Goal: Task Accomplishment & Management: Manage account settings

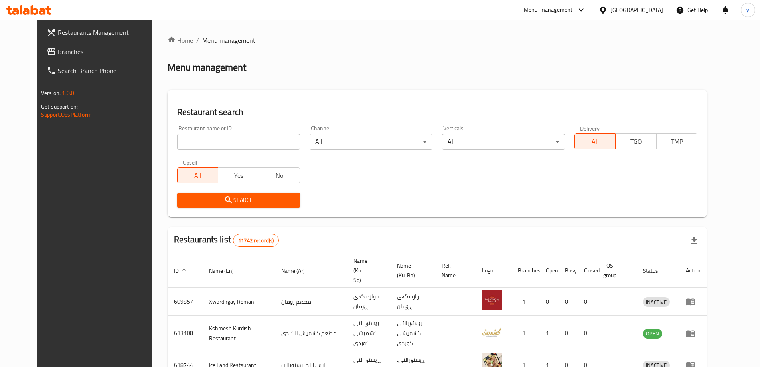
drag, startPoint x: 0, startPoint y: 0, endPoint x: 58, endPoint y: 56, distance: 80.7
click at [58, 56] on link "Branches" at bounding box center [102, 51] width 124 height 19
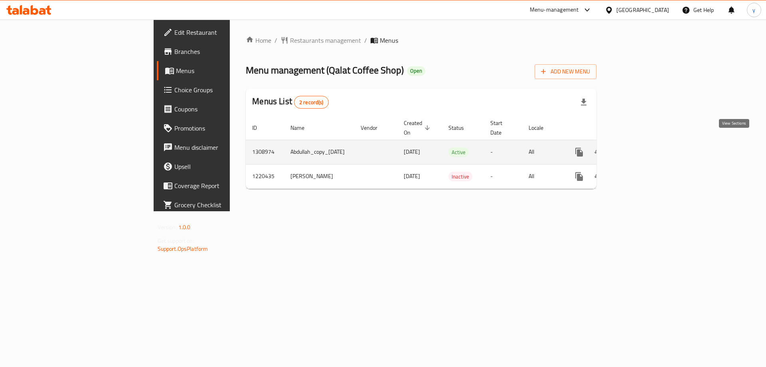
click at [641, 147] on icon "enhanced table" at bounding box center [637, 152] width 10 height 10
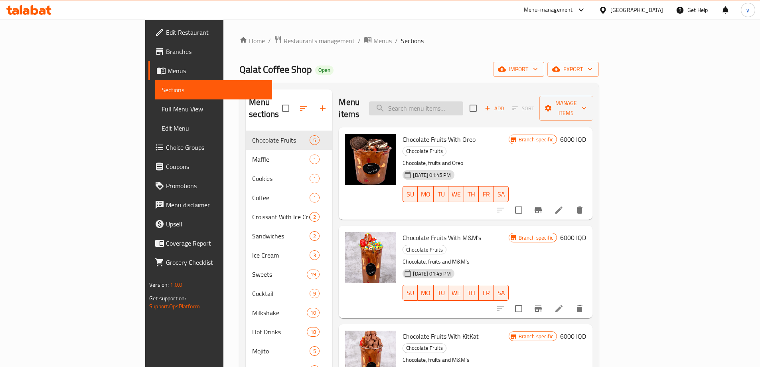
click at [456, 109] on input "search" at bounding box center [416, 108] width 94 height 14
paste input "Special Iced Coffee"
type input "Special Iced Coffee"
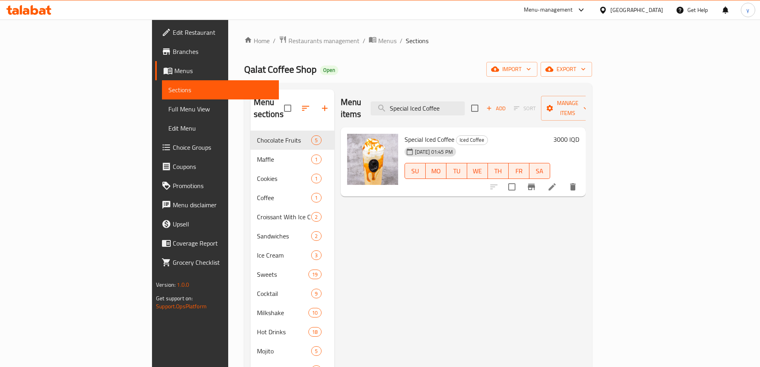
click at [557, 182] on icon at bounding box center [552, 187] width 10 height 10
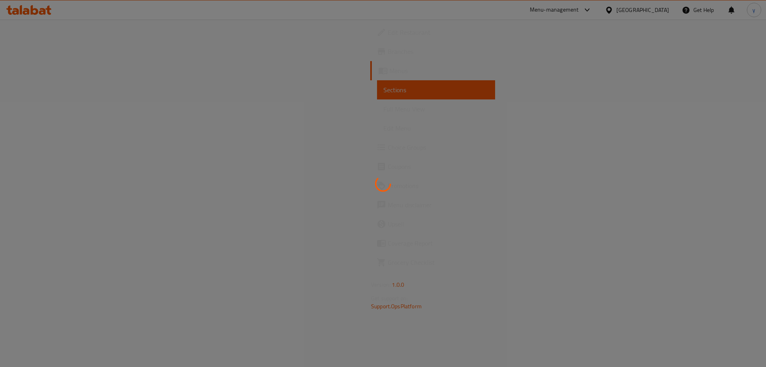
click at [704, 179] on div at bounding box center [383, 183] width 766 height 367
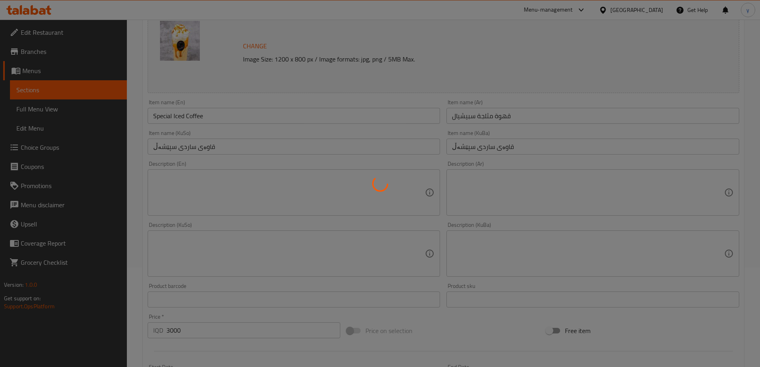
scroll to position [80, 0]
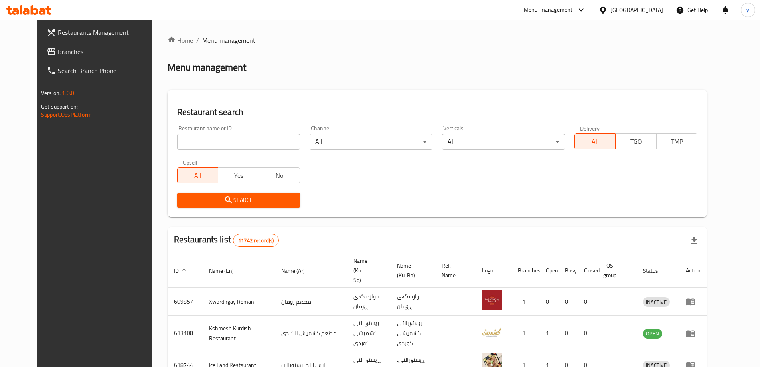
click at [217, 130] on div "Restaurant name or ID Restaurant name or ID" at bounding box center [238, 137] width 123 height 24
click at [217, 138] on input "search" at bounding box center [238, 142] width 123 height 16
paste input "708437"
type input "708437"
click at [201, 199] on span "Search" at bounding box center [238, 200] width 110 height 10
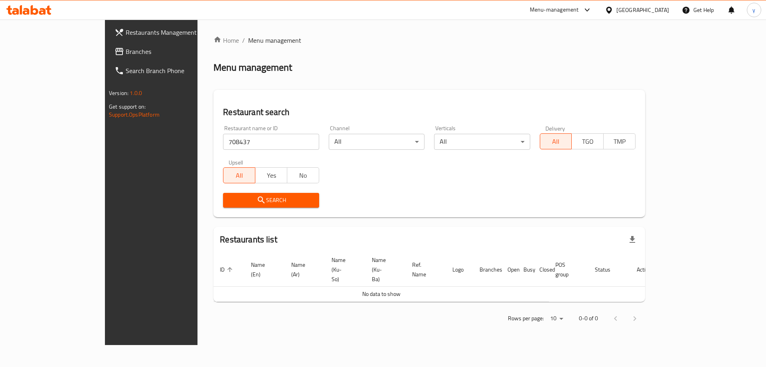
click at [225, 144] on input "708437" at bounding box center [271, 142] width 96 height 16
click at [126, 50] on span "Branches" at bounding box center [176, 52] width 101 height 10
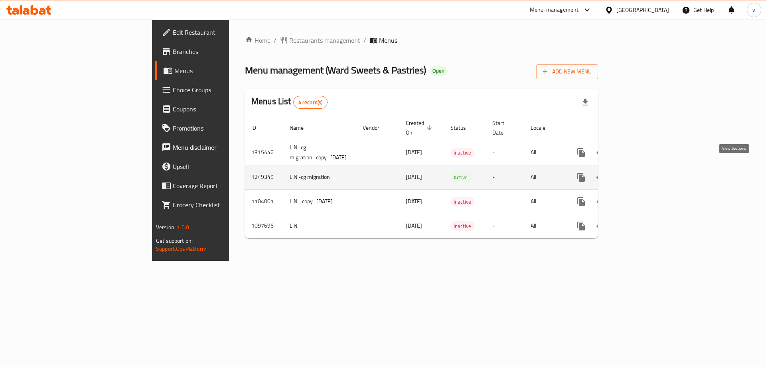
click at [643, 172] on icon "enhanced table" at bounding box center [639, 177] width 10 height 10
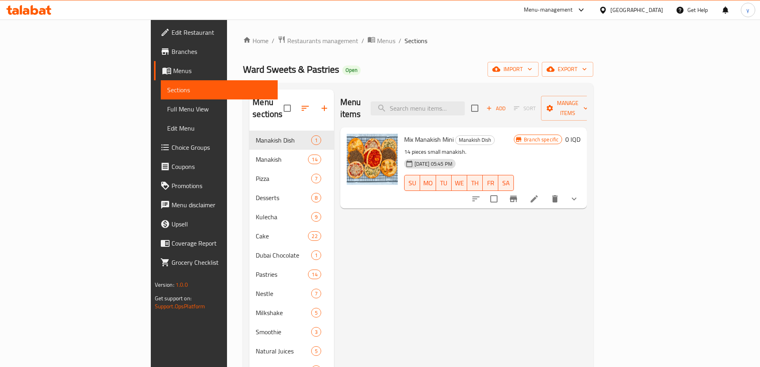
click at [457, 93] on div "Menu items Add Sort Manage items" at bounding box center [463, 108] width 247 height 38
click at [460, 101] on input "search" at bounding box center [418, 108] width 94 height 14
paste input "Brownies"
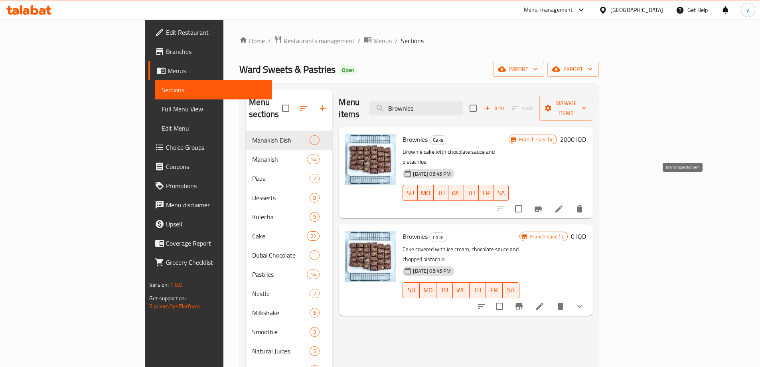
type input "Brownies"
click at [548, 199] on button "Branch-specific-item" at bounding box center [537, 208] width 19 height 19
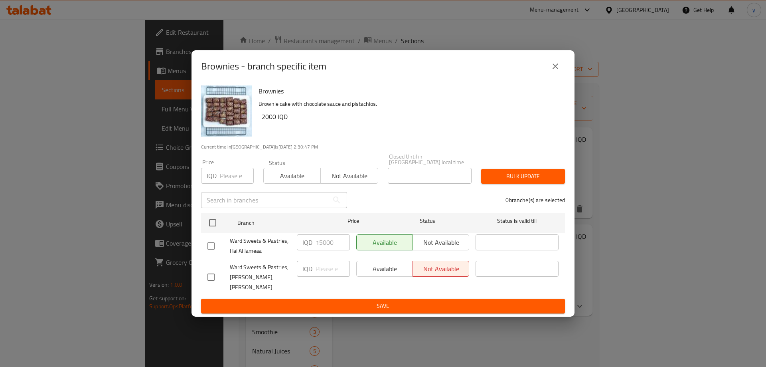
click at [545, 76] on div "Brownies - branch specific item" at bounding box center [383, 66] width 364 height 19
click at [546, 75] on button "close" at bounding box center [555, 66] width 19 height 19
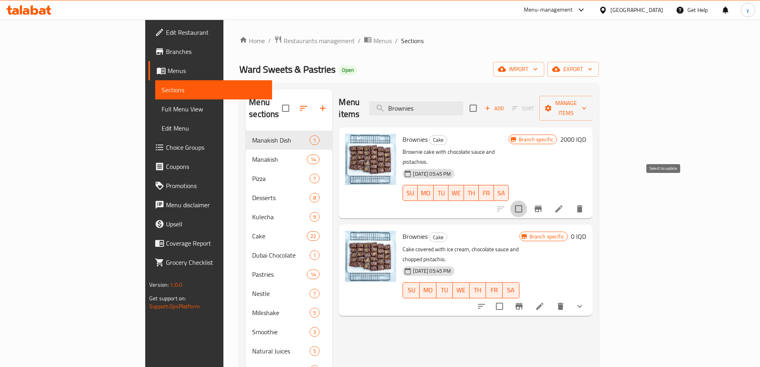
click at [527, 200] on input "checkbox" at bounding box center [518, 208] width 17 height 17
checkbox input "true"
click at [589, 199] on button "delete" at bounding box center [579, 208] width 19 height 19
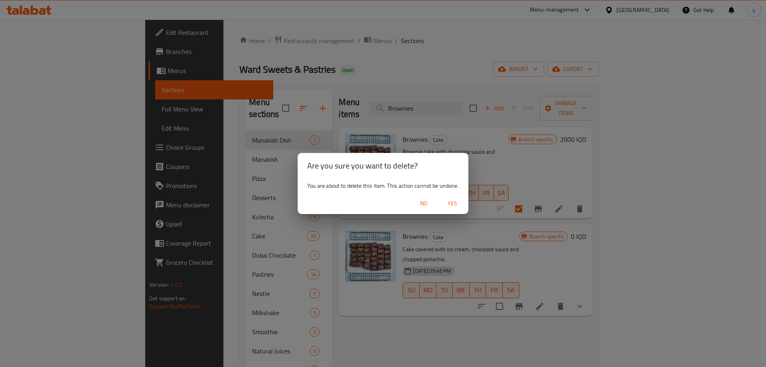
click at [460, 197] on button "Yes" at bounding box center [453, 203] width 26 height 15
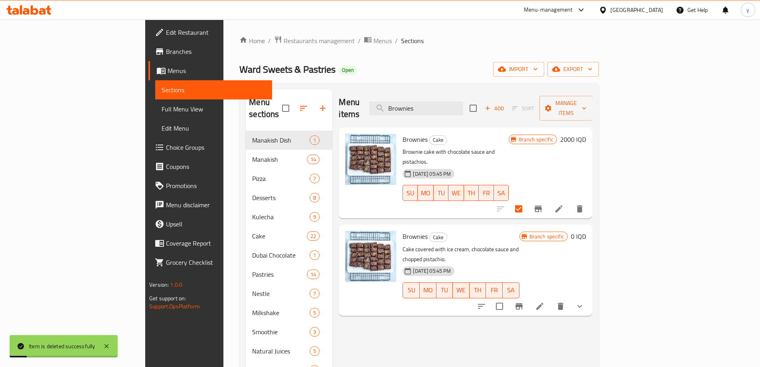
checkbox input "true"
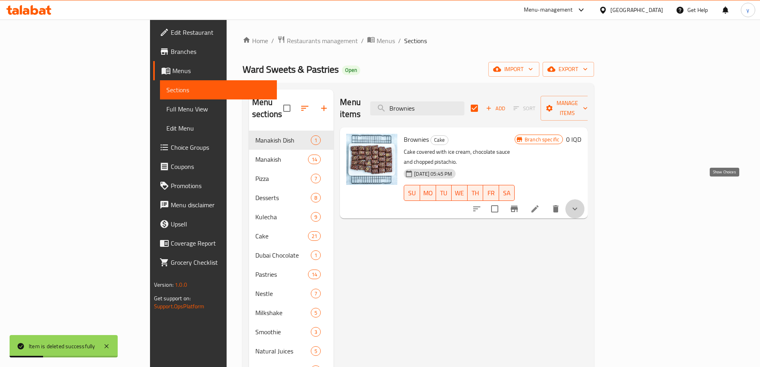
click at [580, 204] on icon "show more" at bounding box center [575, 209] width 10 height 10
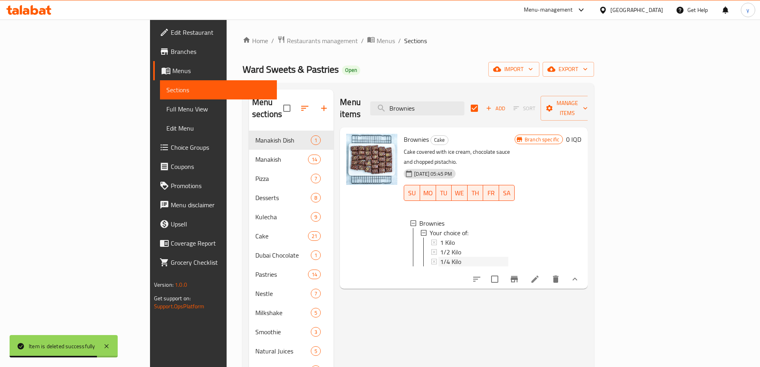
click at [440, 256] on div "1/4 Kilo" at bounding box center [474, 261] width 68 height 10
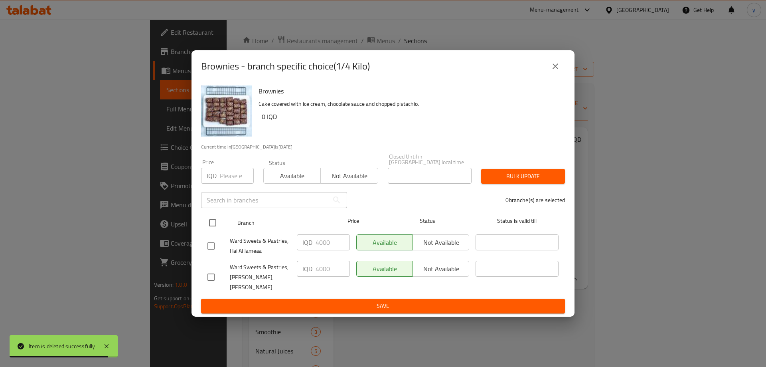
click at [219, 224] on input "checkbox" at bounding box center [212, 222] width 17 height 17
checkbox input "true"
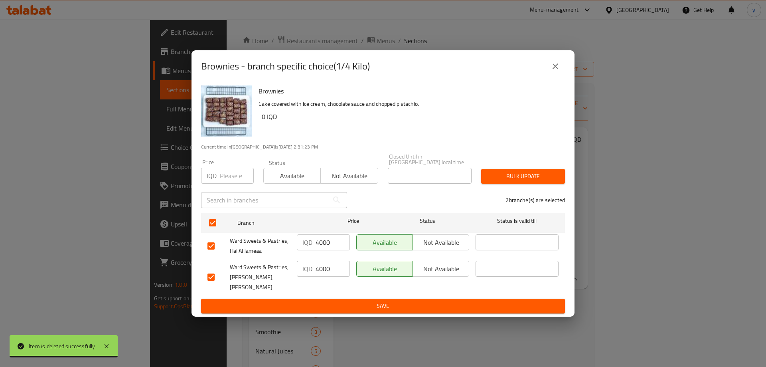
click at [318, 240] on input "4000" at bounding box center [332, 242] width 34 height 16
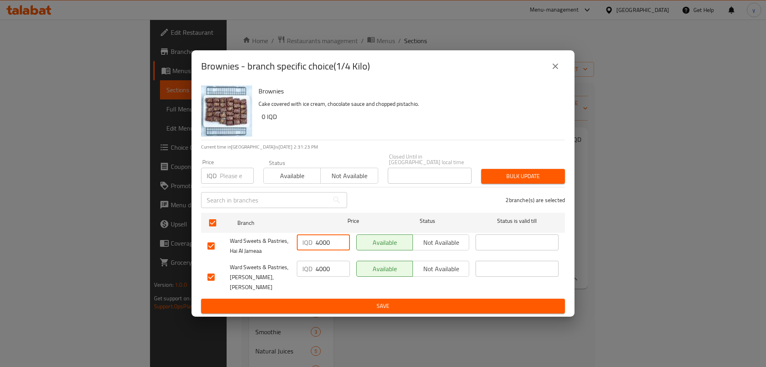
click at [318, 240] on input "4000" at bounding box center [332, 242] width 34 height 16
paste input "375"
type input "3750"
click at [320, 265] on input "4000" at bounding box center [332, 268] width 34 height 16
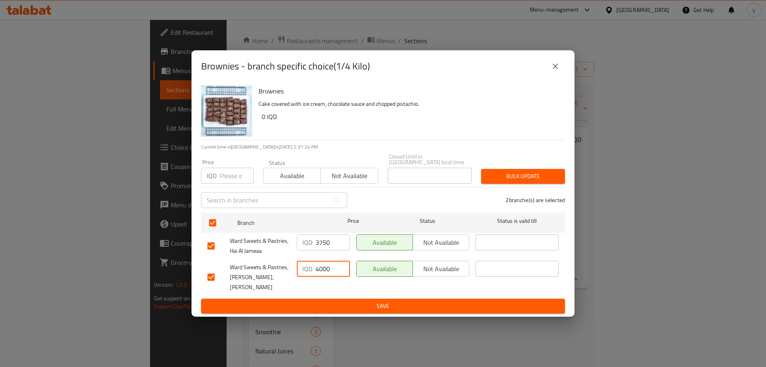
paste input "375"
type input "3750"
click at [337, 301] on span "Save" at bounding box center [382, 306] width 351 height 10
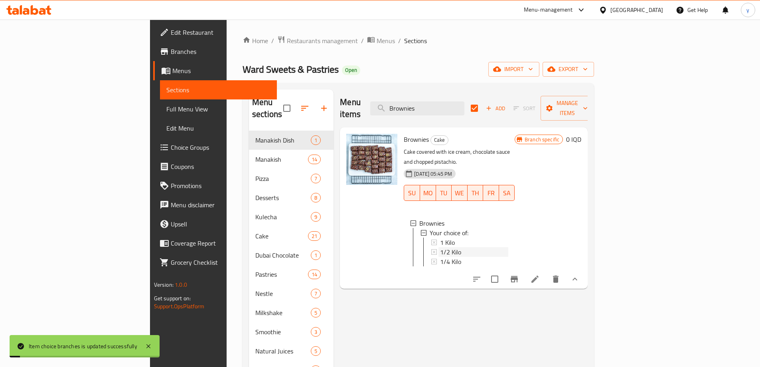
click at [440, 247] on span "1/2 Kilo" at bounding box center [450, 252] width 21 height 10
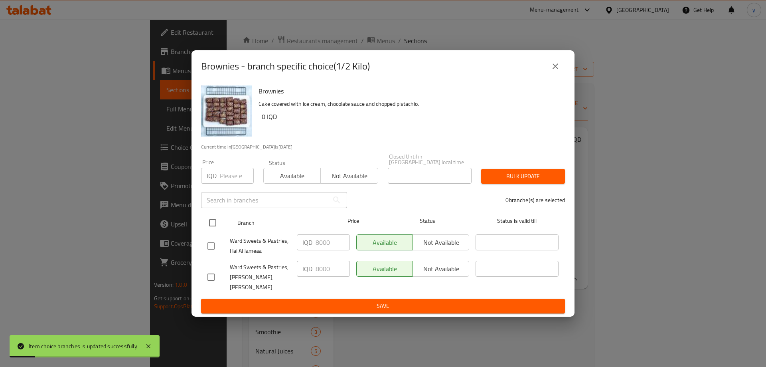
click at [207, 221] on input "checkbox" at bounding box center [212, 222] width 17 height 17
checkbox input "true"
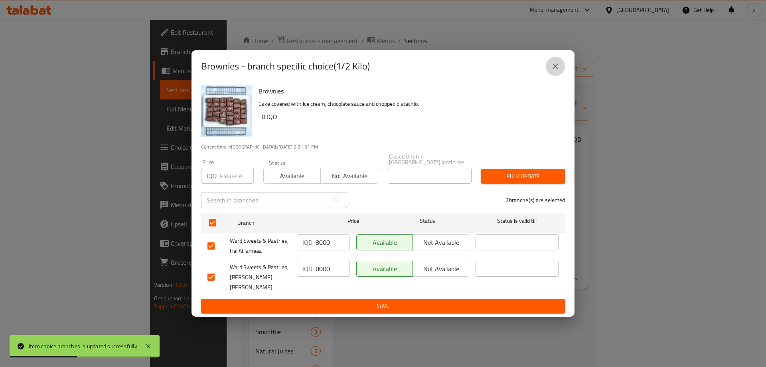
click at [557, 71] on icon "close" at bounding box center [555, 66] width 10 height 10
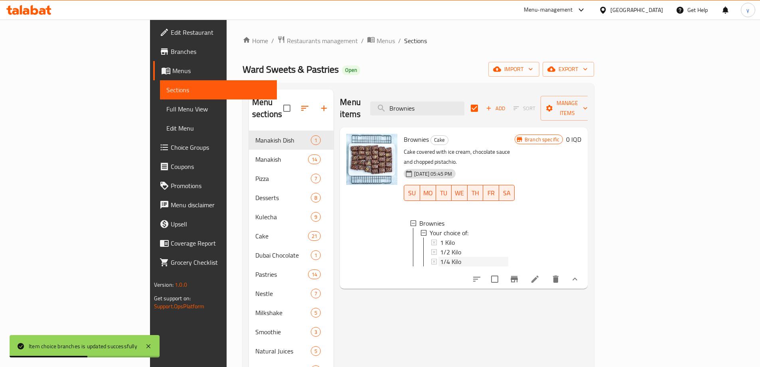
click at [440, 256] on div "1/4 Kilo" at bounding box center [474, 261] width 68 height 10
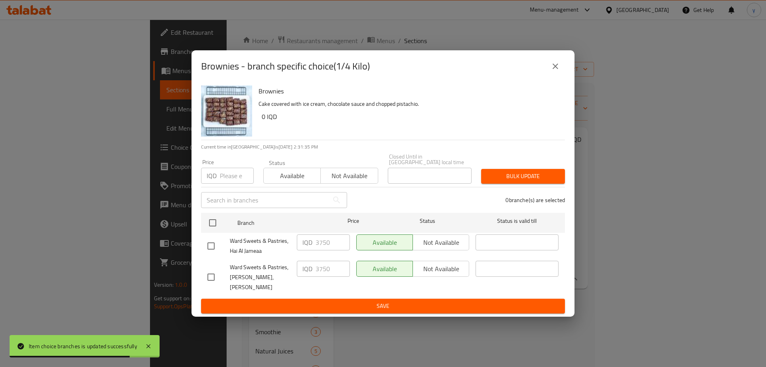
click at [210, 268] on input "checkbox" at bounding box center [211, 276] width 17 height 17
checkbox input "true"
drag, startPoint x: 325, startPoint y: 271, endPoint x: 280, endPoint y: 273, distance: 45.5
click at [280, 273] on div "Ward Sweets & Pastries, Al Saydeya, Al Saydeya IQD 3750 ​ Available Not availab…" at bounding box center [382, 276] width 357 height 39
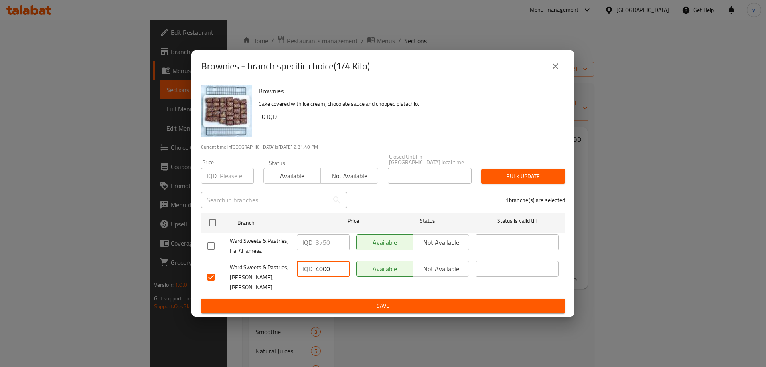
type input "4000"
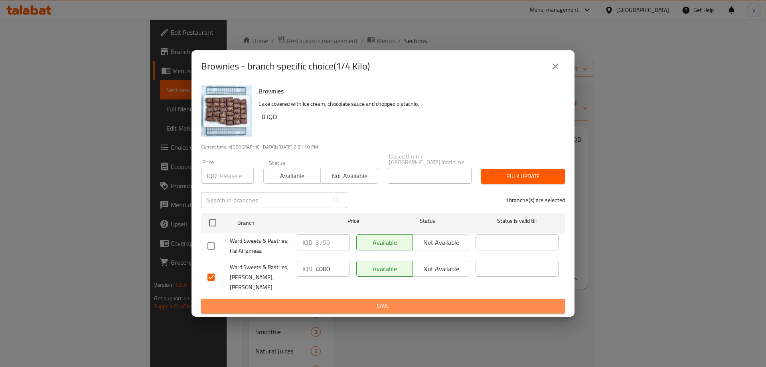
click at [240, 301] on span "Save" at bounding box center [382, 306] width 351 height 10
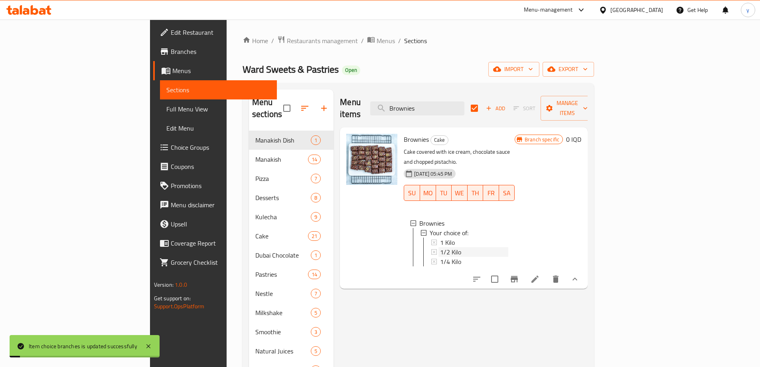
click at [440, 247] on span "1/2 Kilo" at bounding box center [450, 252] width 21 height 10
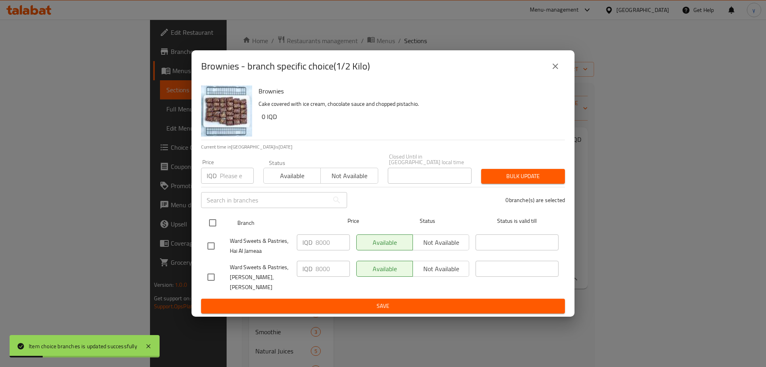
click at [213, 227] on input "checkbox" at bounding box center [212, 222] width 17 height 17
checkbox input "true"
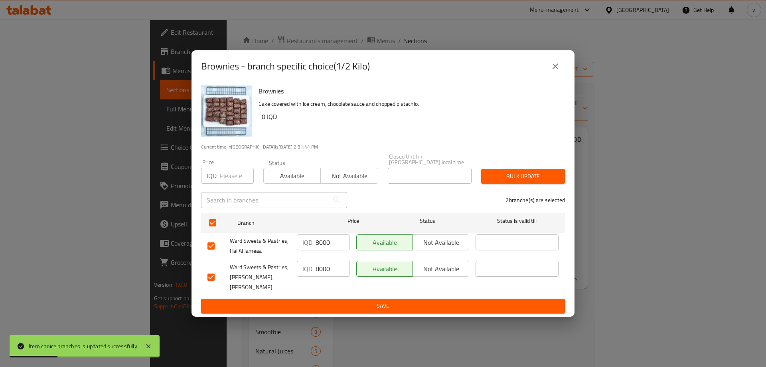
click at [324, 244] on input "8000" at bounding box center [332, 242] width 34 height 16
paste input "75"
type input "7500"
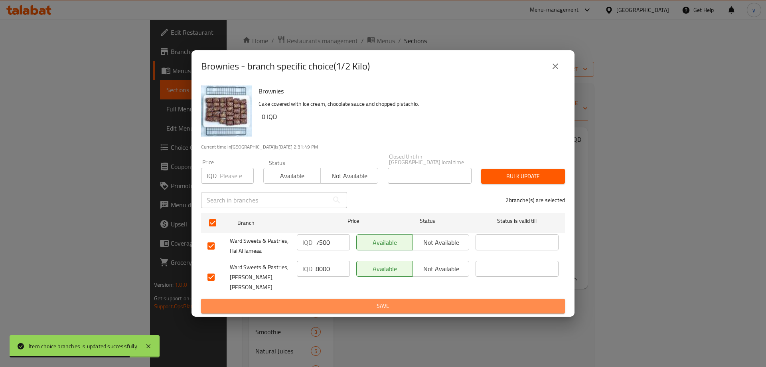
click at [332, 301] on span "Save" at bounding box center [382, 306] width 351 height 10
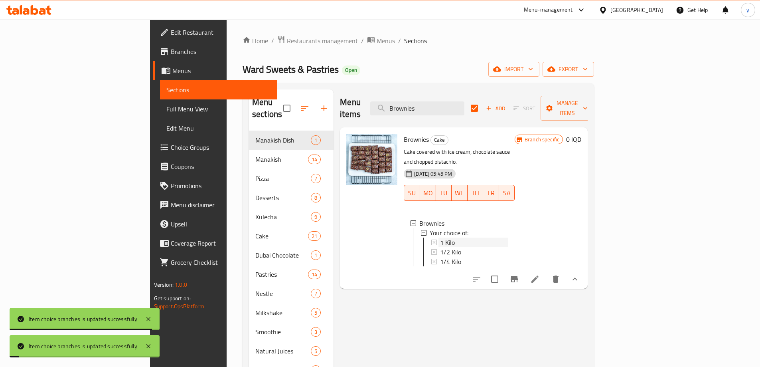
click at [440, 237] on span "1 Kilo" at bounding box center [447, 242] width 15 height 10
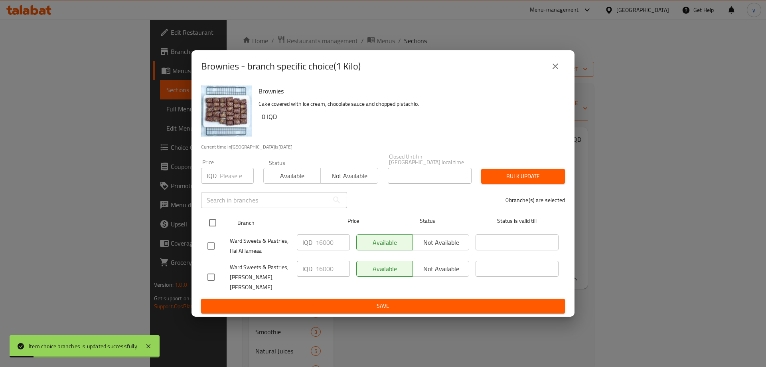
click at [217, 220] on input "checkbox" at bounding box center [212, 222] width 17 height 17
checkbox input "true"
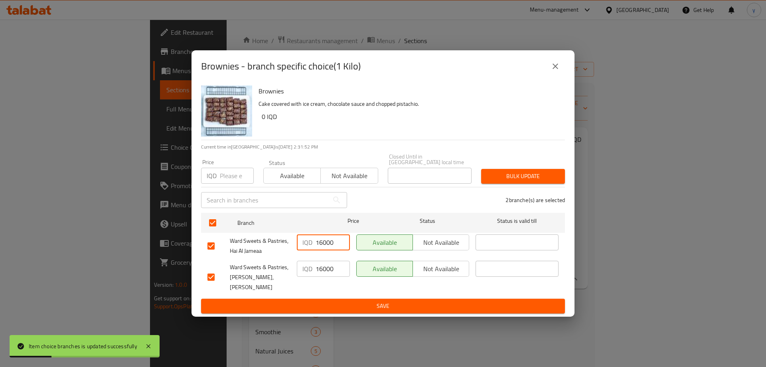
click at [329, 244] on input "16000" at bounding box center [332, 242] width 34 height 16
paste input "5"
type input "15000"
click at [330, 298] on button "Save" at bounding box center [383, 305] width 364 height 15
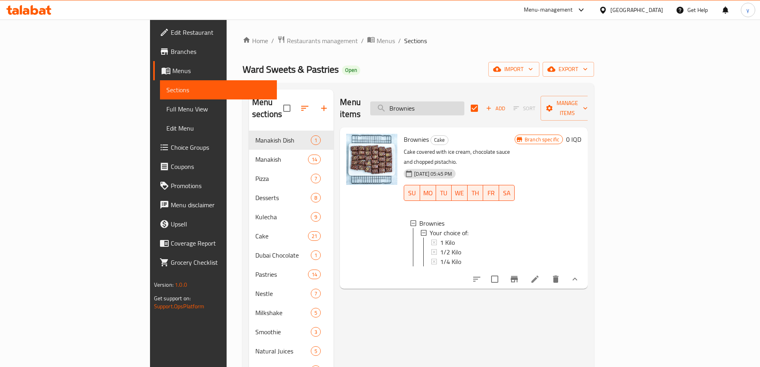
click at [464, 106] on input "Brownies" at bounding box center [417, 108] width 94 height 14
paste input "Cook"
type input "Cookies"
checkbox input "false"
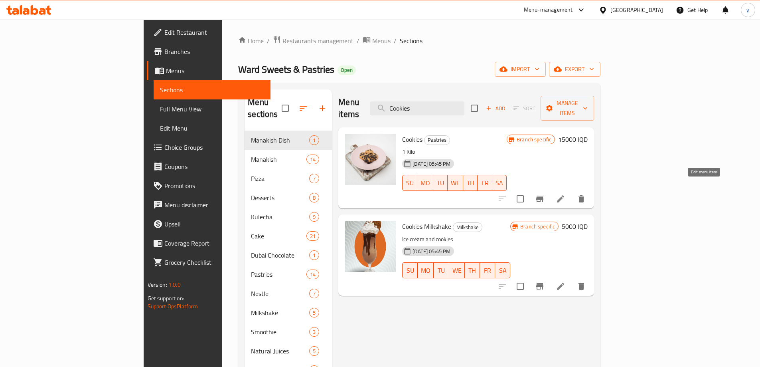
type input "Cookies"
click at [565, 194] on icon at bounding box center [561, 199] width 10 height 10
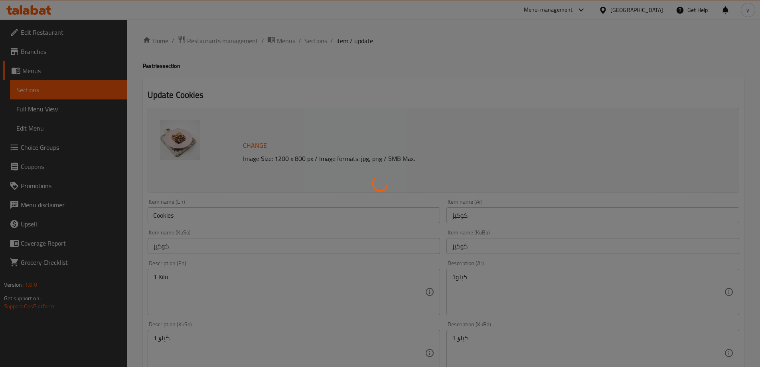
scroll to position [80, 0]
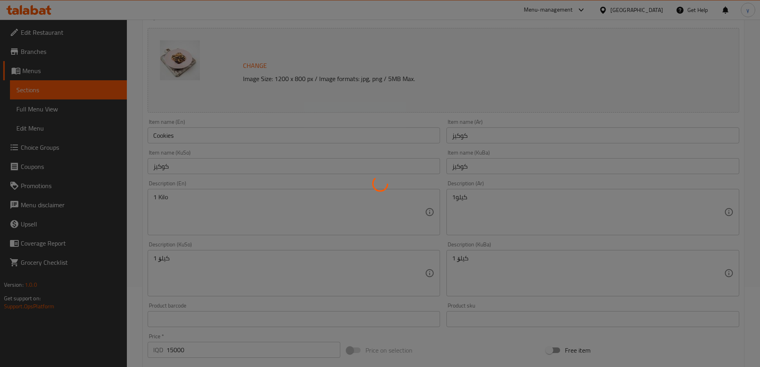
click at [347, 213] on div at bounding box center [380, 183] width 760 height 367
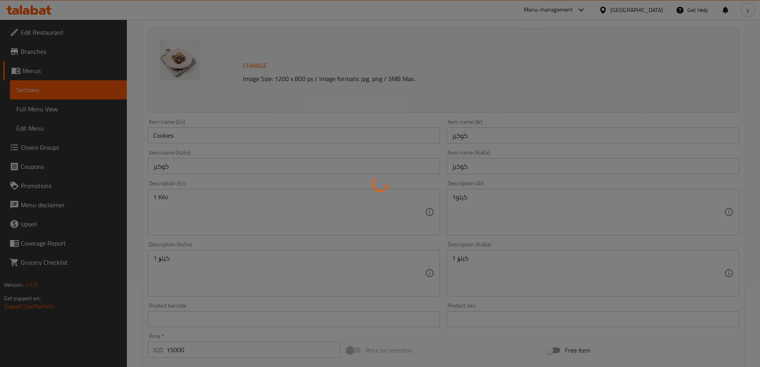
click at [347, 213] on div at bounding box center [380, 183] width 760 height 367
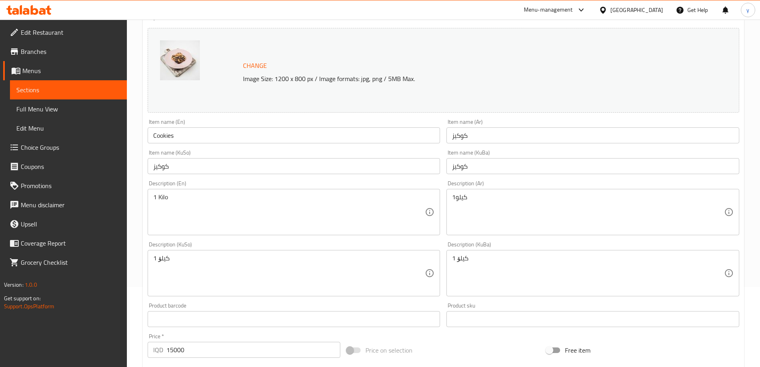
click at [347, 213] on div "Home / Restaurants management / Menus / Sections / item / update Pastries secti…" at bounding box center [443, 263] width 601 height 615
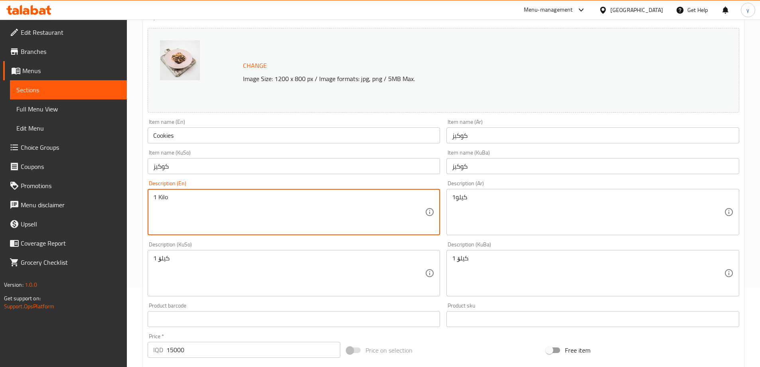
click at [347, 213] on textarea "1 Kilo" at bounding box center [289, 212] width 272 height 38
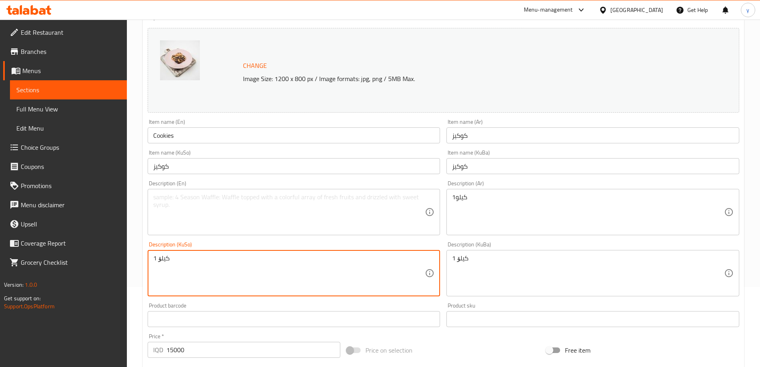
click at [364, 266] on textarea "1 کیلۆ" at bounding box center [289, 273] width 272 height 38
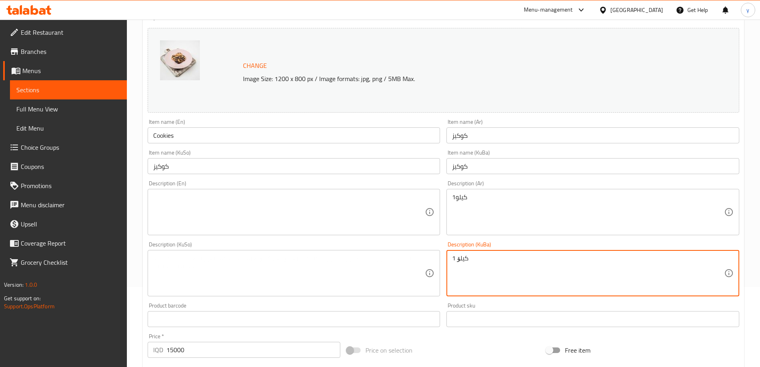
click at [479, 270] on textarea "1 کیلۆ" at bounding box center [588, 273] width 272 height 38
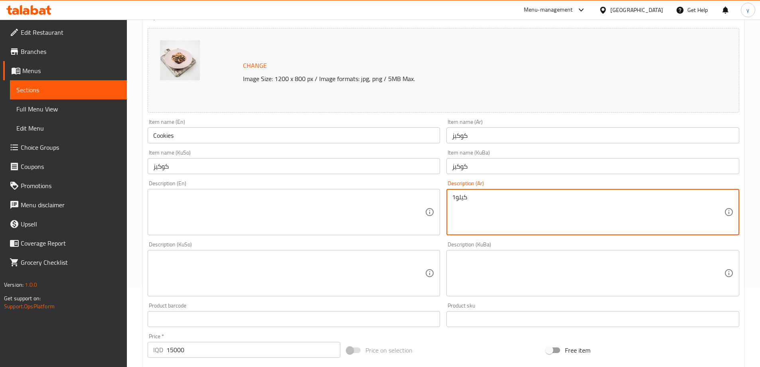
click at [456, 217] on textarea "1كيلو" at bounding box center [588, 212] width 272 height 38
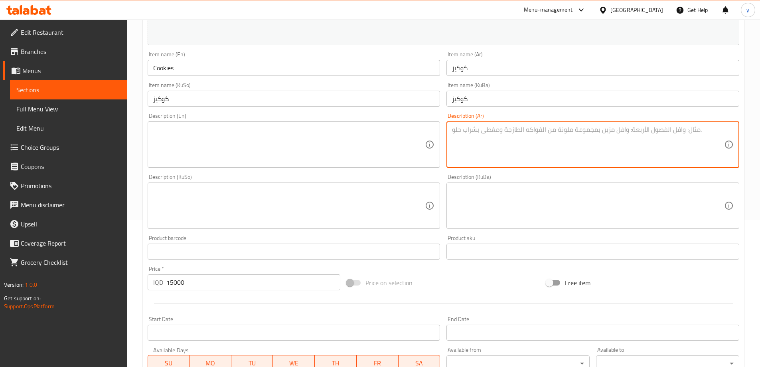
scroll to position [300, 0]
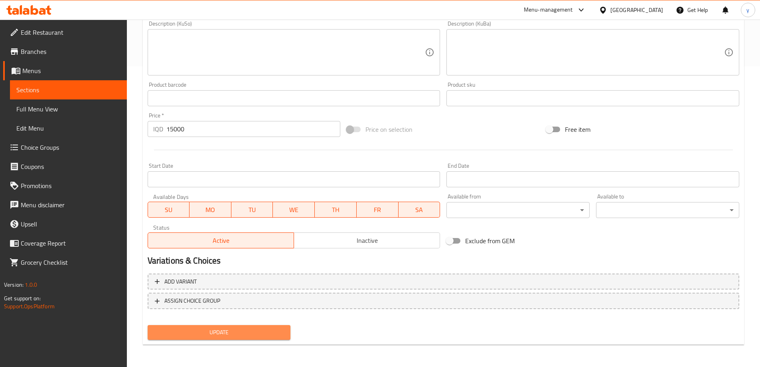
click at [272, 335] on span "Update" at bounding box center [219, 332] width 130 height 10
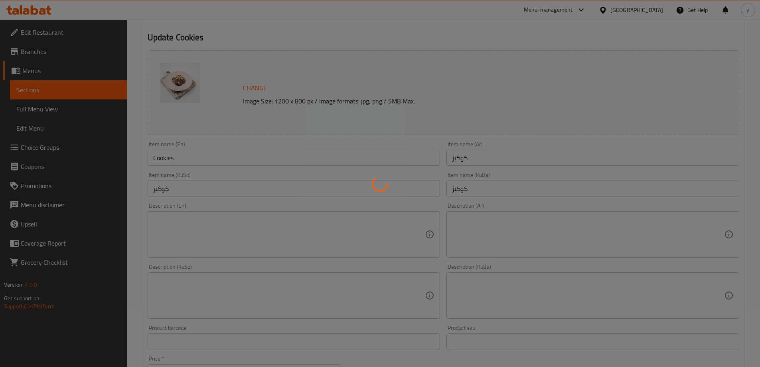
scroll to position [0, 0]
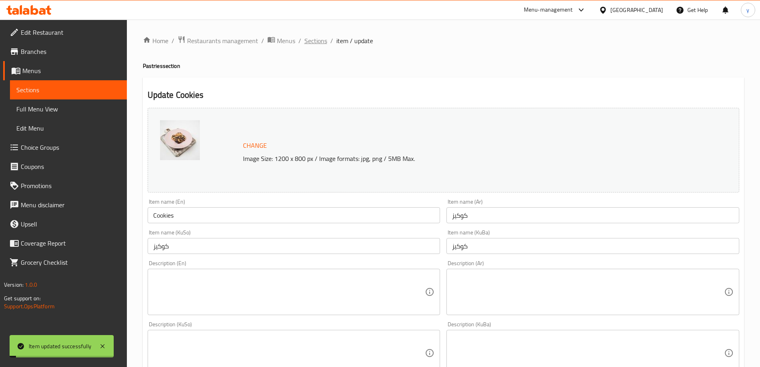
click at [315, 37] on span "Sections" at bounding box center [315, 41] width 23 height 10
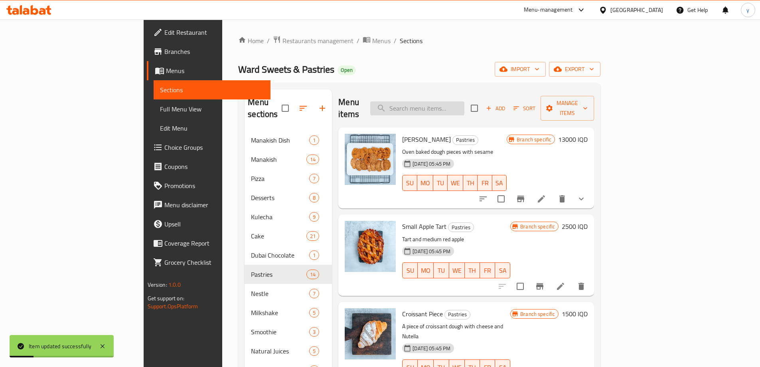
click at [457, 101] on input "search" at bounding box center [417, 108] width 94 height 14
paste input "Cookies"
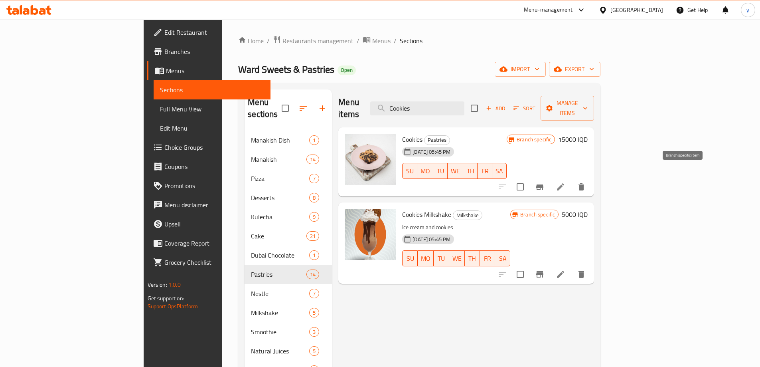
type input "Cookies"
click at [543, 183] on icon "Branch-specific-item" at bounding box center [539, 186] width 7 height 6
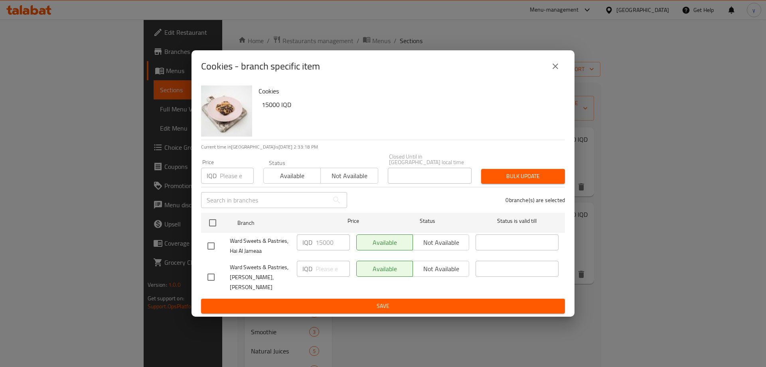
click at [556, 71] on icon "close" at bounding box center [555, 66] width 10 height 10
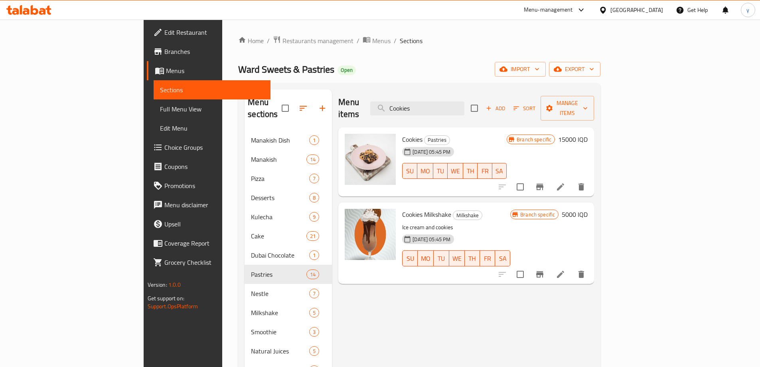
click at [373, 127] on div "Cookies Pastries 30-08-2024 05:45 PM SU MO TU WE TH FR SA Branch specific 15000…" at bounding box center [466, 161] width 256 height 69
click at [402, 133] on span "Cookies" at bounding box center [412, 139] width 20 height 12
copy h6 "Cookies"
click at [160, 110] on span "Full Menu View" at bounding box center [212, 109] width 104 height 10
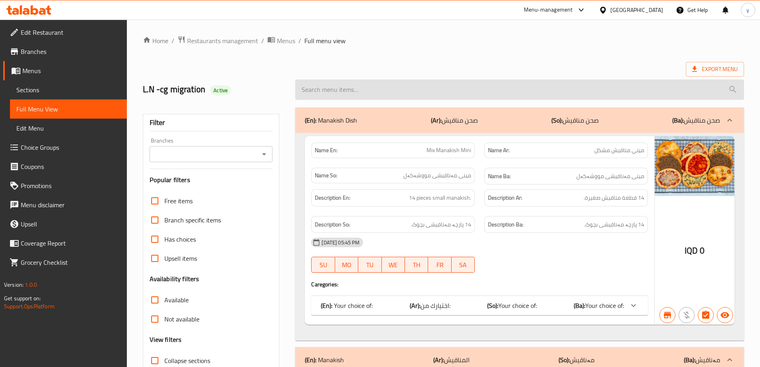
click at [422, 97] on input "search" at bounding box center [519, 89] width 449 height 20
paste input "Cookies"
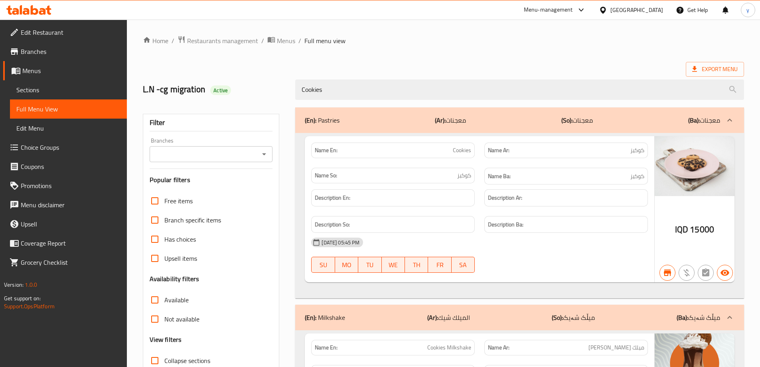
click at [262, 150] on icon "Open" at bounding box center [264, 154] width 10 height 10
type input "Cookies"
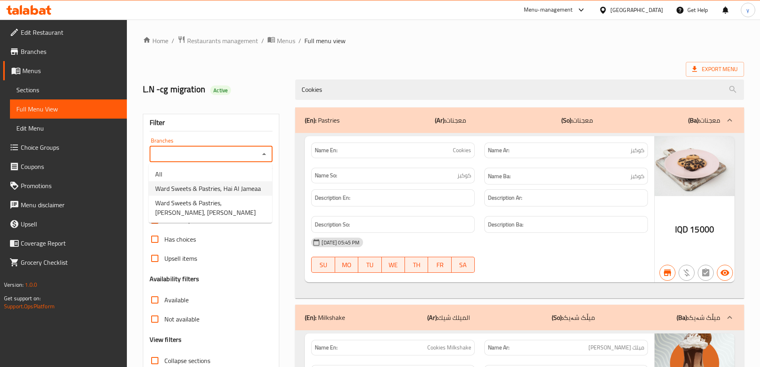
click at [245, 192] on span "Ward Sweets & Pastries, Hai Al Jameaa" at bounding box center [208, 188] width 106 height 10
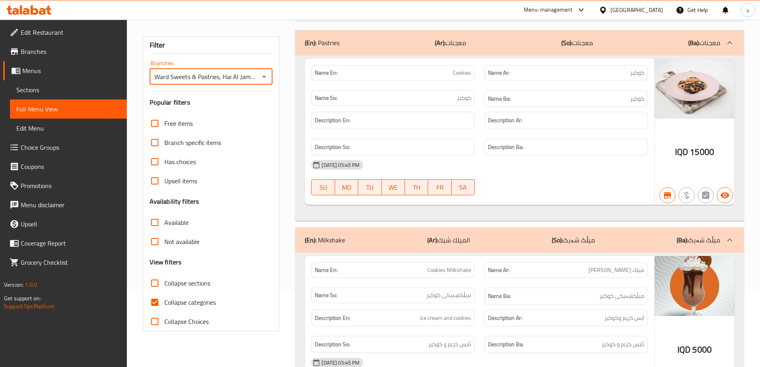
scroll to position [58, 0]
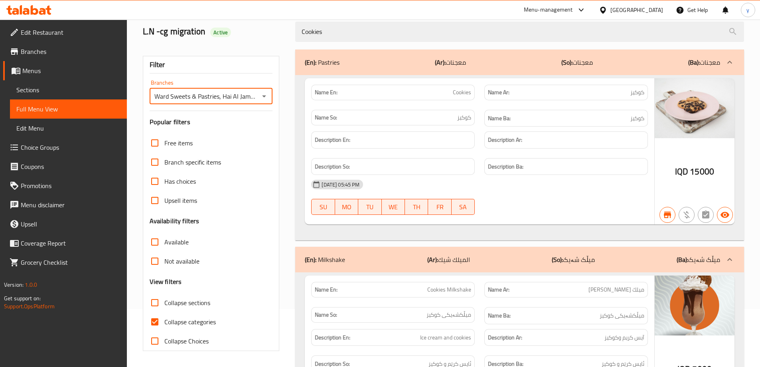
click at [260, 96] on icon "Open" at bounding box center [264, 96] width 10 height 10
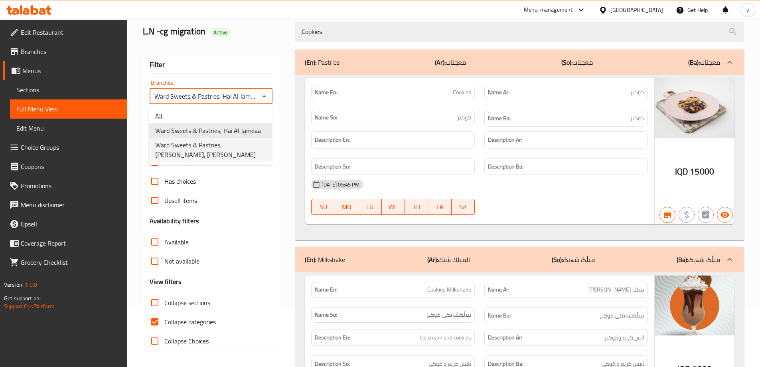
click at [189, 148] on span "Ward Sweets & Pastries, Al Saydeya, Al Saydeya" at bounding box center [210, 149] width 110 height 19
type input "Ward Sweets & Pastries, Al Saydeya, Al Saydeya"
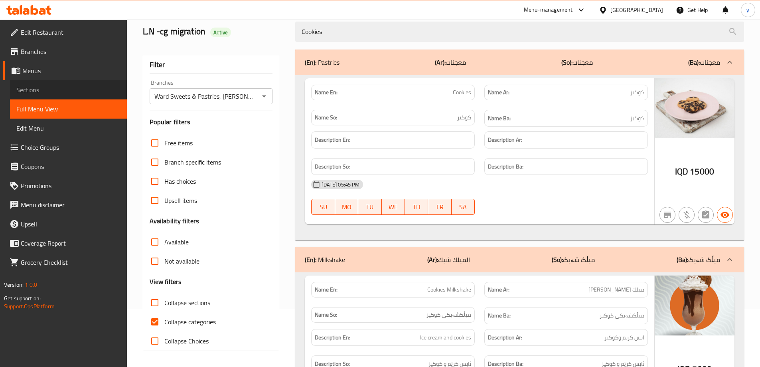
click at [104, 92] on span "Sections" at bounding box center [68, 90] width 104 height 10
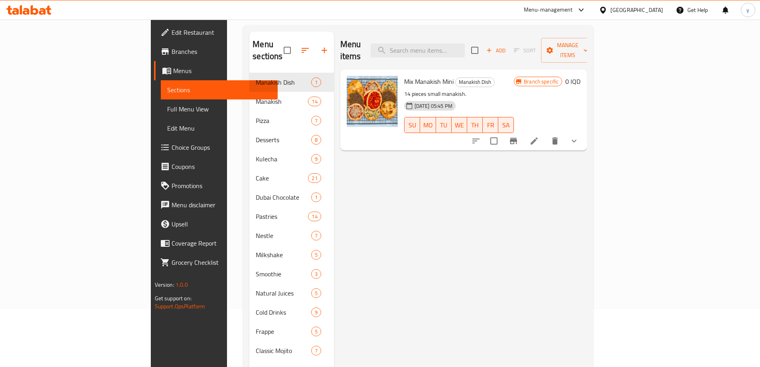
click at [449, 55] on div "Menu items Add Sort Manage items" at bounding box center [463, 51] width 247 height 38
click at [461, 48] on input "search" at bounding box center [418, 50] width 94 height 14
paste input "DLD"
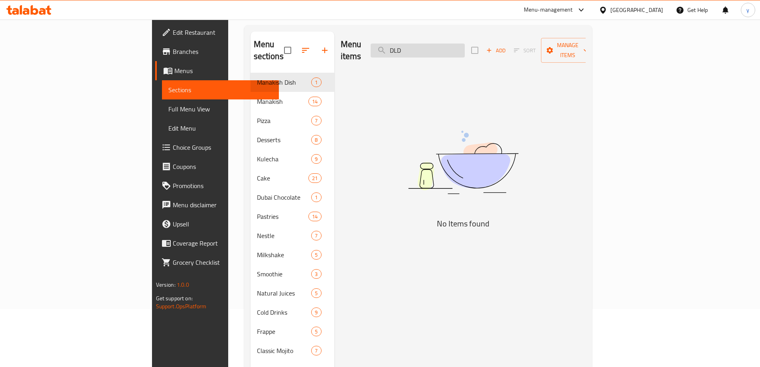
click at [461, 48] on input "DLD" at bounding box center [418, 50] width 94 height 14
paste input "Cookies"
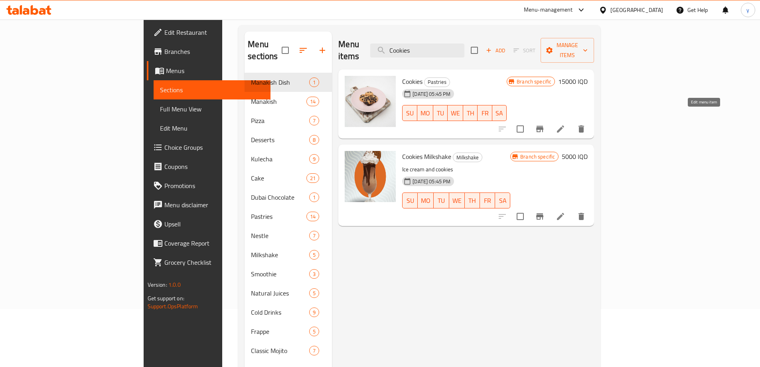
type input "Cookies"
click at [565, 124] on icon at bounding box center [561, 129] width 10 height 10
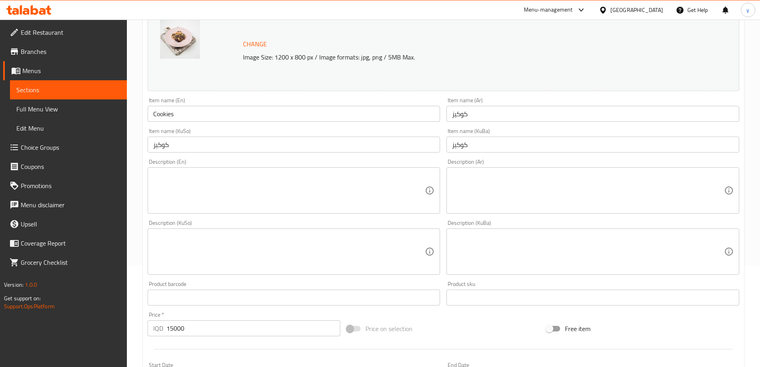
scroll to position [160, 0]
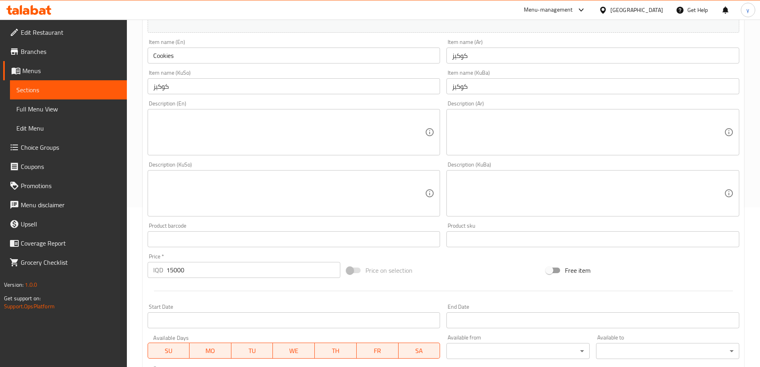
click at [304, 147] on textarea at bounding box center [289, 132] width 272 height 38
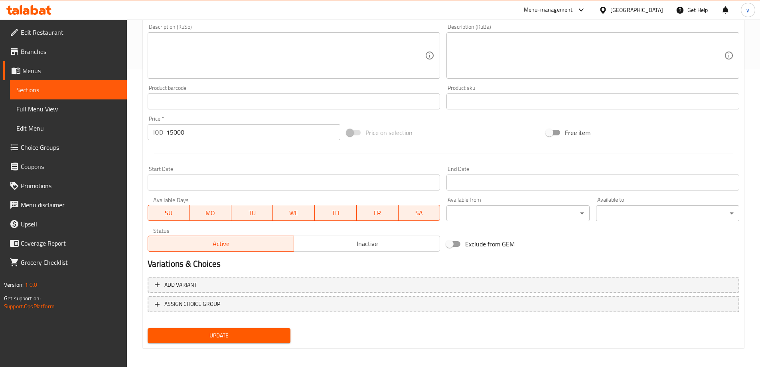
scroll to position [300, 0]
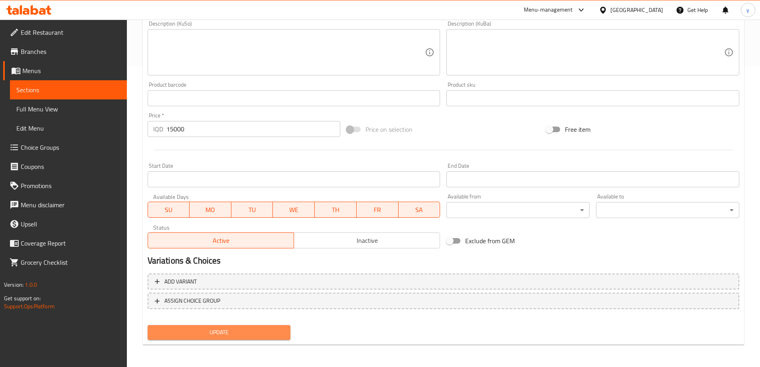
click at [232, 328] on span "Update" at bounding box center [219, 332] width 130 height 10
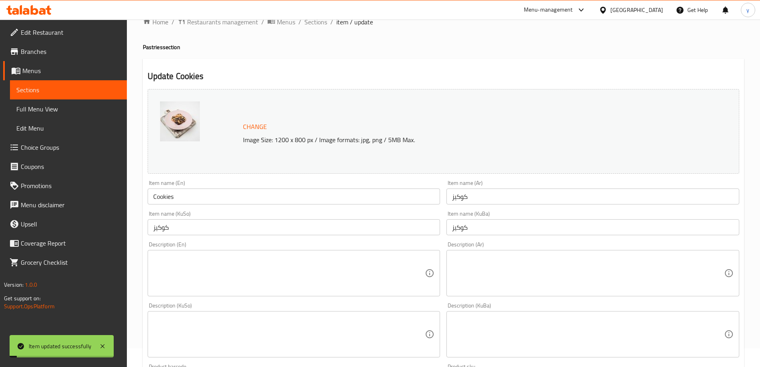
scroll to position [0, 0]
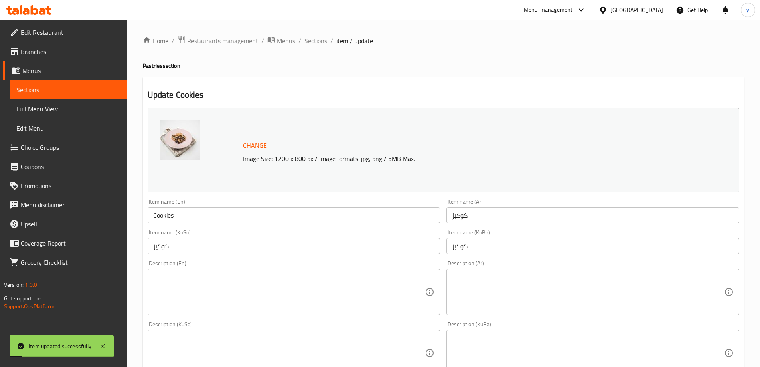
click at [304, 39] on span "Sections" at bounding box center [315, 41] width 23 height 10
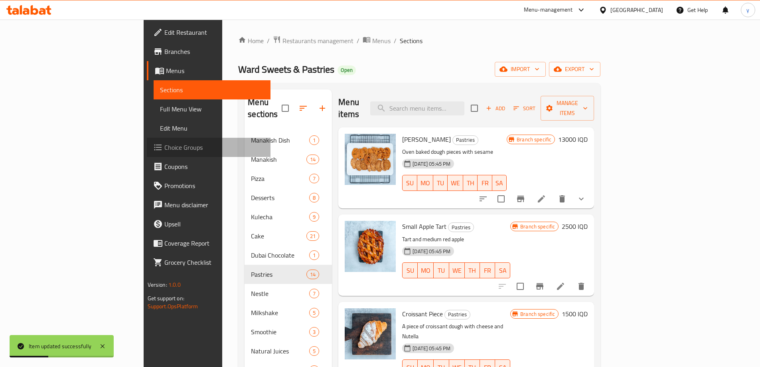
click at [164, 151] on span "Choice Groups" at bounding box center [214, 147] width 100 height 10
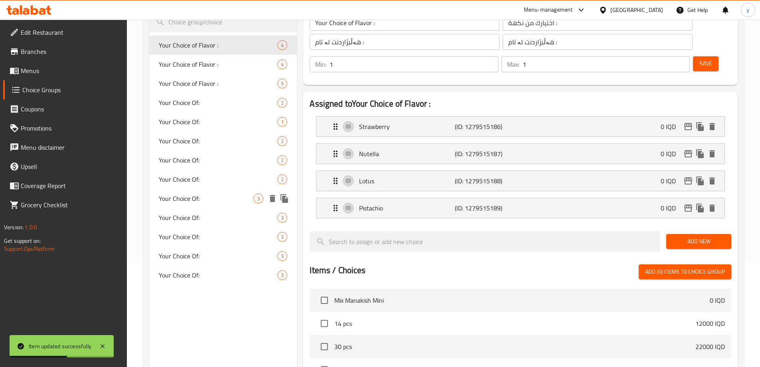
scroll to position [80, 0]
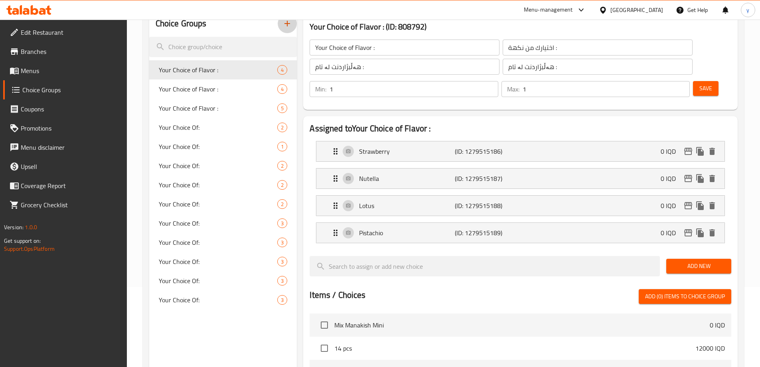
click at [289, 27] on icon "button" at bounding box center [287, 24] width 10 height 10
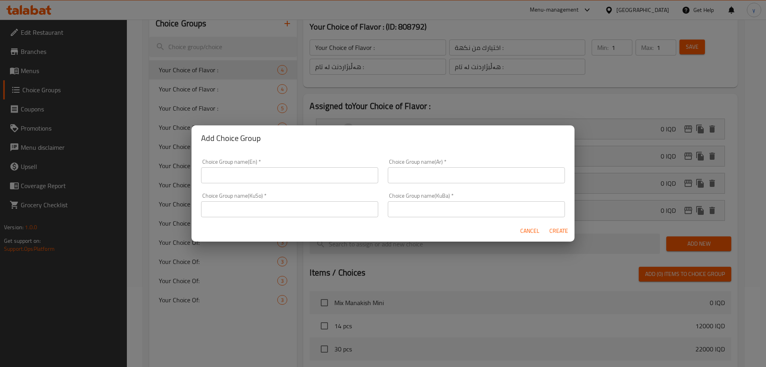
click at [325, 180] on input "text" at bounding box center [289, 175] width 177 height 16
paste input "هەڵبژاردنت لە کێش:"
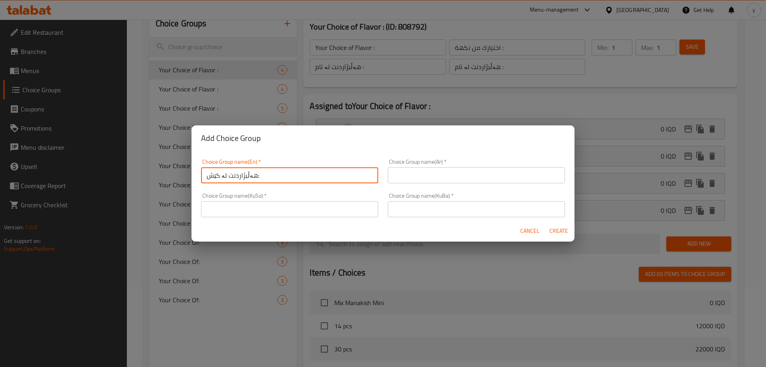
type input "هەڵبژاردنت لە کێش:"
click at [355, 207] on input "text" at bounding box center [289, 209] width 177 height 16
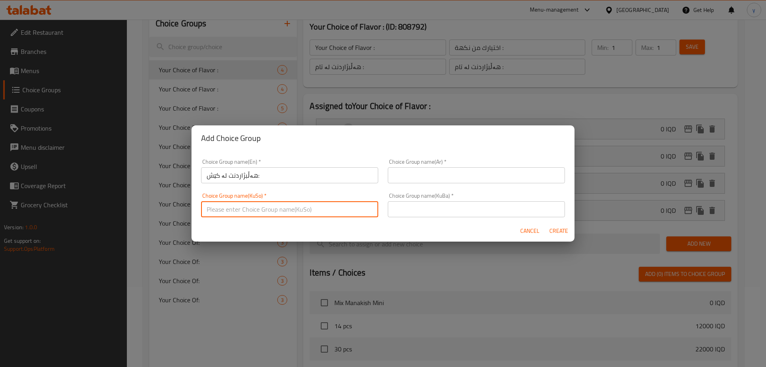
paste input "هەڵبژاردنت لە کێش:"
type input "هەڵبژاردنت لە کێش:"
drag, startPoint x: 410, startPoint y: 211, endPoint x: 413, endPoint y: 205, distance: 6.8
click at [410, 211] on input "text" at bounding box center [476, 209] width 177 height 16
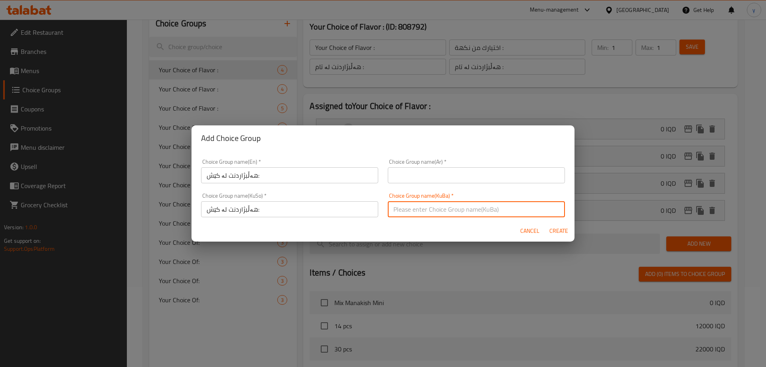
paste input "هەڵبژاردنت لە کێش:"
type input "هەڵبژاردنت لە کێش:"
click at [416, 181] on input "text" at bounding box center [476, 175] width 177 height 16
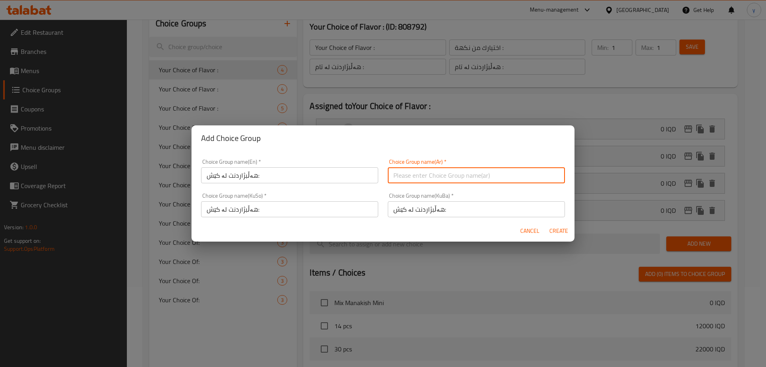
paste input "إختيارك من الوزن:"
type input "إختيارك من الوزن:"
click at [309, 163] on div "Choice Group name(En)   * هەڵبژاردنت لە کێش: Choice Group name(En) *" at bounding box center [289, 171] width 177 height 24
click at [309, 173] on input "هەڵبژاردنت لە کێش:" at bounding box center [289, 175] width 177 height 16
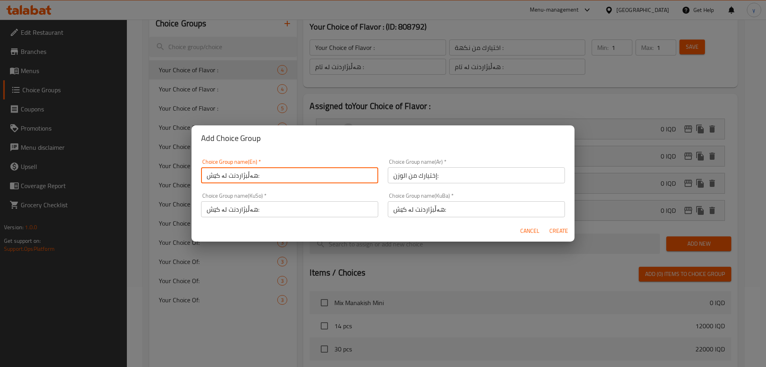
click at [309, 173] on input "هەڵبژاردنت لە کێش:" at bounding box center [289, 175] width 177 height 16
paste input "Your Choice Of Weight"
type input "Your Choice Of Weight:"
click at [469, 235] on div "Cancel Create" at bounding box center [382, 230] width 383 height 21
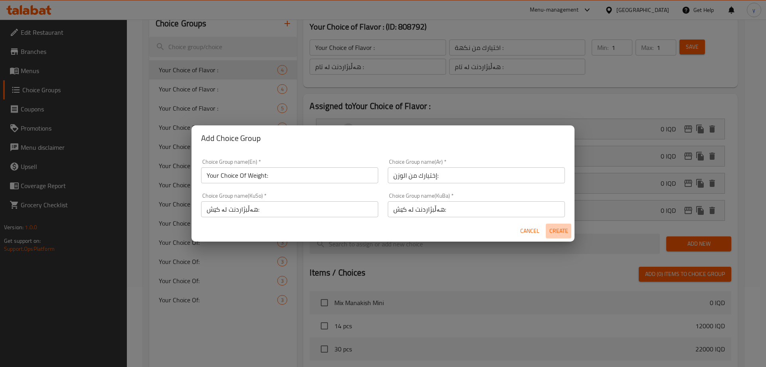
click at [562, 233] on span "Create" at bounding box center [558, 231] width 19 height 10
type input "Your Choice Of Weight:"
type input "إختيارك من الوزن:"
type input "هەڵبژاردنت لە کێش:"
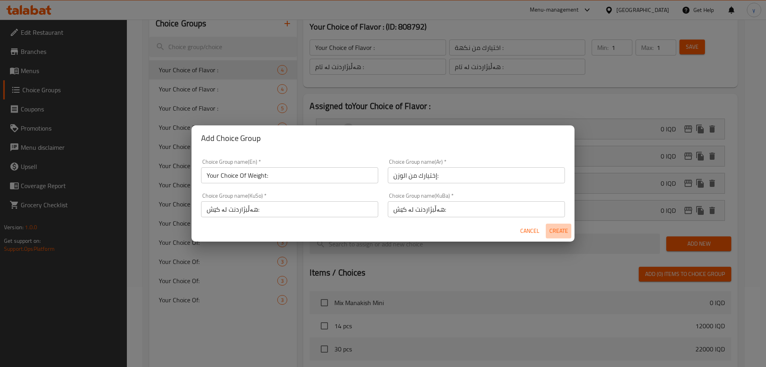
type input "0"
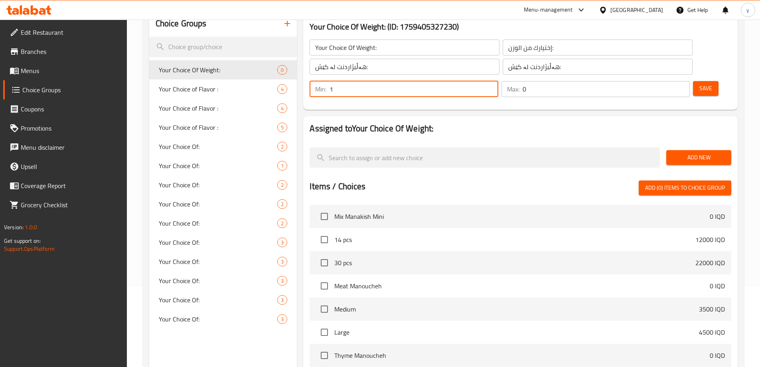
type input "1"
click at [498, 81] on input "1" at bounding box center [413, 89] width 168 height 16
type input "1"
click at [666, 81] on input "1" at bounding box center [605, 89] width 167 height 16
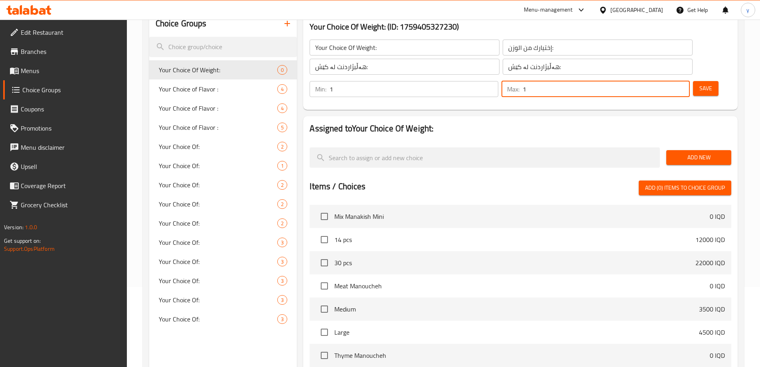
click at [693, 81] on button "Save" at bounding box center [706, 88] width 26 height 15
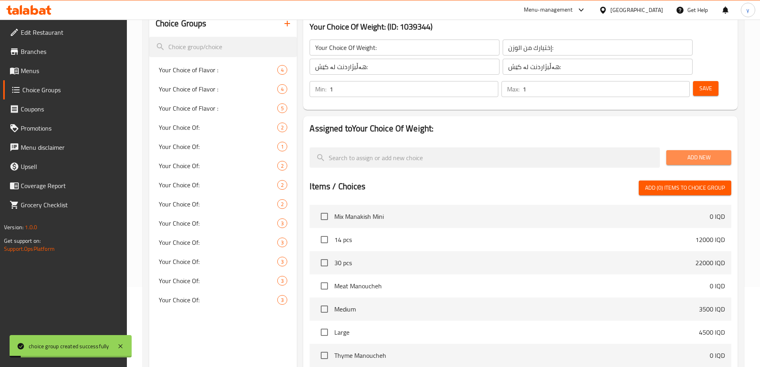
click at [672, 150] on button "Add New" at bounding box center [698, 157] width 65 height 15
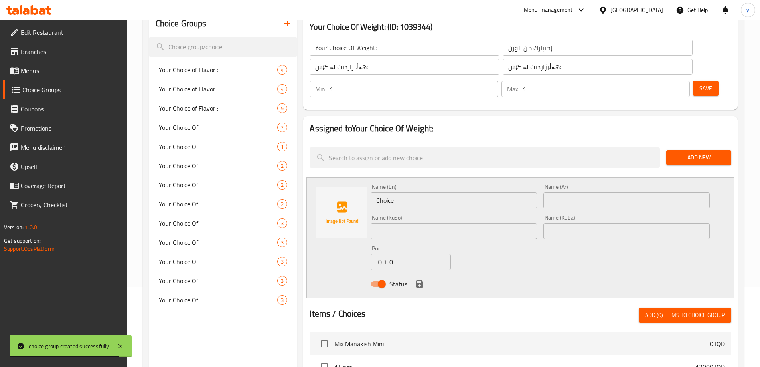
click at [398, 192] on input "Choice" at bounding box center [454, 200] width 166 height 16
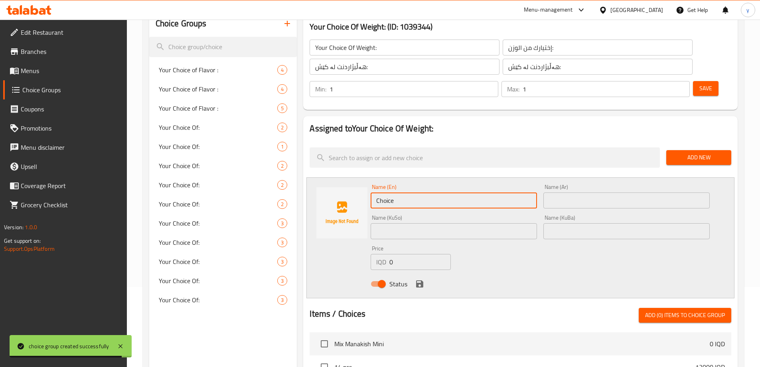
click at [398, 192] on input "Choice" at bounding box center [454, 200] width 166 height 16
click at [615, 192] on input "text" at bounding box center [626, 200] width 166 height 16
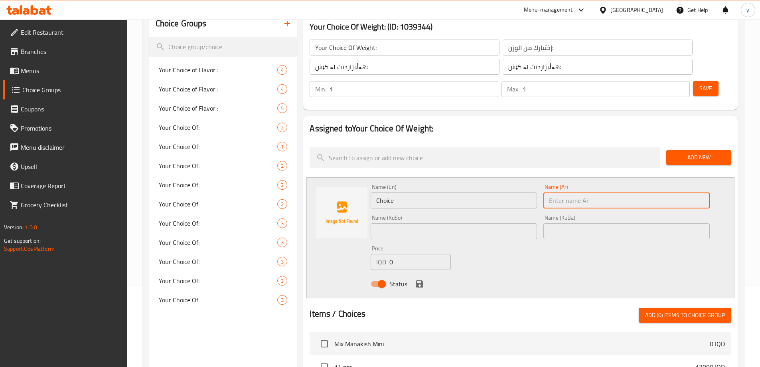
click at [458, 192] on input "Choice" at bounding box center [454, 200] width 166 height 16
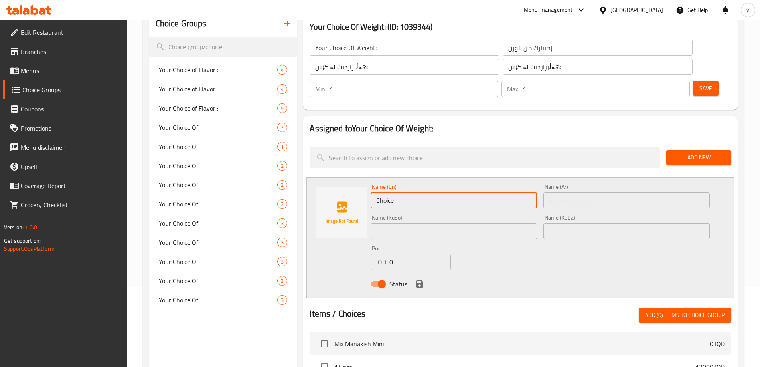
click at [458, 192] on input "Choice" at bounding box center [454, 200] width 166 height 16
type input "Kilo"
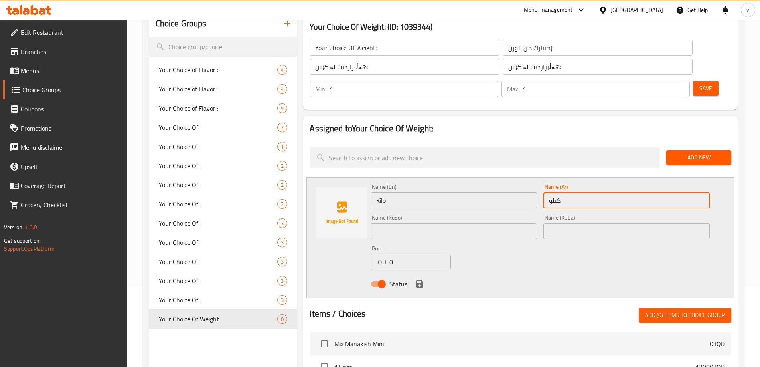
type input "كيلو"
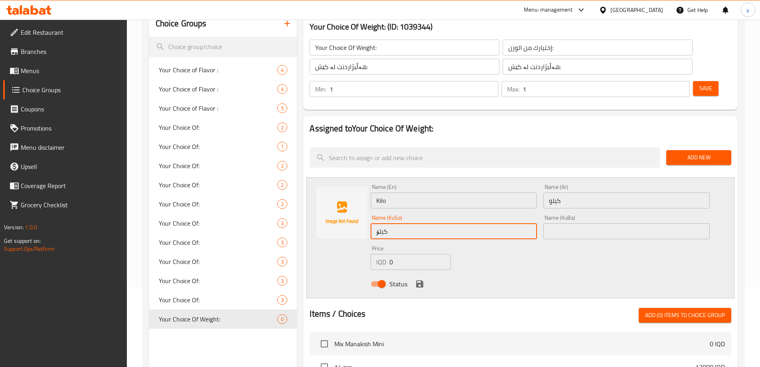
type input "کیلۆ"
click at [556, 223] on input "text" at bounding box center [626, 231] width 166 height 16
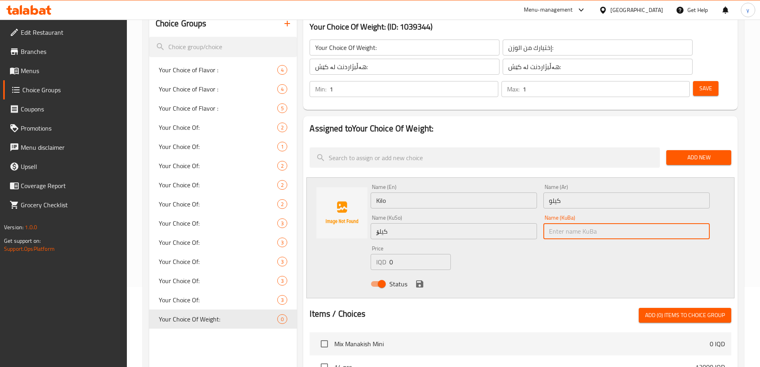
paste input "کیلۆ"
type input "کیلۆ"
click at [409, 254] on input "0" at bounding box center [419, 262] width 61 height 16
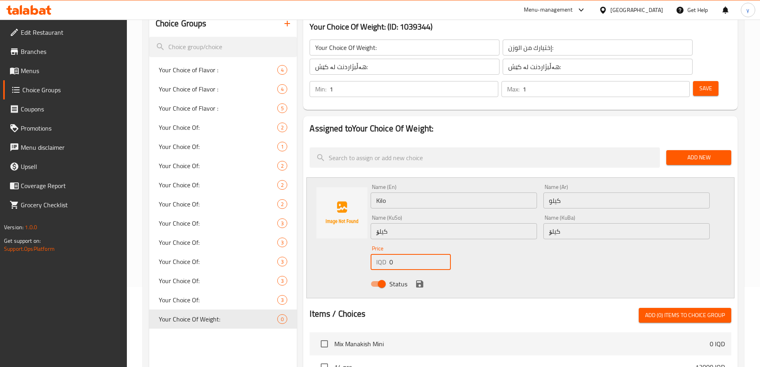
click at [409, 254] on input "0" at bounding box center [419, 262] width 61 height 16
paste input "1500"
type input "15000"
click at [422, 280] on icon "save" at bounding box center [419, 283] width 7 height 7
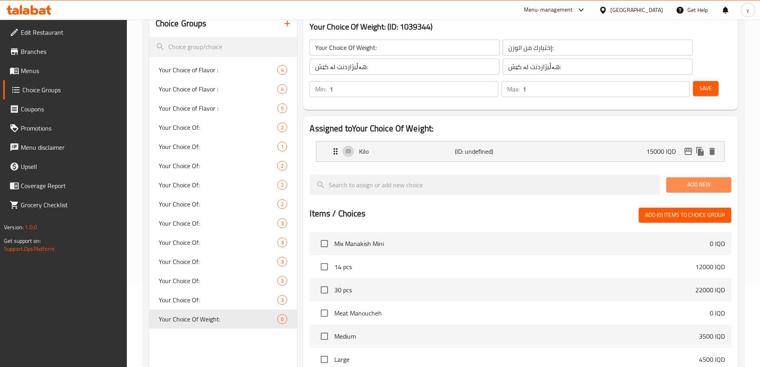
click at [667, 177] on button "Add New" at bounding box center [698, 184] width 65 height 15
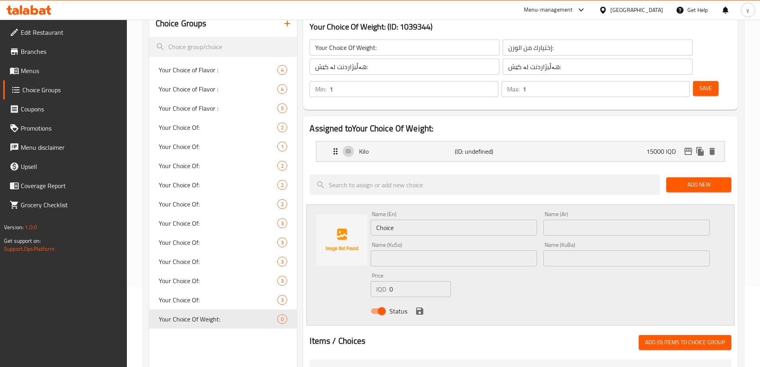
click at [444, 219] on input "Choice" at bounding box center [454, 227] width 166 height 16
type input "Half Kilo"
type input "نصف كيلو"
type input "نیو کیلۆ"
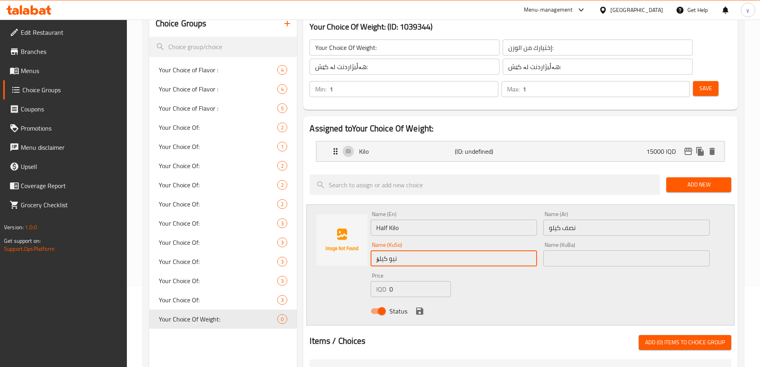
click at [636, 250] on input "text" at bounding box center [626, 258] width 166 height 16
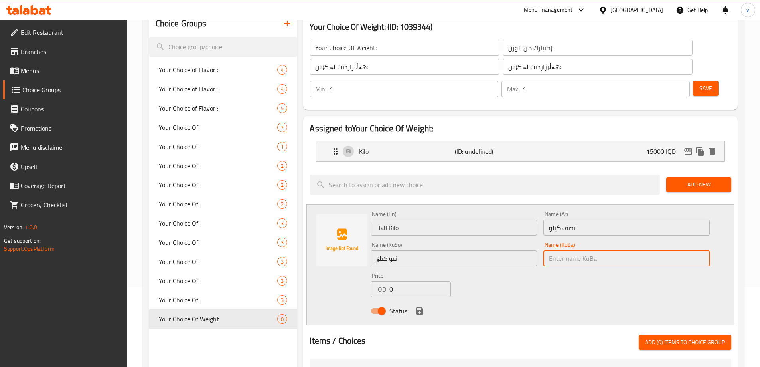
paste input "نیو کیلۆ"
type input "نیو کیلۆ"
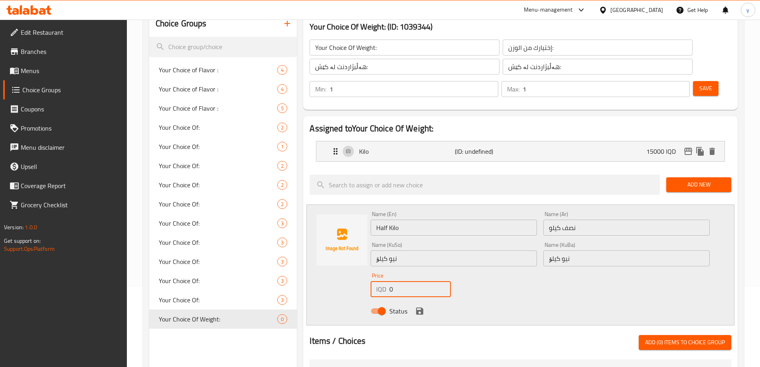
click at [405, 281] on input "0" at bounding box center [419, 289] width 61 height 16
paste input "750"
type input "7500"
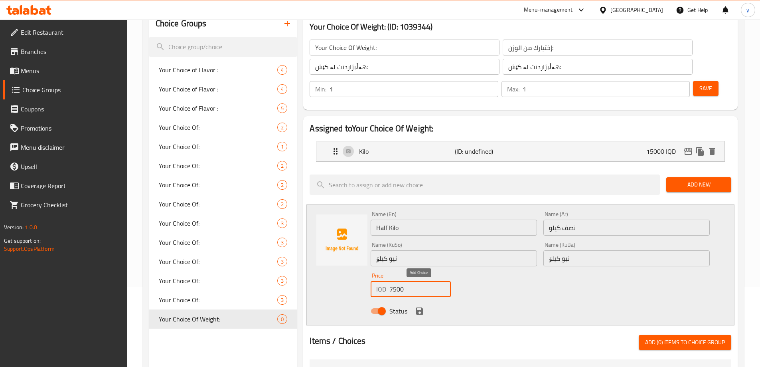
click at [422, 307] on icon "save" at bounding box center [419, 310] width 7 height 7
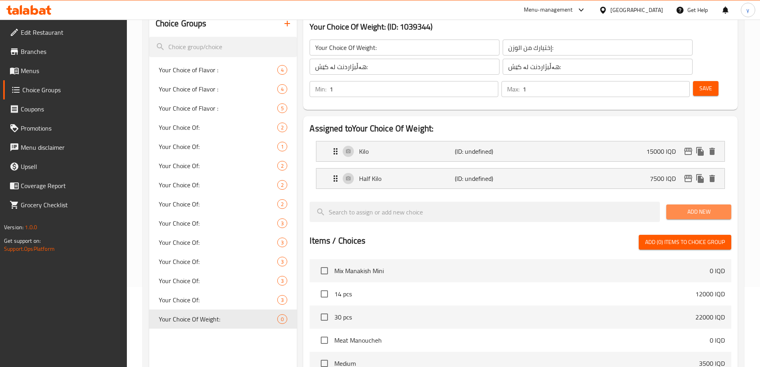
click at [704, 207] on span "Add New" at bounding box center [698, 212] width 52 height 10
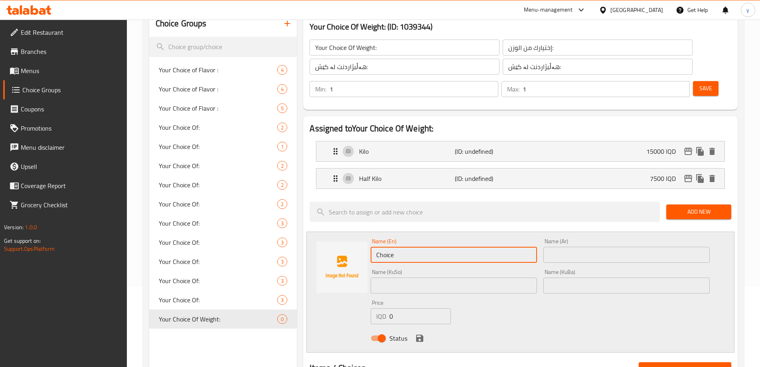
click at [501, 246] on input "Choice" at bounding box center [454, 254] width 166 height 16
type input "Quarter Kilo"
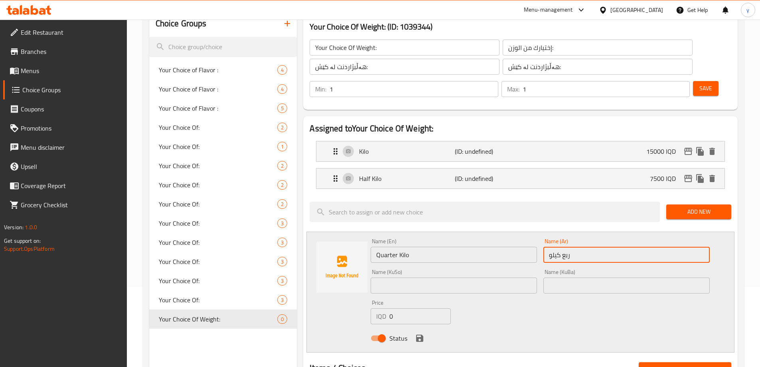
type input "ربع كيلو"
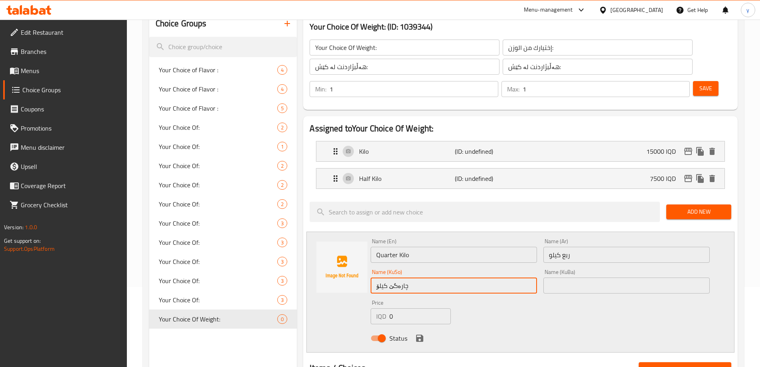
type input "چارەگێ کیلۆ"
click at [570, 277] on input "text" at bounding box center [626, 285] width 166 height 16
paste input "چارەگێ کیلۆ"
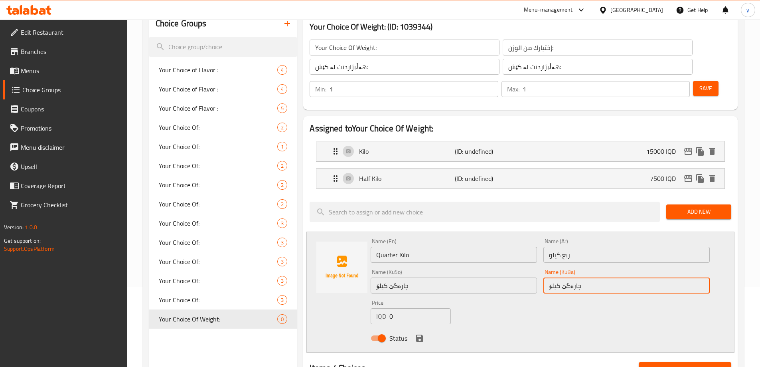
type input "چارەگێ کیلۆ"
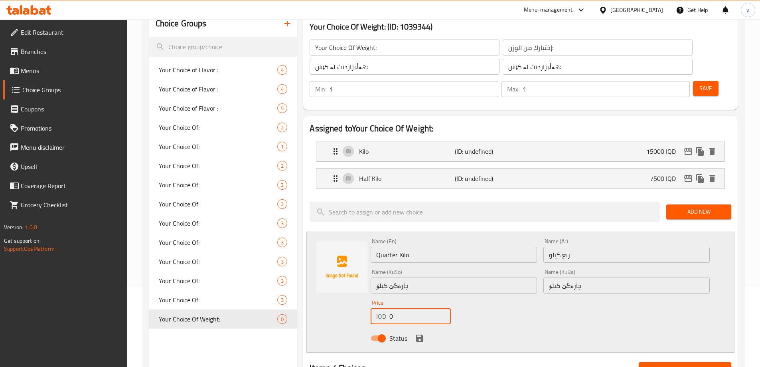
click at [408, 308] on input "0" at bounding box center [419, 316] width 61 height 16
paste input "375"
type input "3750"
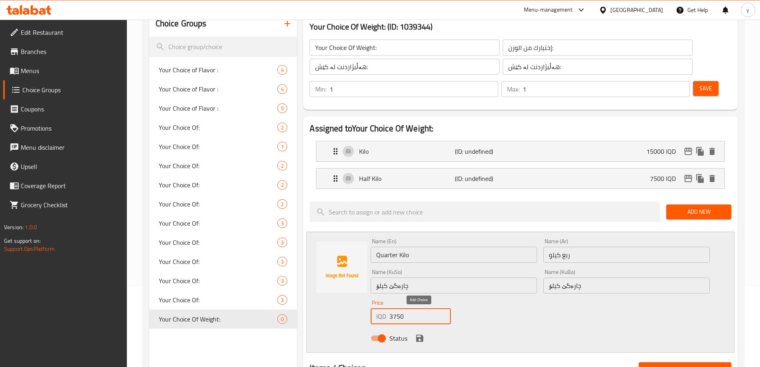
click at [415, 333] on icon "save" at bounding box center [420, 338] width 10 height 10
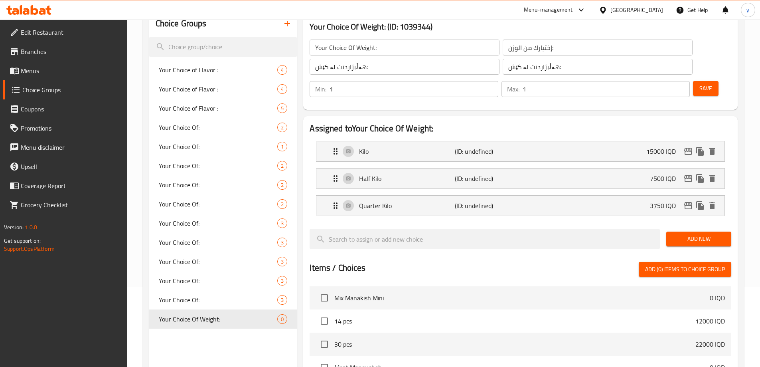
click at [702, 81] on button "Save" at bounding box center [706, 88] width 26 height 15
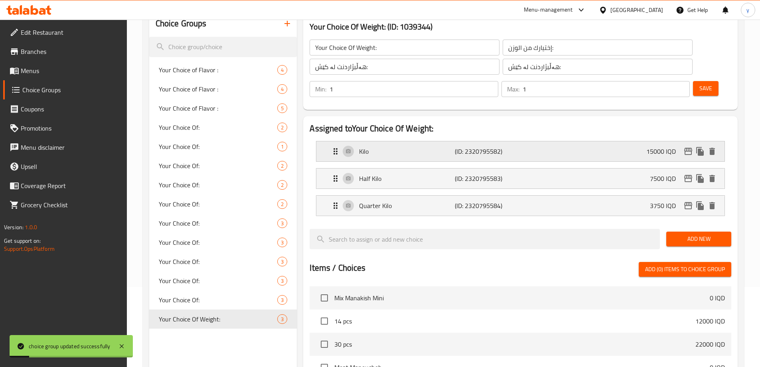
click at [688, 148] on icon "edit" at bounding box center [688, 151] width 8 height 7
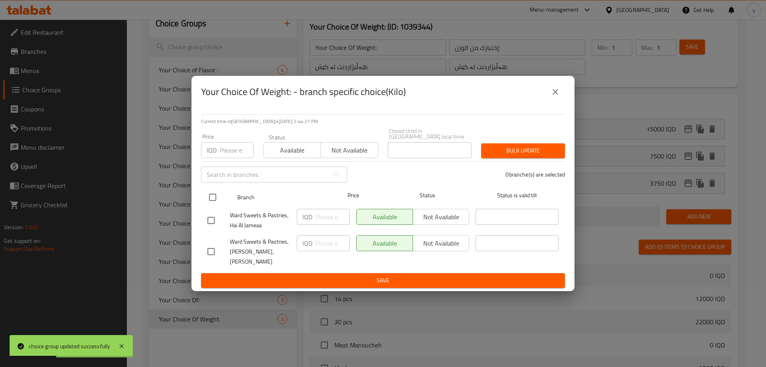
click at [214, 204] on input "checkbox" at bounding box center [212, 197] width 17 height 17
checkbox input "true"
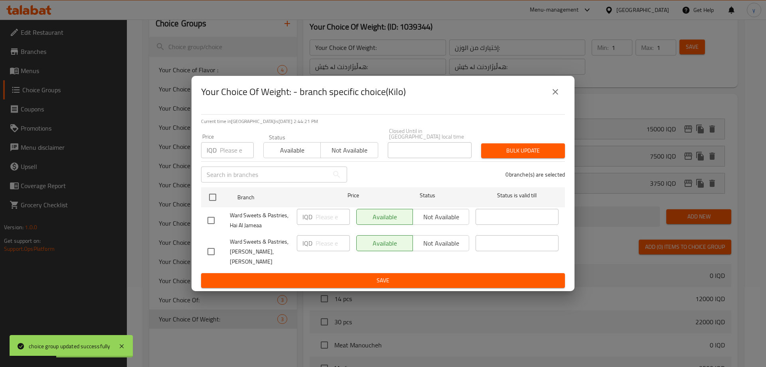
checkbox input "true"
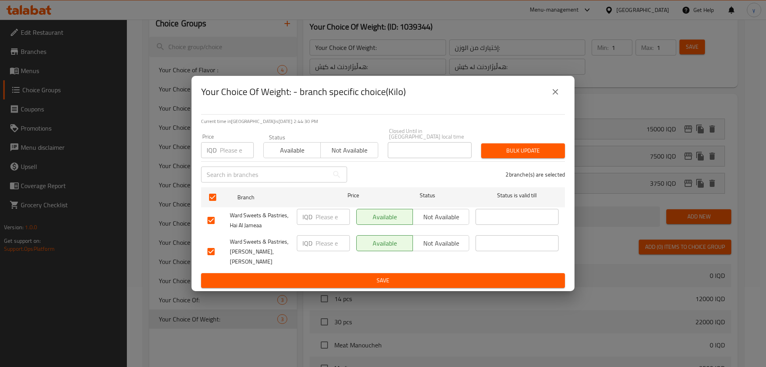
click at [435, 247] on span "Not available" at bounding box center [441, 243] width 50 height 12
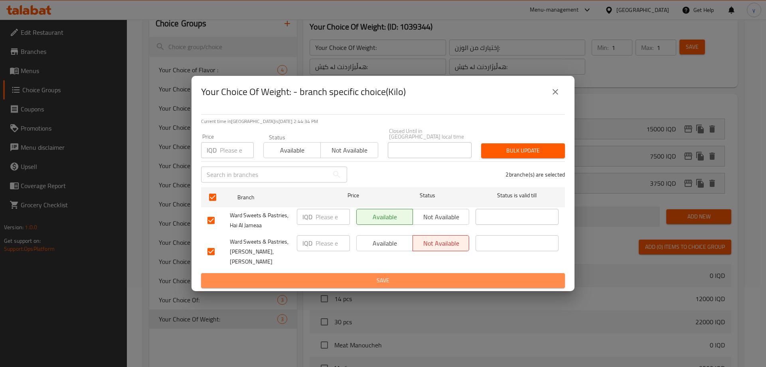
click at [423, 275] on span "Save" at bounding box center [382, 280] width 351 height 10
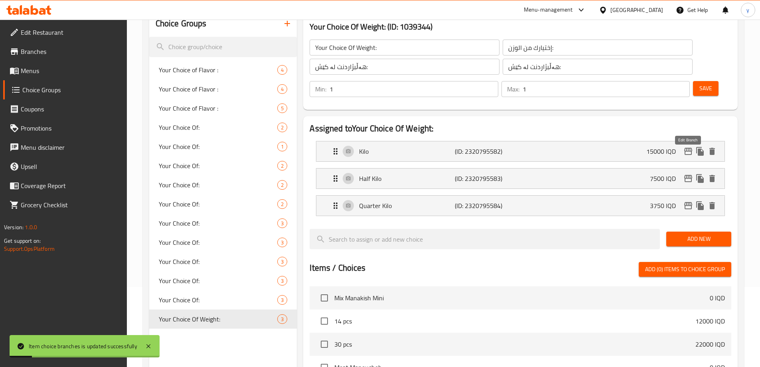
click at [684, 175] on icon "edit" at bounding box center [688, 178] width 8 height 7
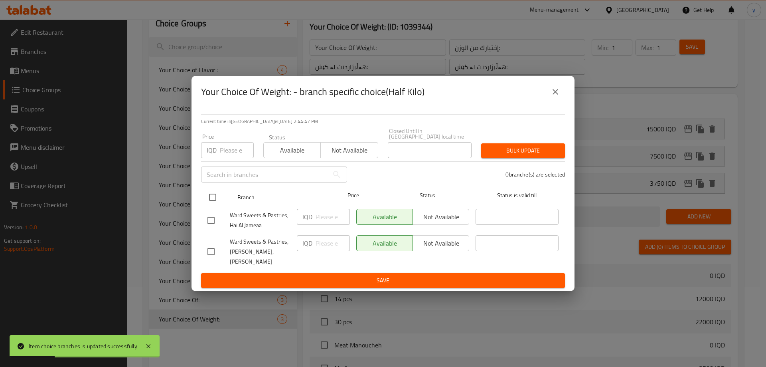
click at [209, 197] on input "checkbox" at bounding box center [212, 197] width 17 height 17
checkbox input "true"
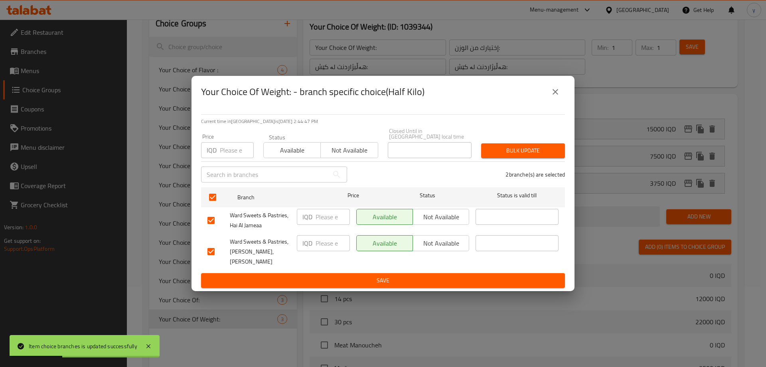
click at [439, 244] on span "Not available" at bounding box center [441, 243] width 50 height 12
click at [412, 275] on span "Save" at bounding box center [382, 280] width 351 height 10
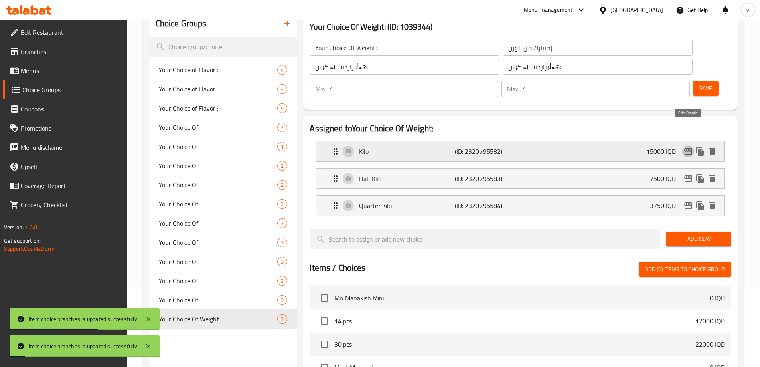
click at [689, 148] on icon "edit" at bounding box center [688, 151] width 8 height 7
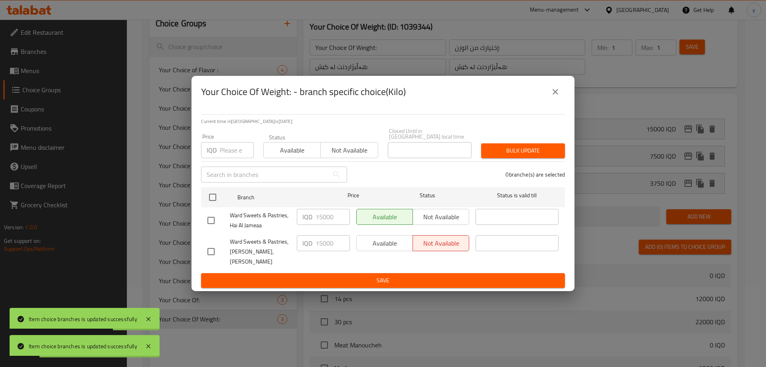
click at [556, 97] on icon "close" at bounding box center [555, 92] width 10 height 10
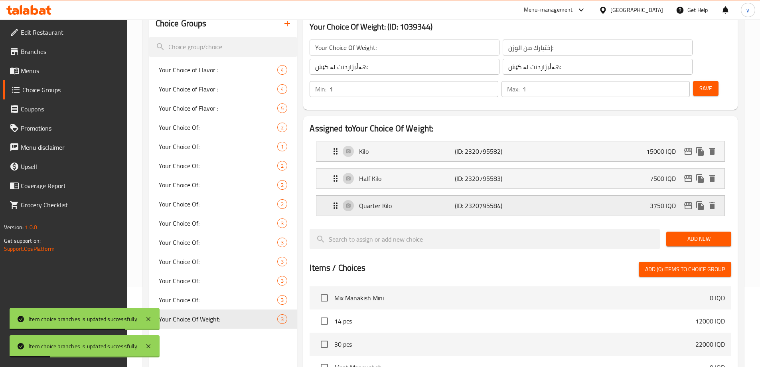
click at [684, 201] on icon "edit" at bounding box center [688, 206] width 10 height 10
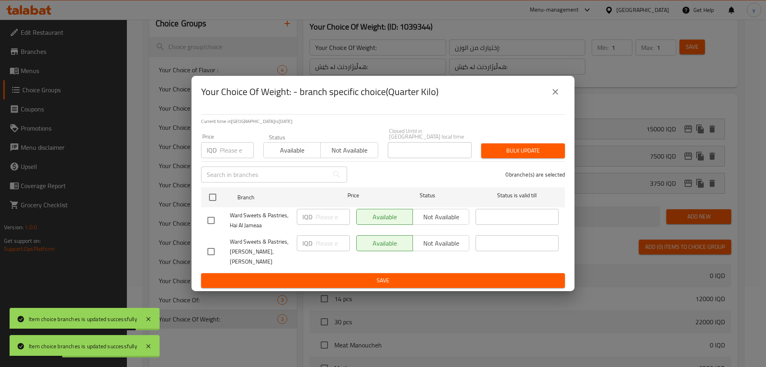
click at [418, 245] on div "Available Not available" at bounding box center [412, 243] width 113 height 16
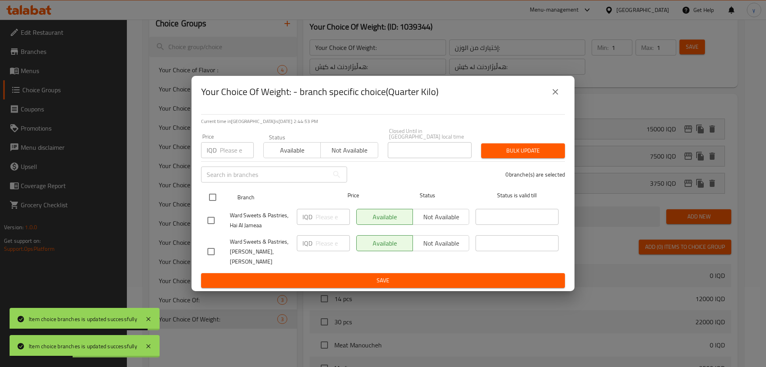
click at [203, 196] on div "Branch Price Status Status is valid till" at bounding box center [383, 197] width 364 height 20
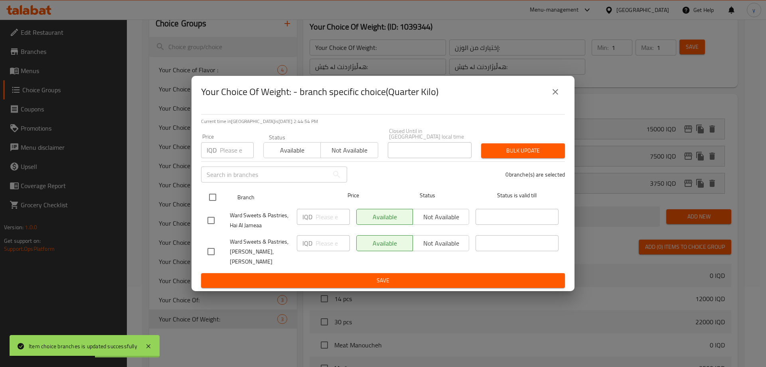
click at [208, 197] on input "checkbox" at bounding box center [212, 197] width 17 height 17
checkbox input "true"
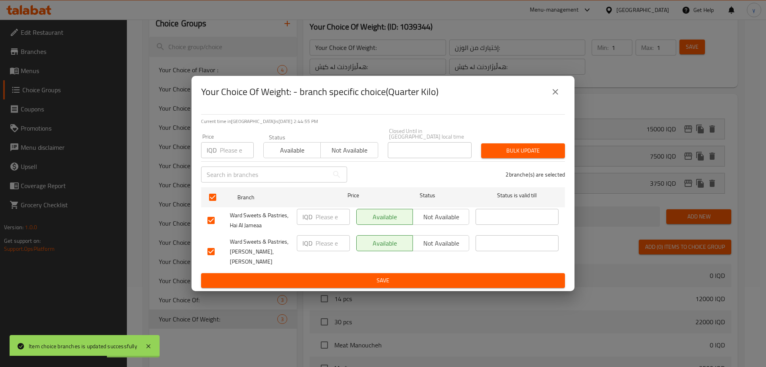
click at [425, 248] on span "Not available" at bounding box center [441, 243] width 50 height 12
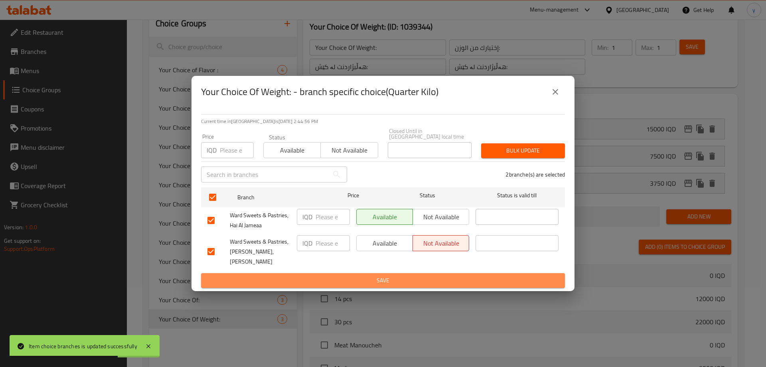
click at [404, 279] on button "Save" at bounding box center [383, 280] width 364 height 15
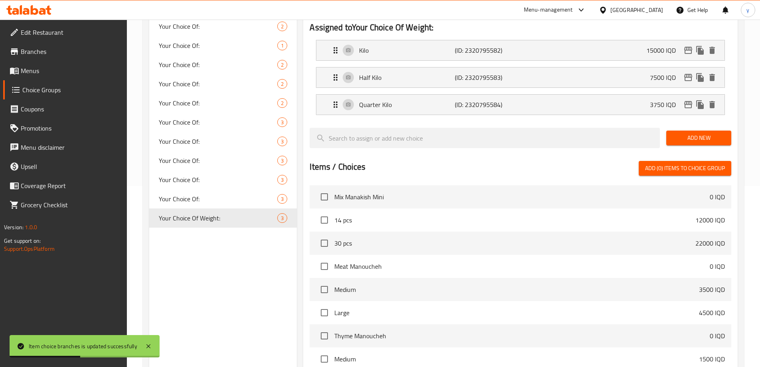
scroll to position [281, 0]
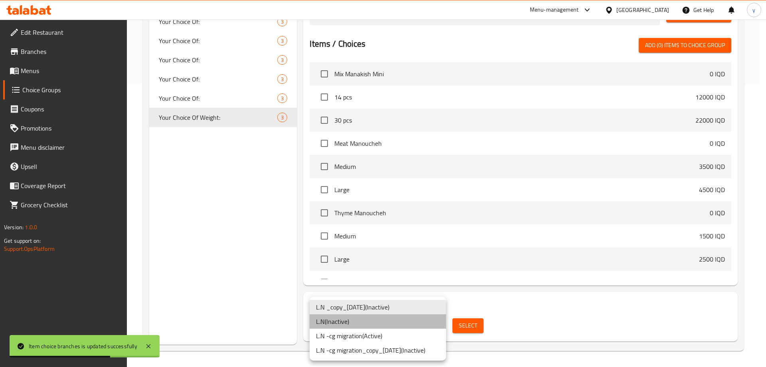
click at [382, 327] on li "L.N ( Inactive )" at bounding box center [377, 321] width 136 height 14
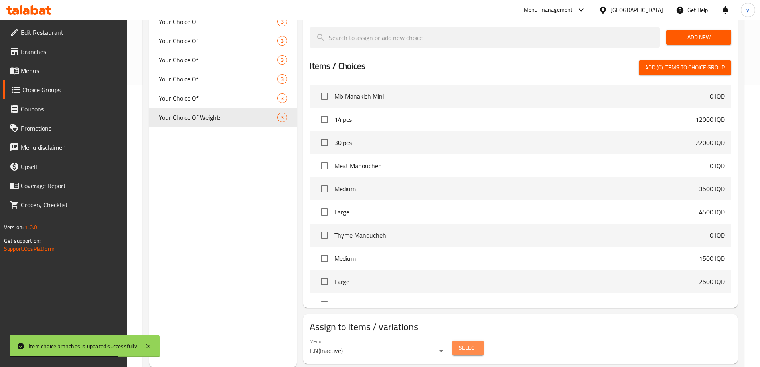
click at [481, 340] on button "Select" at bounding box center [467, 347] width 31 height 15
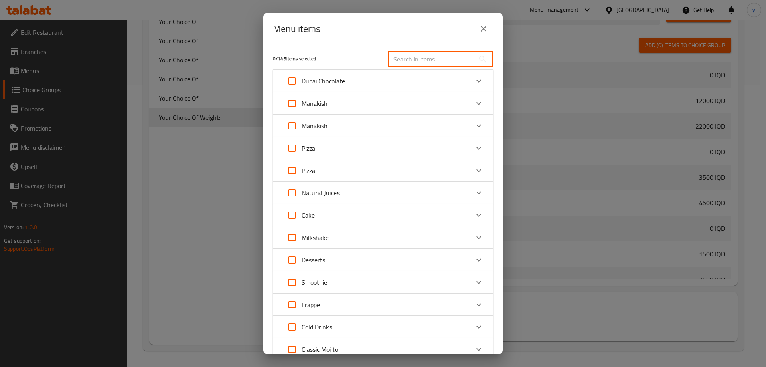
click at [441, 63] on input "text" at bounding box center [431, 59] width 87 height 16
paste input "Cookies"
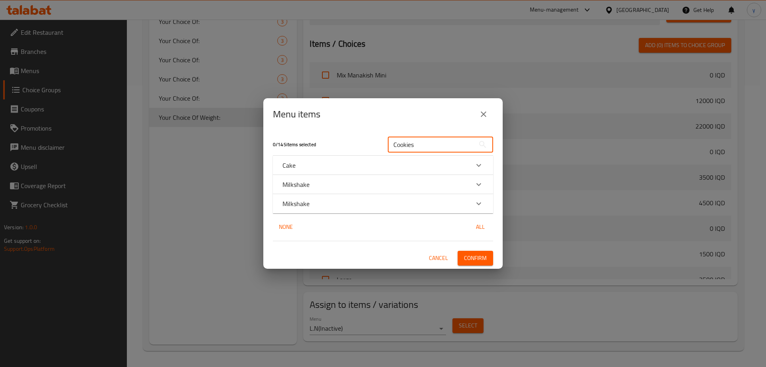
type input "Cookies"
click at [461, 159] on div "Cake" at bounding box center [383, 165] width 220 height 19
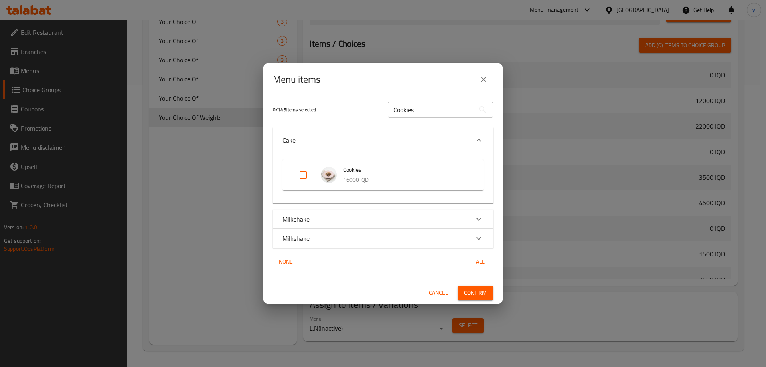
click at [312, 173] on input "Expand" at bounding box center [303, 174] width 19 height 19
checkbox input "true"
click at [480, 292] on span "Confirm" at bounding box center [475, 293] width 23 height 10
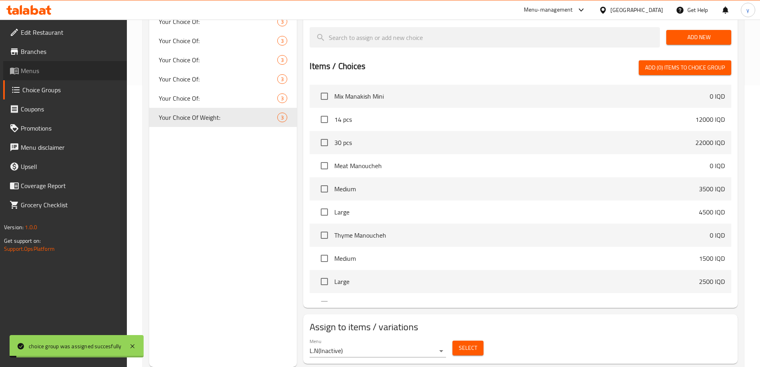
click at [76, 78] on link "Menus" at bounding box center [65, 70] width 124 height 19
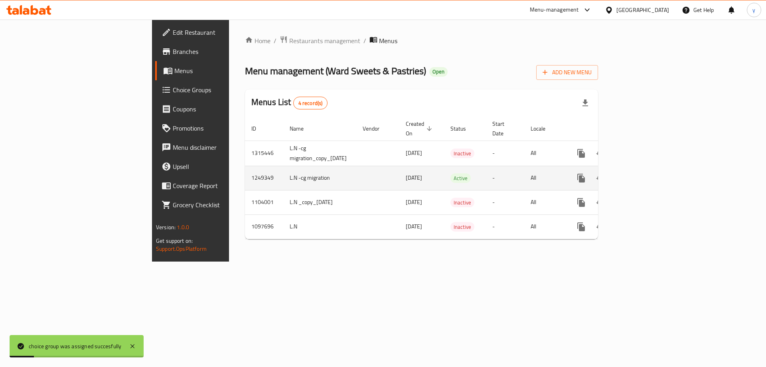
click at [643, 173] on icon "enhanced table" at bounding box center [639, 178] width 10 height 10
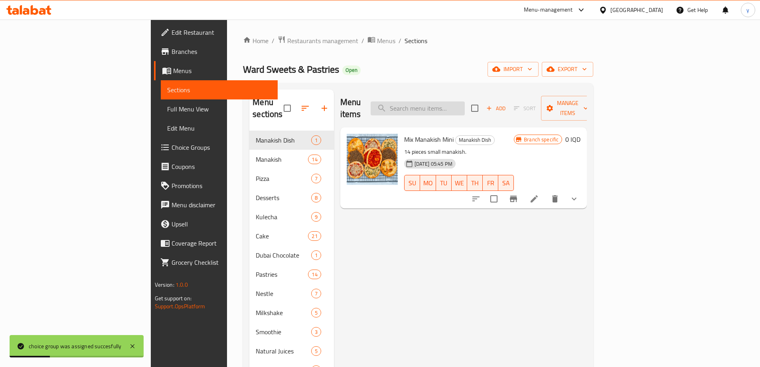
click at [450, 108] on div "Menu items Add Sort Manage items" at bounding box center [463, 108] width 247 height 38
click at [456, 104] on input "search" at bounding box center [418, 108] width 94 height 14
paste input "Cookies"
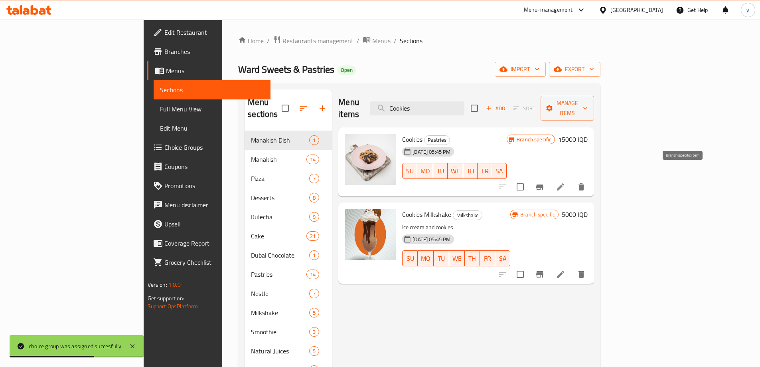
type input "Cookies"
click at [544, 182] on icon "Branch-specific-item" at bounding box center [540, 187] width 10 height 10
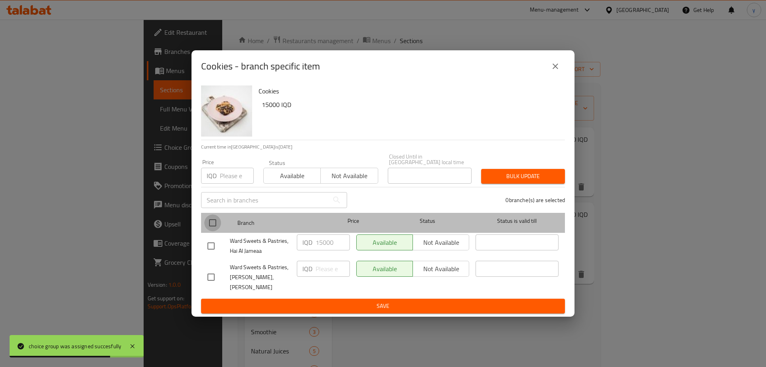
click at [213, 225] on input "checkbox" at bounding box center [212, 222] width 17 height 17
checkbox input "true"
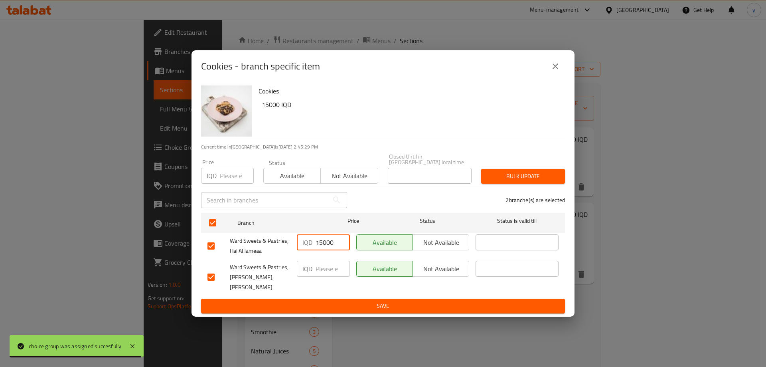
drag, startPoint x: 330, startPoint y: 243, endPoint x: 307, endPoint y: 249, distance: 23.5
click at [307, 249] on div "IQD 15000 ​" at bounding box center [323, 242] width 53 height 16
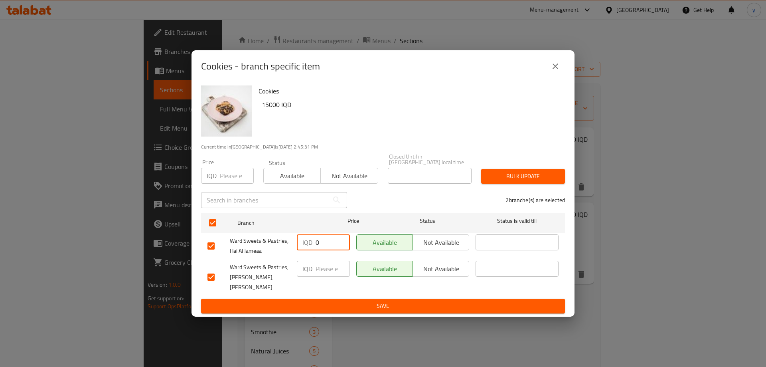
type input "0"
click at [398, 301] on span "Save" at bounding box center [382, 306] width 351 height 10
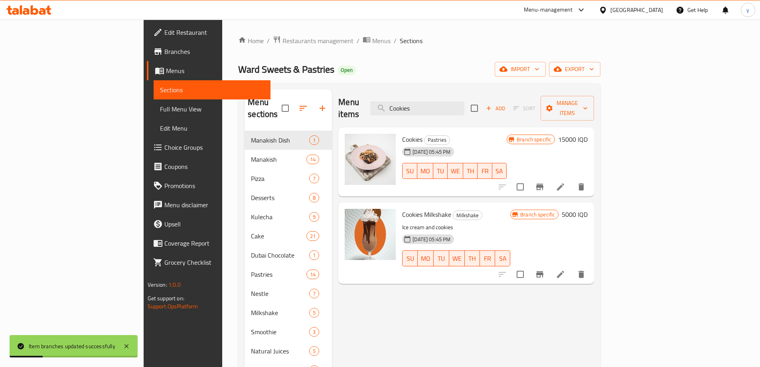
click at [402, 133] on span "Cookies" at bounding box center [412, 139] width 20 height 12
copy h6 "Cookies"
click at [154, 104] on link "Full Menu View" at bounding box center [212, 108] width 117 height 19
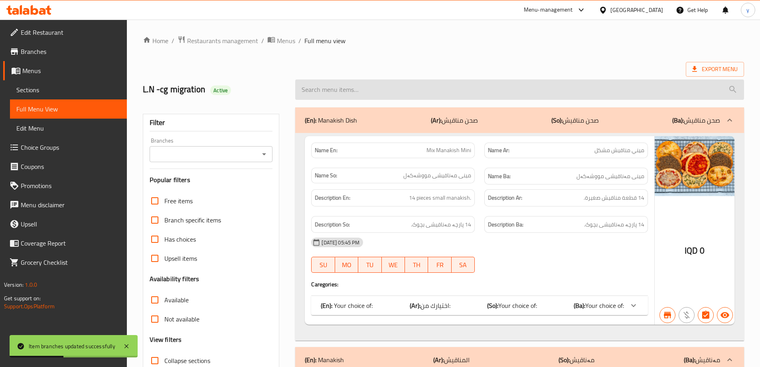
click at [450, 99] on input "search" at bounding box center [519, 89] width 449 height 20
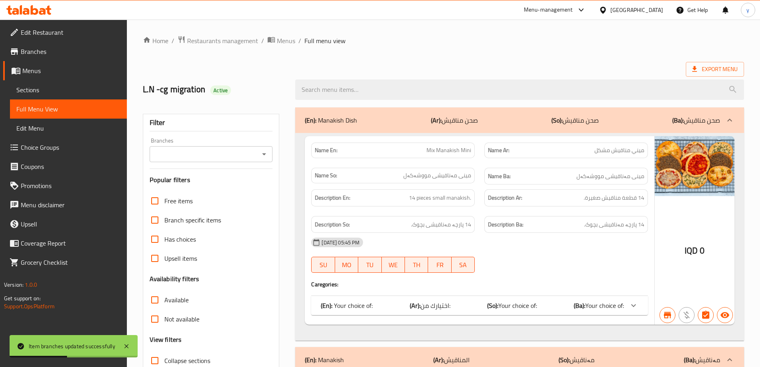
paste input "Cookies"
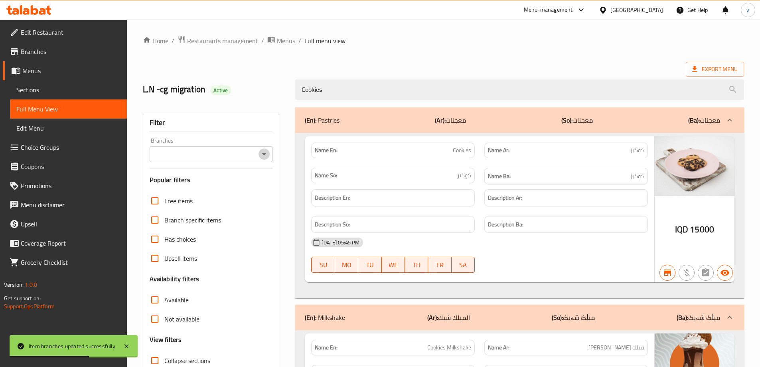
click at [262, 152] on icon "Open" at bounding box center [264, 154] width 10 height 10
type input "Cookies"
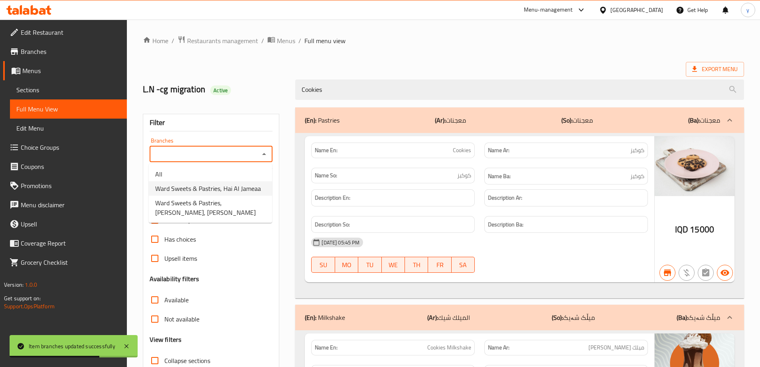
click at [240, 191] on span "Ward Sweets & Pastries, Hai Al Jameaa" at bounding box center [208, 188] width 106 height 10
type input "Ward Sweets & Pastries, Hai Al Jameaa"
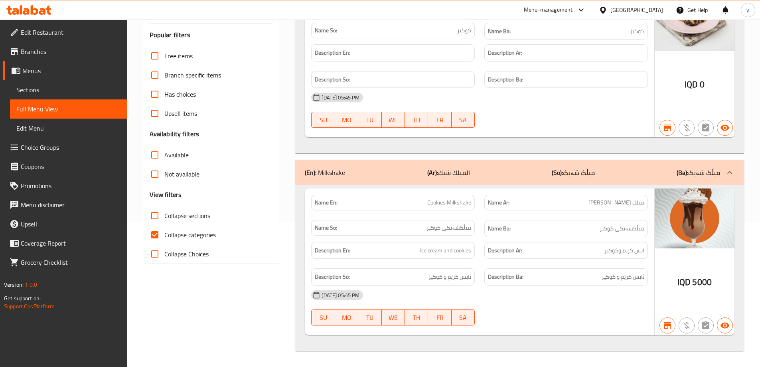
scroll to position [65, 0]
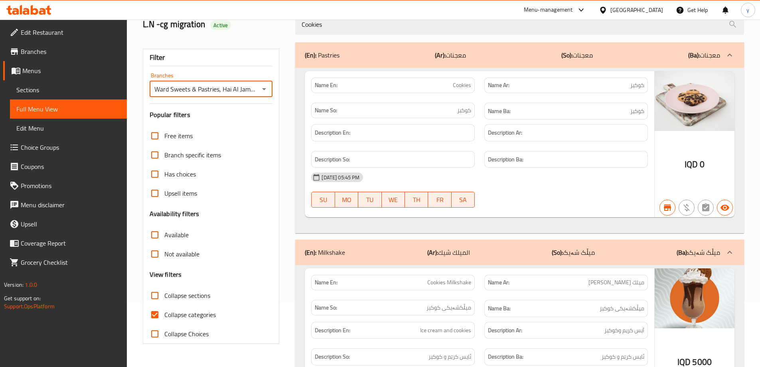
click at [76, 150] on span "Choice Groups" at bounding box center [71, 147] width 100 height 10
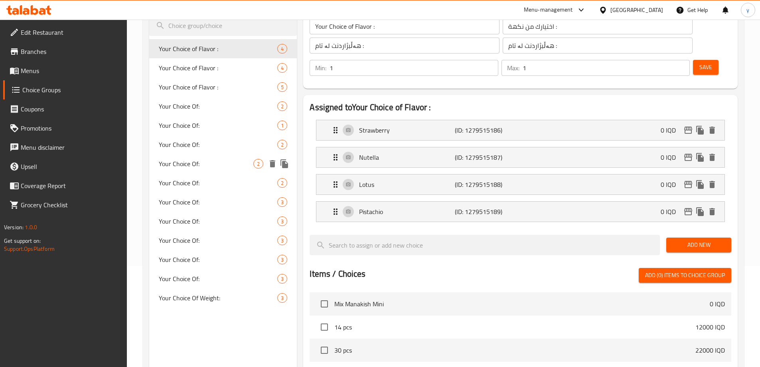
scroll to position [145, 0]
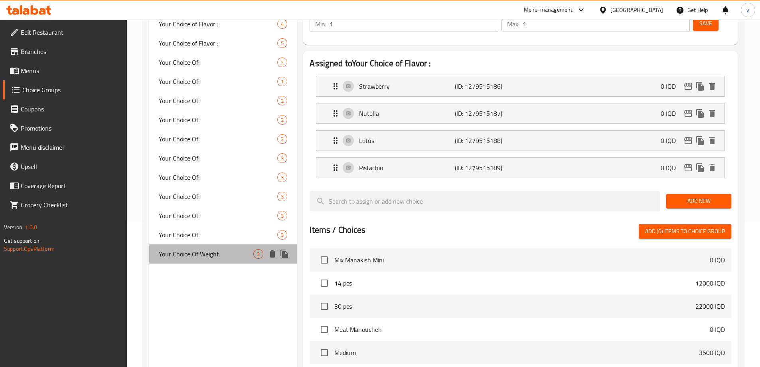
click at [222, 262] on div "Your Choice Of Weight: 3" at bounding box center [223, 253] width 148 height 19
type input "Your Choice Of Weight:"
type input "إختيارك من الوزن:"
type input "هەڵبژاردنت لە کێش:"
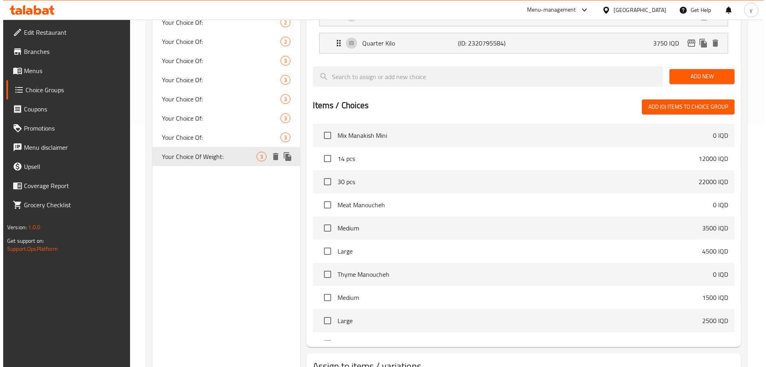
scroll to position [281, 0]
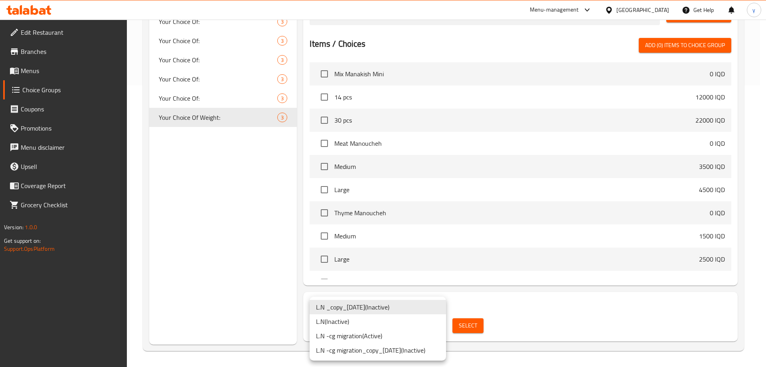
click at [457, 327] on div at bounding box center [383, 183] width 766 height 367
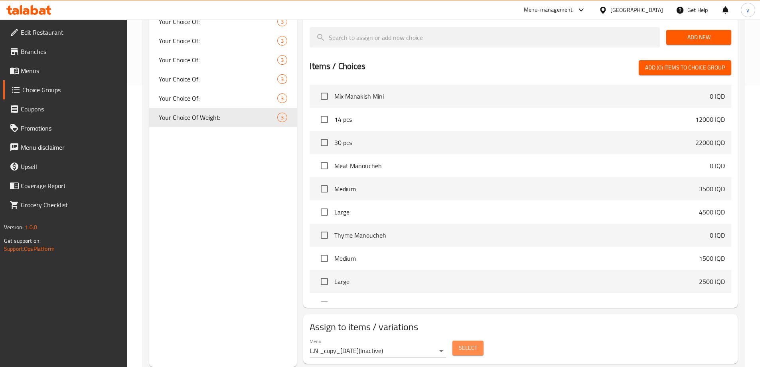
click at [460, 343] on span "Select" at bounding box center [468, 348] width 18 height 10
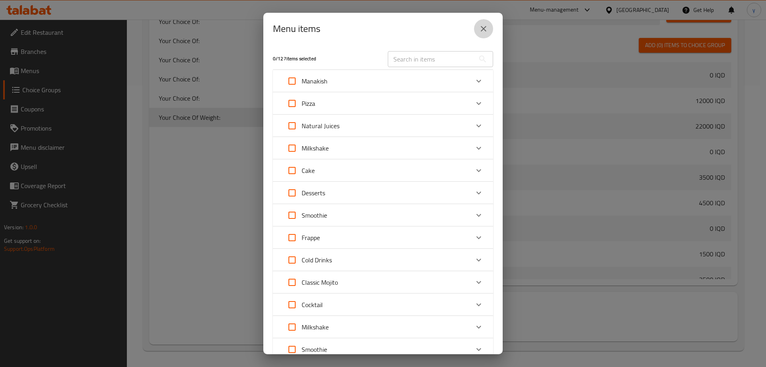
click at [492, 27] on button "close" at bounding box center [483, 28] width 19 height 19
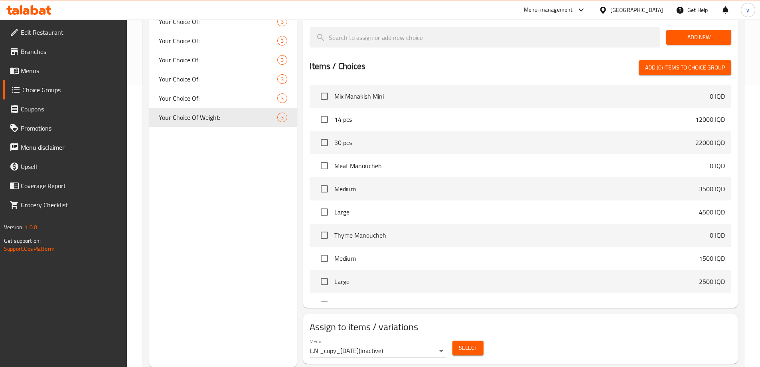
click at [431, 338] on div "Menu L.N _copy_17/07/2023 ( Inactive )" at bounding box center [377, 347] width 136 height 19
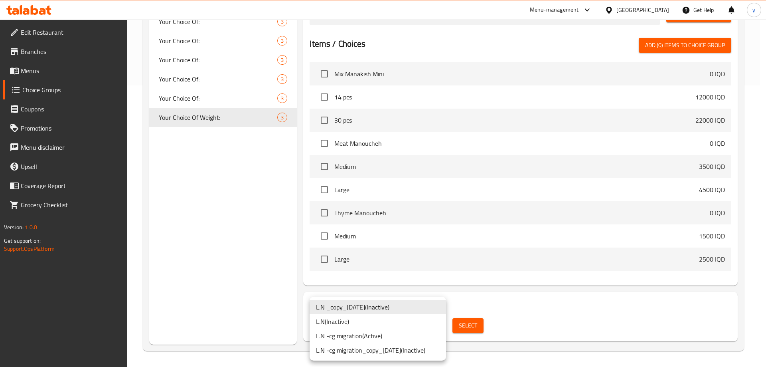
click at [392, 339] on li "L.N -cg migration ( Active )" at bounding box center [377, 335] width 136 height 14
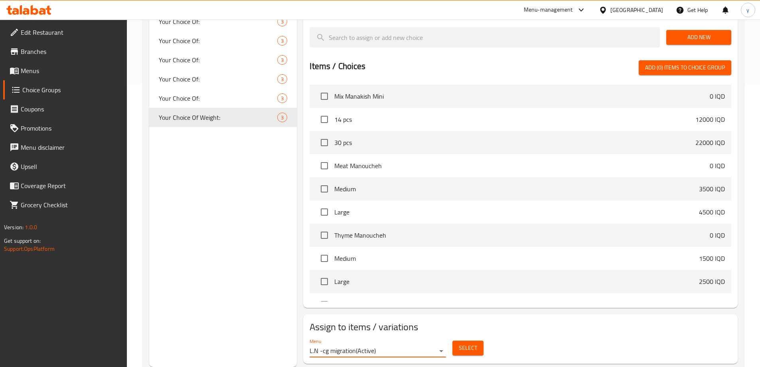
click at [474, 343] on span "Select" at bounding box center [468, 348] width 18 height 10
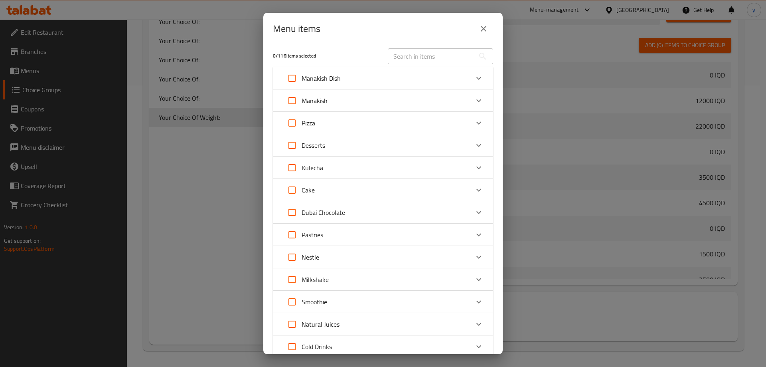
scroll to position [0, 0]
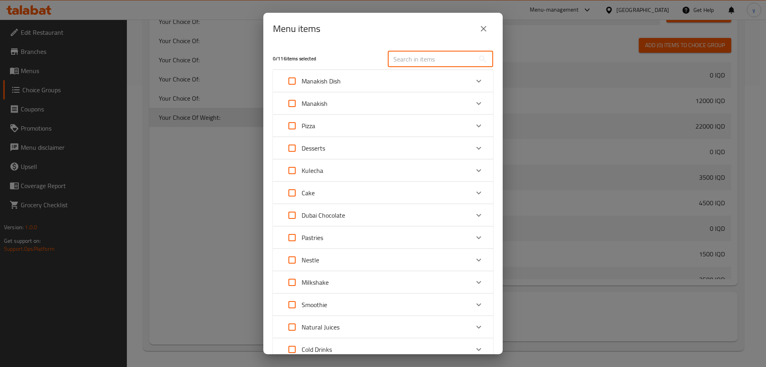
click at [425, 60] on input "text" at bounding box center [431, 59] width 87 height 16
paste input "Cookies"
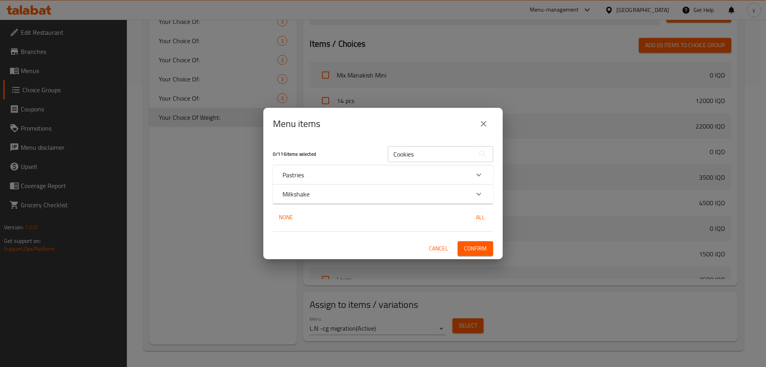
drag, startPoint x: 410, startPoint y: 176, endPoint x: 416, endPoint y: 161, distance: 16.1
click at [410, 173] on div "Pastries" at bounding box center [375, 175] width 187 height 10
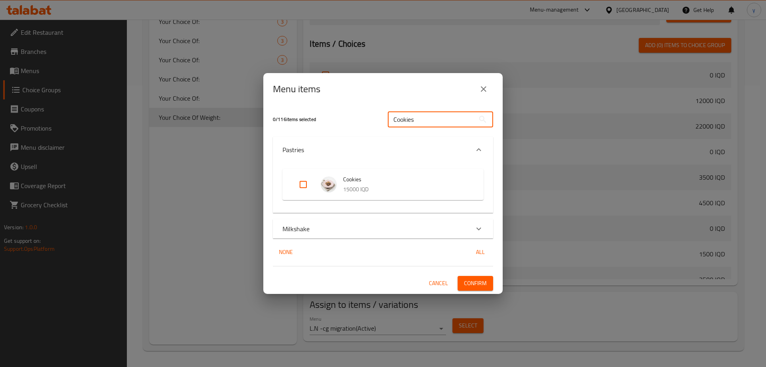
click at [428, 114] on input "Cookies" at bounding box center [431, 119] width 87 height 16
type input "Cookies"
click at [310, 183] on input "Expand" at bounding box center [303, 184] width 19 height 19
checkbox input "true"
click at [483, 286] on span "Confirm" at bounding box center [475, 283] width 23 height 10
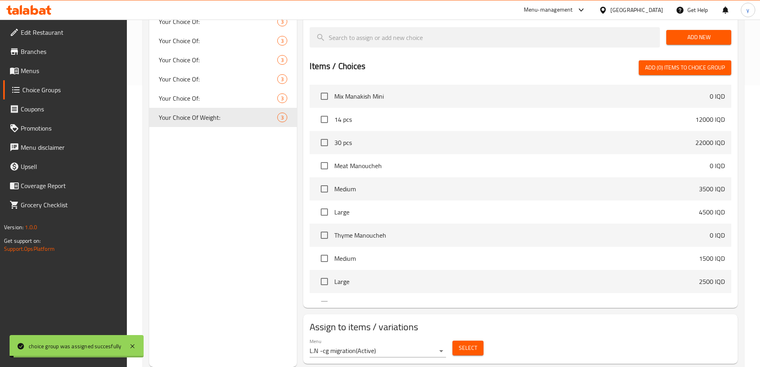
click at [466, 340] on button "Select" at bounding box center [467, 347] width 31 height 15
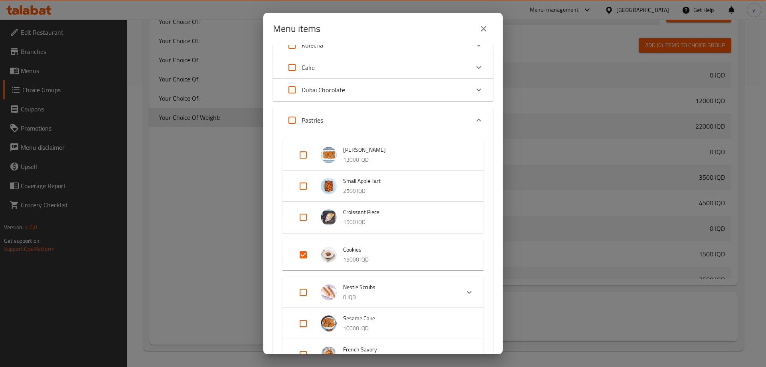
scroll to position [239, 0]
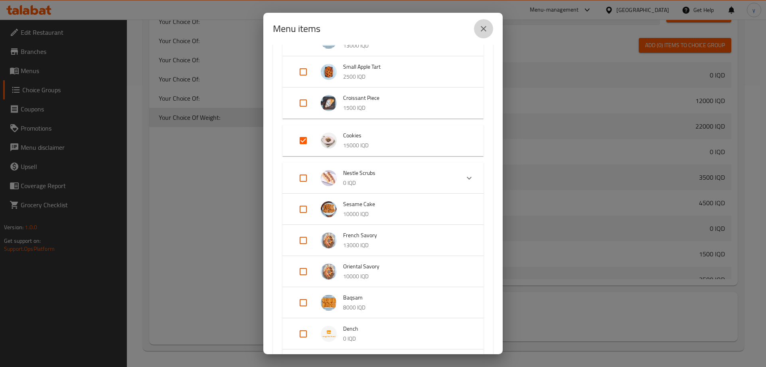
click at [486, 29] on icon "close" at bounding box center [484, 29] width 10 height 10
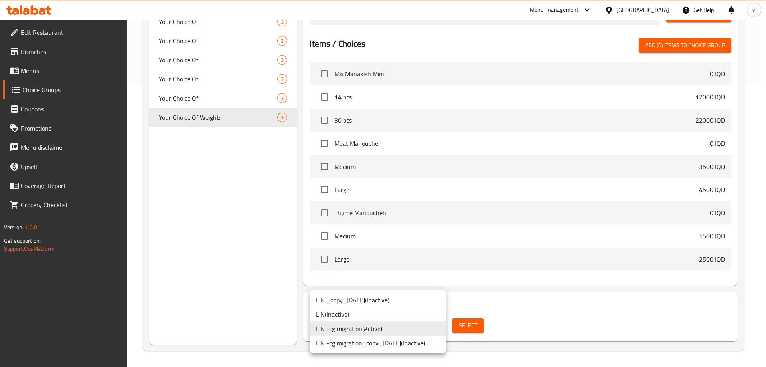
click at [420, 345] on li "L.N -cg migration_copy_01/10/2025 ( Inactive )" at bounding box center [377, 342] width 136 height 14
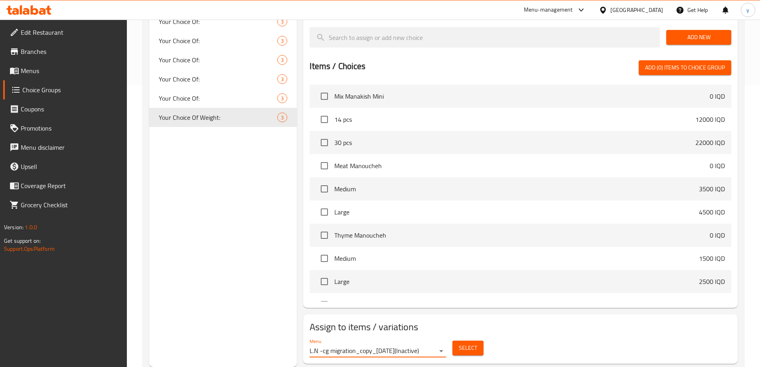
click at [461, 340] on button "Select" at bounding box center [467, 347] width 31 height 15
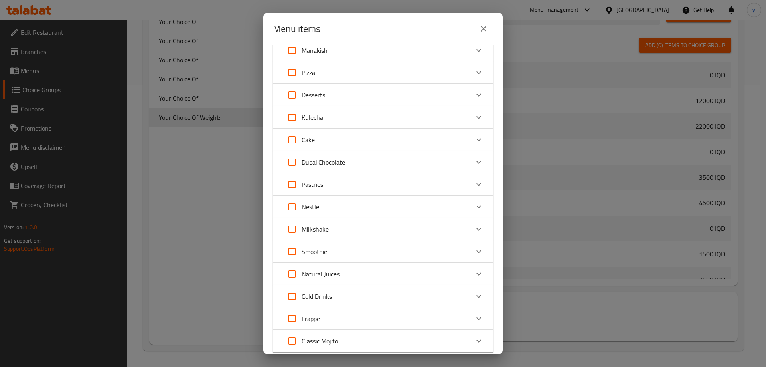
scroll to position [106, 0]
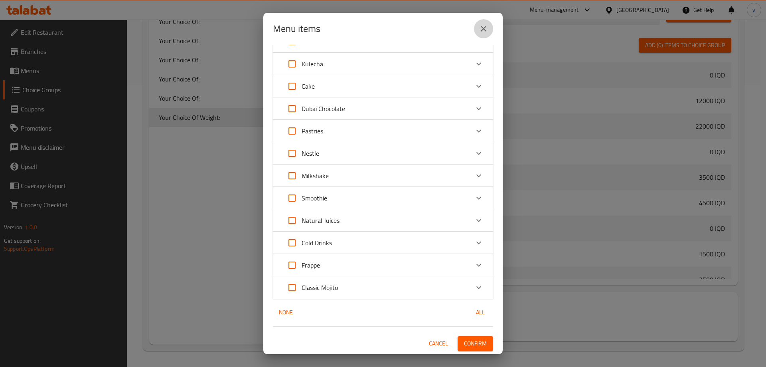
click at [484, 34] on button "close" at bounding box center [483, 28] width 19 height 19
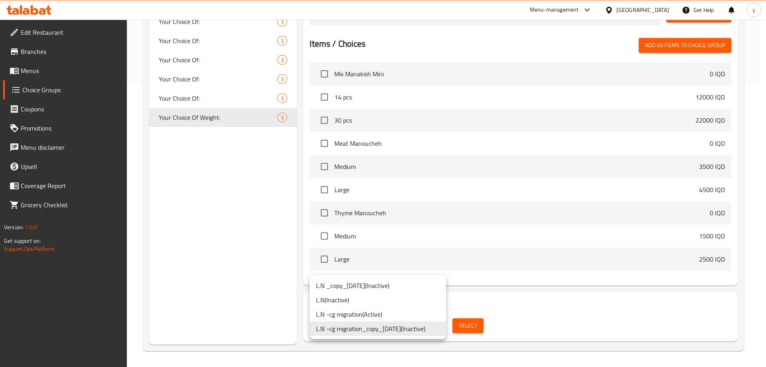
click at [427, 284] on li "L.N _copy_17/07/2023 ( Inactive )" at bounding box center [377, 285] width 136 height 14
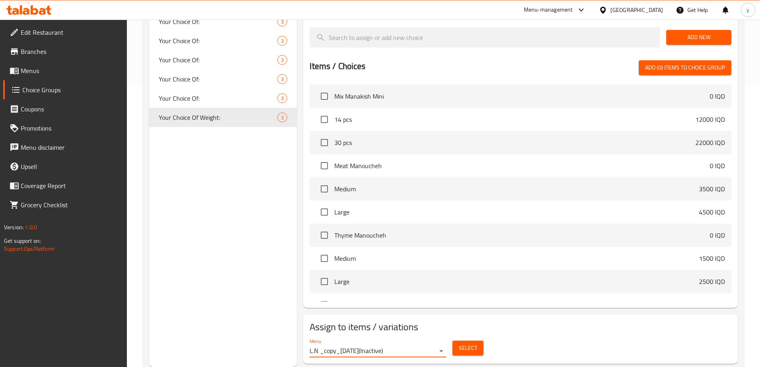
click at [467, 343] on span "Select" at bounding box center [468, 348] width 18 height 10
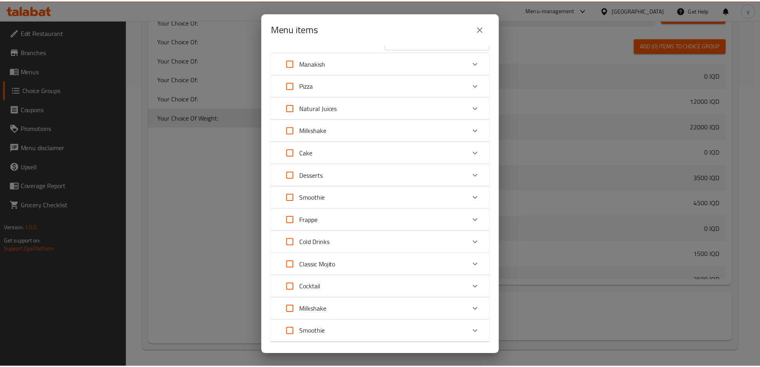
scroll to position [0, 0]
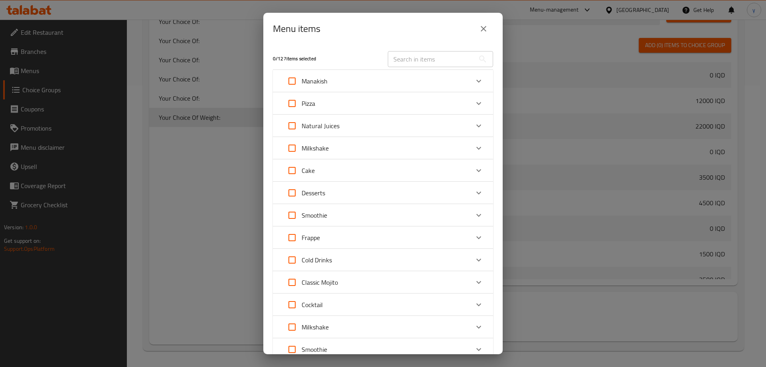
click at [482, 37] on button "close" at bounding box center [483, 28] width 19 height 19
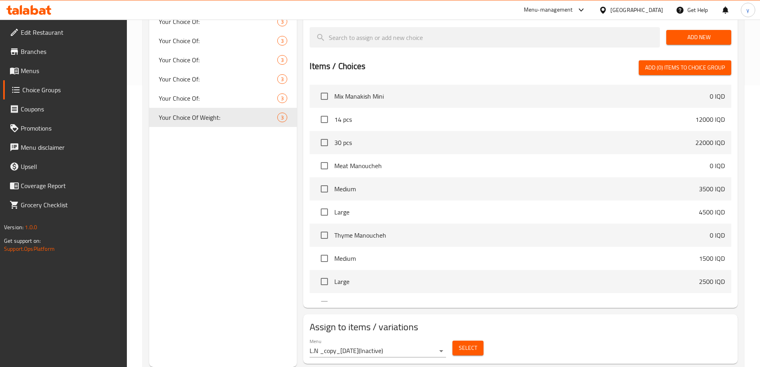
click at [106, 71] on span "Menus" at bounding box center [71, 71] width 100 height 10
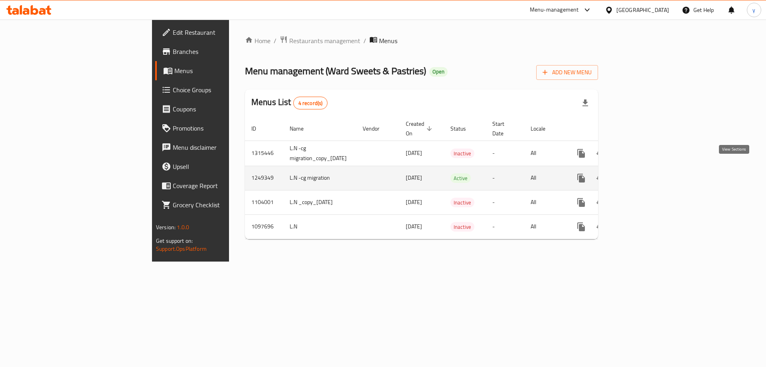
click at [643, 173] on icon "enhanced table" at bounding box center [639, 178] width 10 height 10
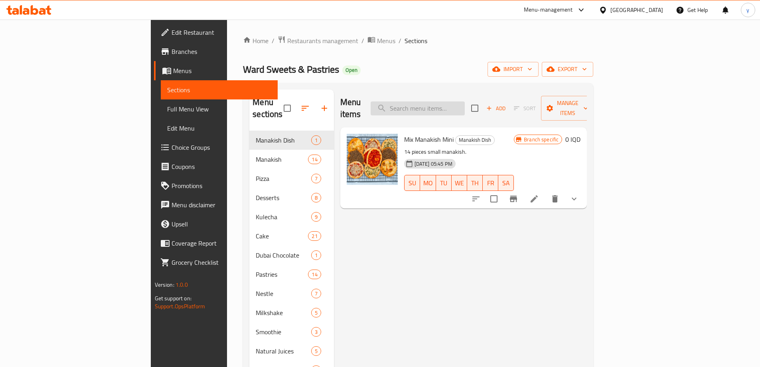
drag, startPoint x: 493, startPoint y: 103, endPoint x: 474, endPoint y: 103, distance: 19.2
click at [465, 103] on input "search" at bounding box center [418, 108] width 94 height 14
click at [161, 117] on link "Full Menu View" at bounding box center [219, 108] width 117 height 19
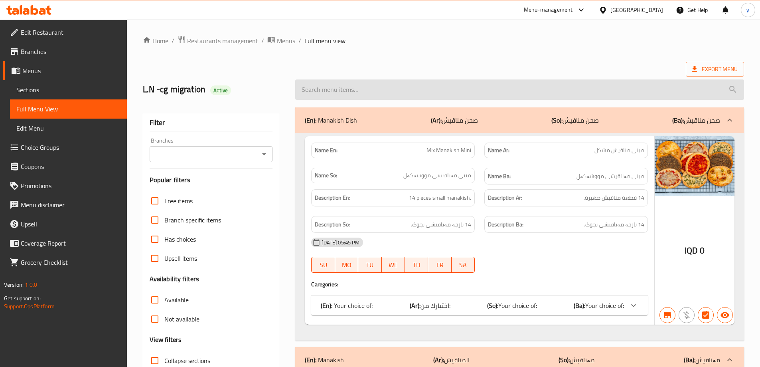
click at [479, 93] on input "search" at bounding box center [519, 89] width 449 height 20
paste input "Cookies"
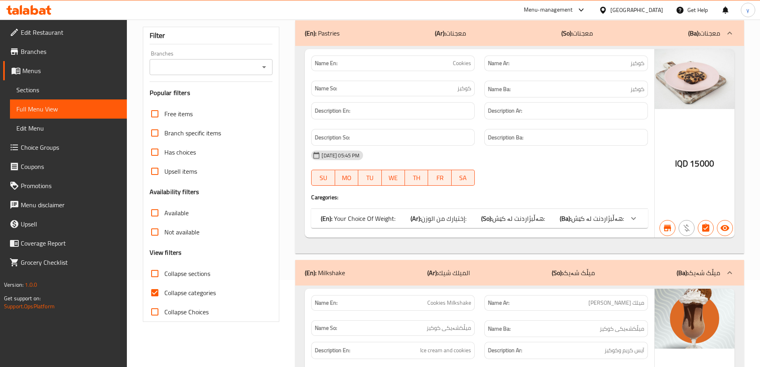
scroll to position [160, 0]
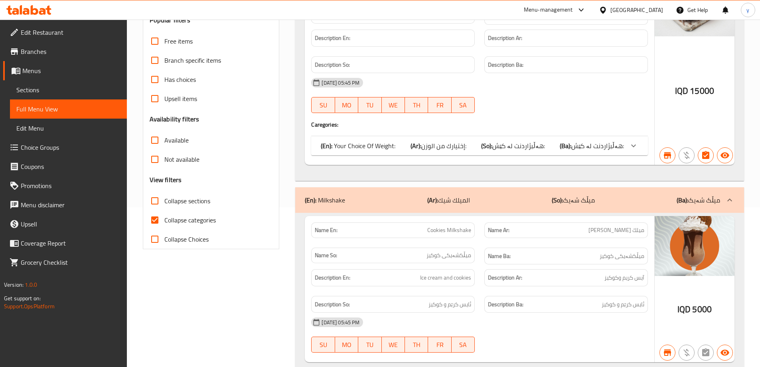
type input "Cookies"
click at [611, 144] on span "هەڵبژاردنت لە کێش:" at bounding box center [597, 146] width 53 height 12
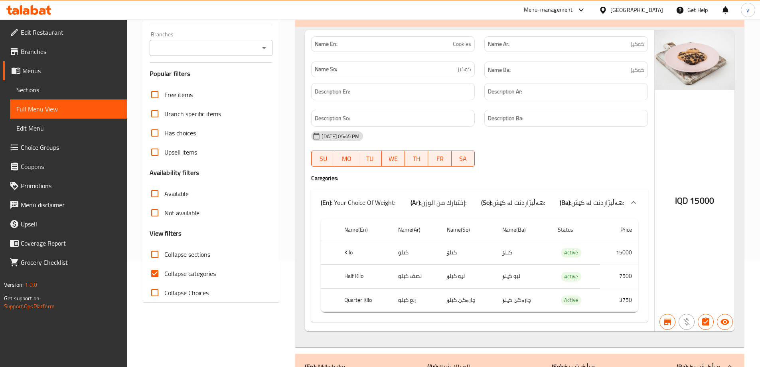
scroll to position [80, 0]
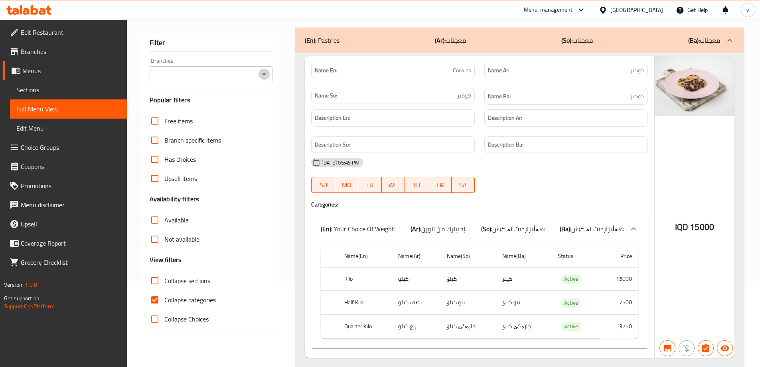
click at [260, 75] on icon "Open" at bounding box center [264, 74] width 10 height 10
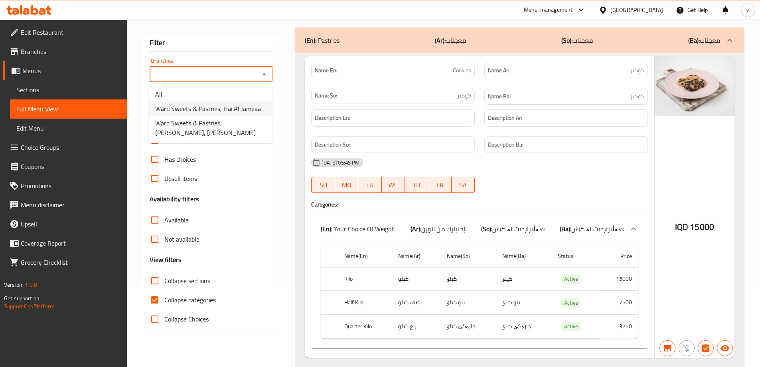
click at [241, 105] on span "Ward Sweets & Pastries, Hai Al Jameaa" at bounding box center [208, 109] width 106 height 10
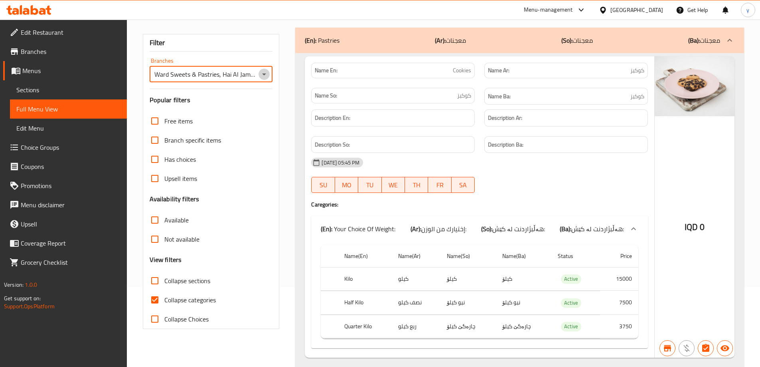
click at [265, 75] on icon "Open" at bounding box center [264, 74] width 10 height 10
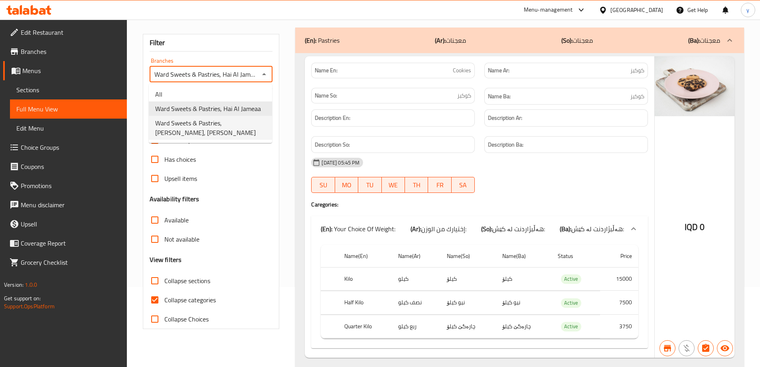
click at [240, 122] on span "Ward Sweets & Pastries, Al Saydeya, Al Saydeya" at bounding box center [210, 127] width 110 height 19
type input "Ward Sweets & Pastries, Al Saydeya, Al Saydeya"
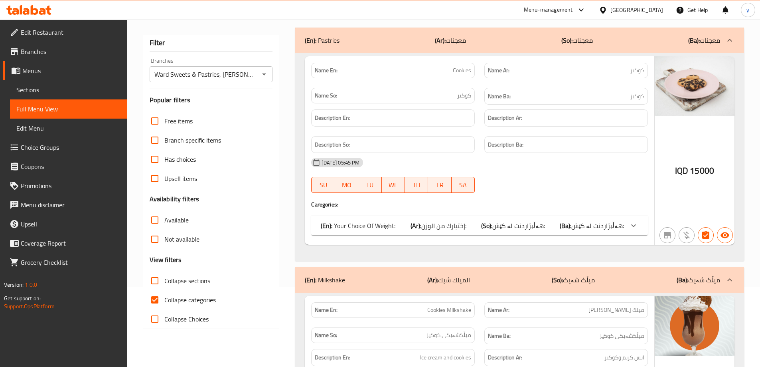
click at [623, 224] on span "هەڵبژاردنت لە کێش:" at bounding box center [597, 225] width 53 height 12
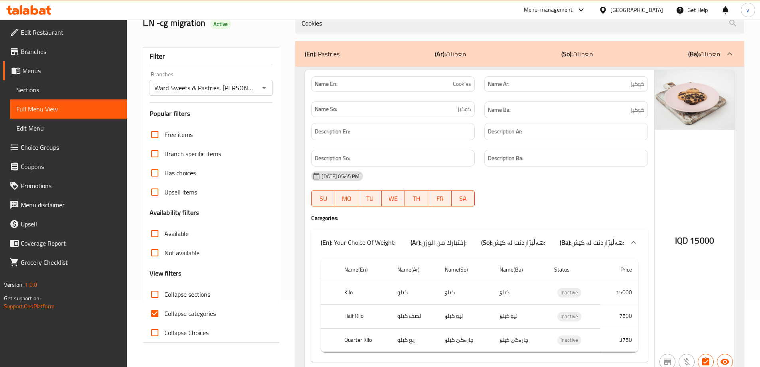
scroll to position [0, 0]
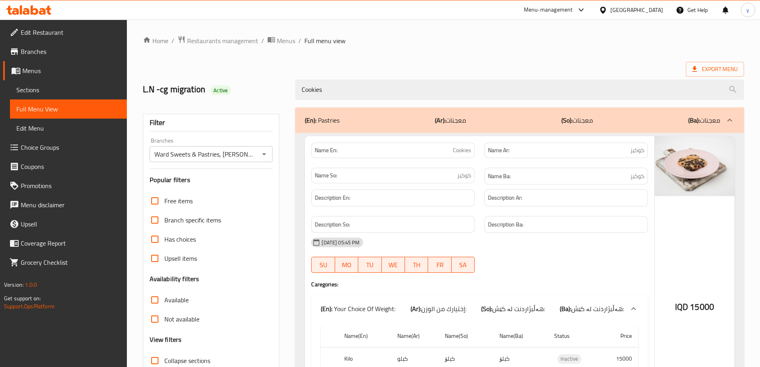
click at [266, 156] on icon "Open" at bounding box center [264, 154] width 10 height 10
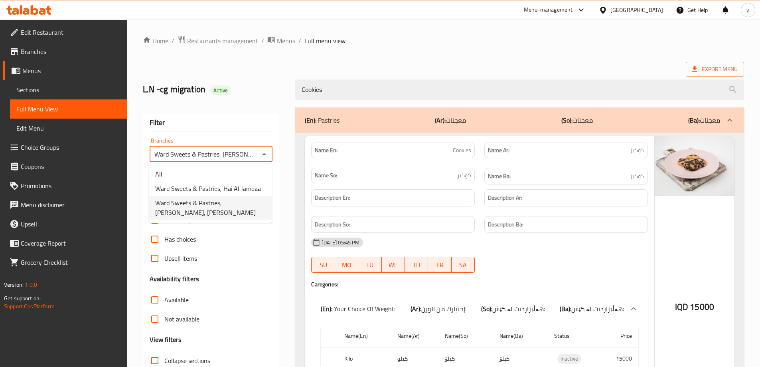
scroll to position [0, 27]
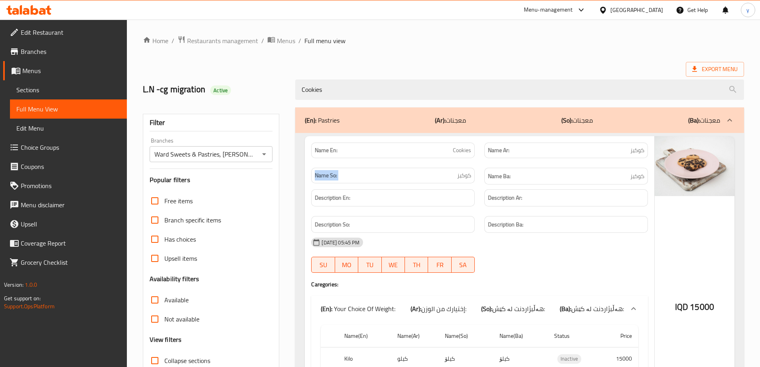
click at [270, 156] on div "Ward Sweets & Pastries, Al Saydeya, Al Saydeya Branches" at bounding box center [211, 154] width 123 height 16
click at [267, 157] on icon "Open" at bounding box center [264, 154] width 10 height 10
click at [91, 60] on link "Branches" at bounding box center [65, 51] width 124 height 19
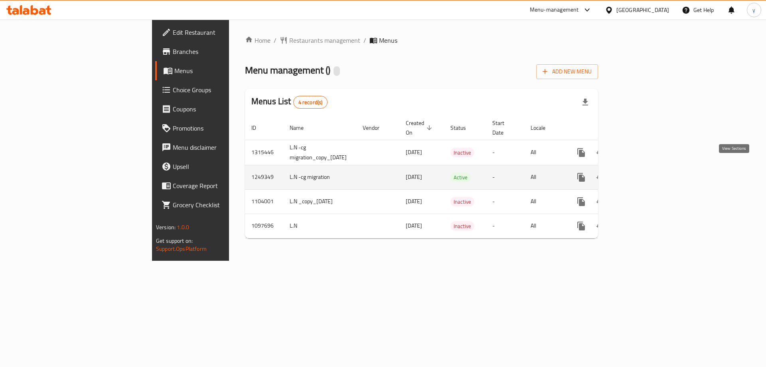
click at [643, 172] on icon "enhanced table" at bounding box center [639, 177] width 10 height 10
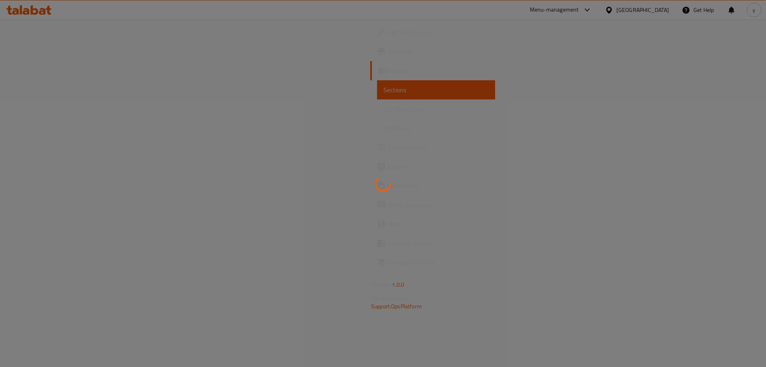
click at [116, 115] on div at bounding box center [383, 183] width 766 height 367
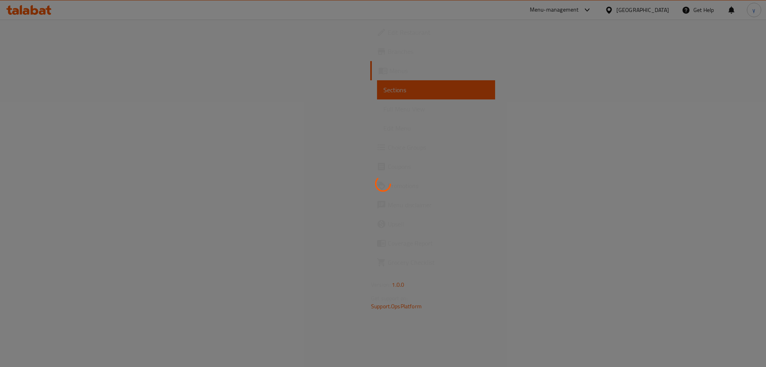
click at [116, 115] on div at bounding box center [383, 183] width 766 height 367
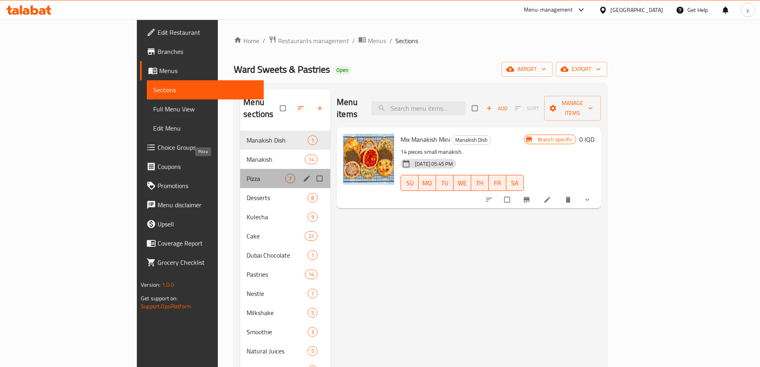
click at [246, 173] on span "Pizza" at bounding box center [265, 178] width 39 height 10
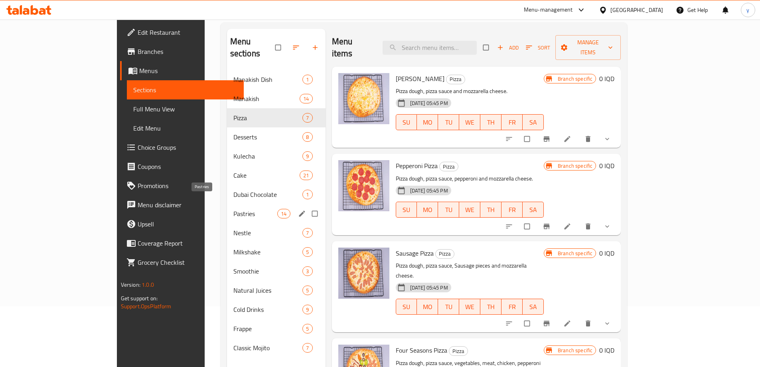
scroll to position [80, 0]
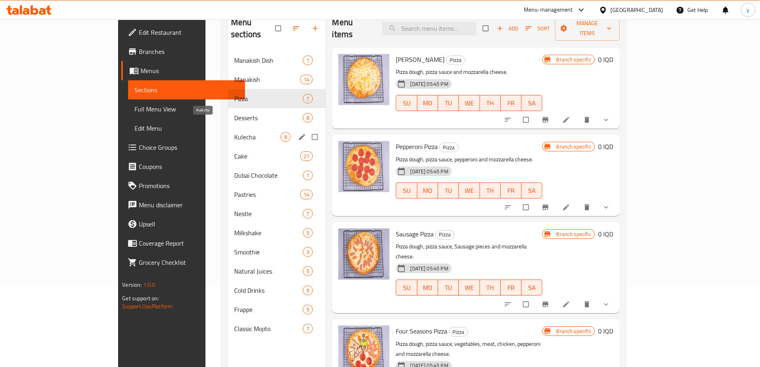
click at [234, 132] on span "Kulecha" at bounding box center [257, 137] width 46 height 10
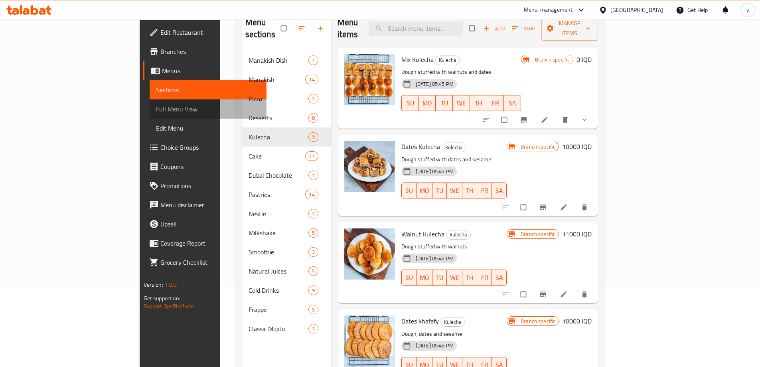
click at [150, 117] on link "Full Menu View" at bounding box center [208, 108] width 117 height 19
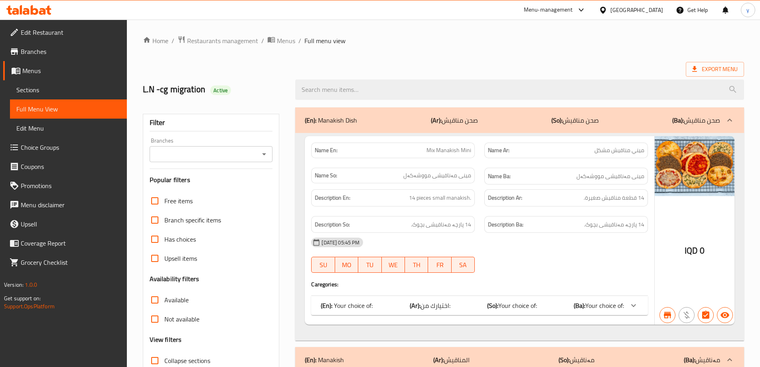
click at [266, 155] on icon "Open" at bounding box center [264, 154] width 10 height 10
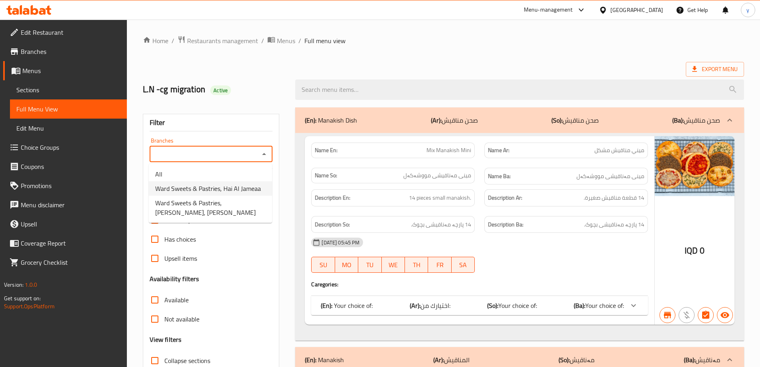
click at [240, 193] on span "Ward Sweets & Pastries, Hai Al Jameaa" at bounding box center [208, 188] width 106 height 10
type input "Ward Sweets & Pastries, Hai Al Jameaa"
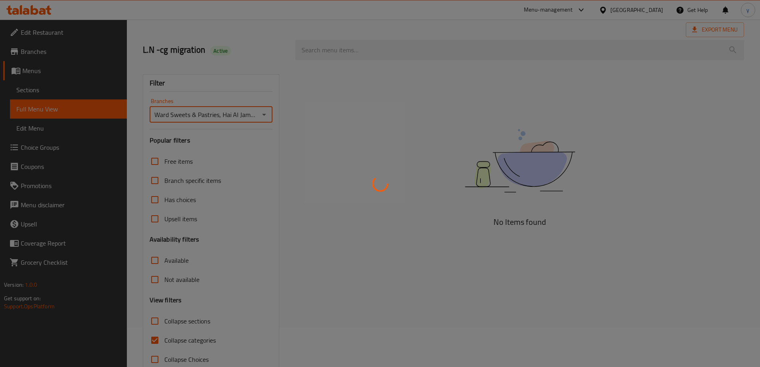
scroll to position [58, 0]
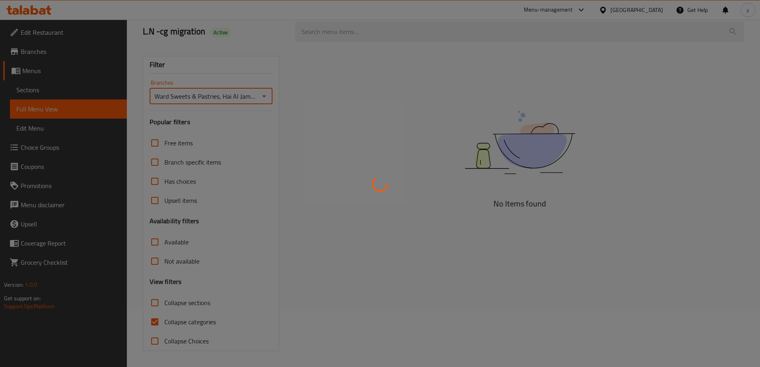
click at [152, 325] on div at bounding box center [380, 183] width 760 height 367
click at [154, 321] on div at bounding box center [380, 183] width 760 height 367
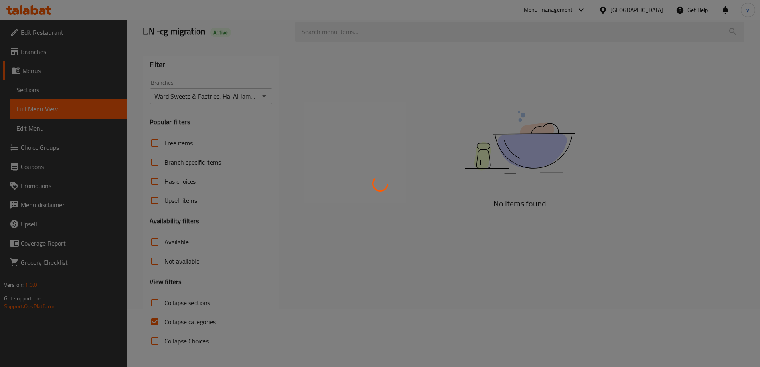
click at [154, 321] on div at bounding box center [380, 183] width 760 height 367
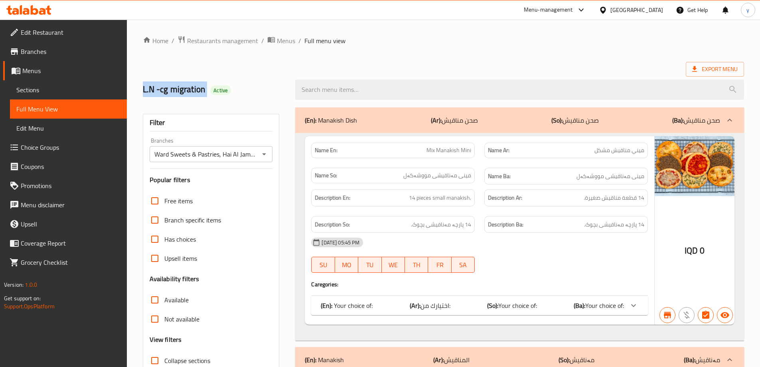
drag, startPoint x: 170, startPoint y: 90, endPoint x: 208, endPoint y: 93, distance: 38.0
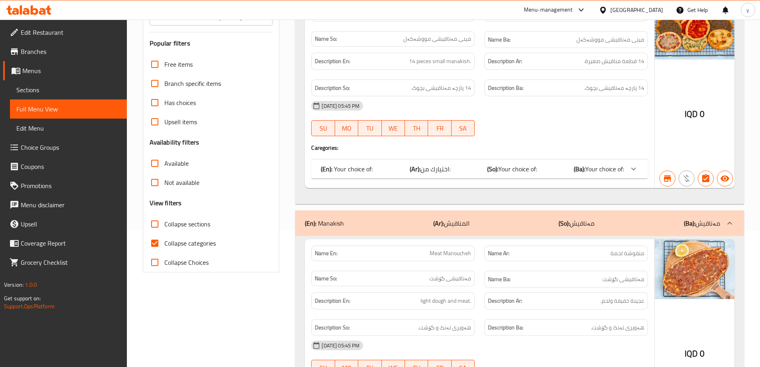
scroll to position [239, 0]
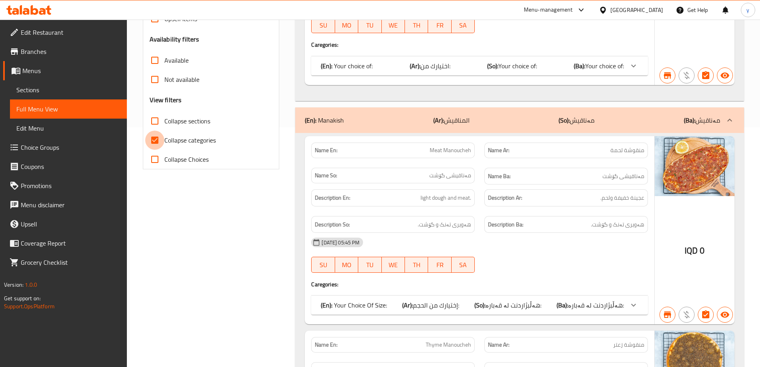
click at [155, 136] on input "Collapse categories" at bounding box center [154, 139] width 19 height 19
checkbox input "false"
click at [156, 123] on input "Collapse sections" at bounding box center [154, 120] width 19 height 19
checkbox input "true"
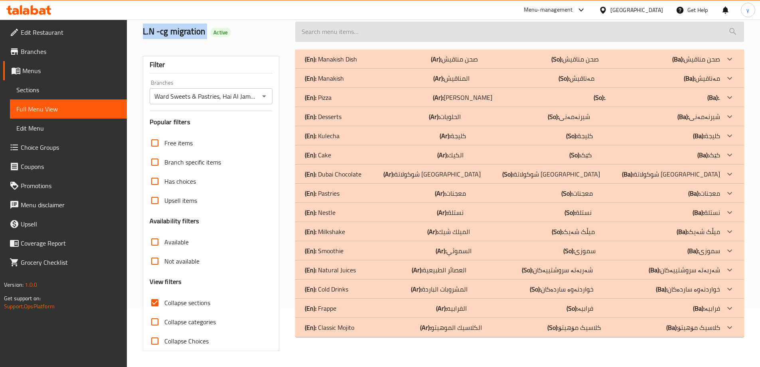
scroll to position [0, 0]
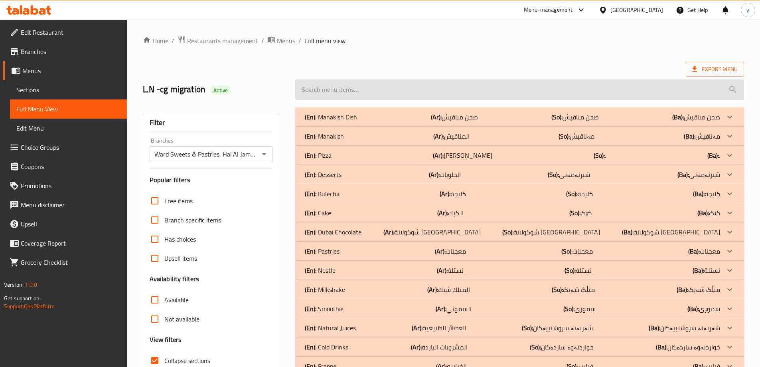
click at [452, 90] on input "search" at bounding box center [519, 89] width 449 height 20
paste input "Cookies"
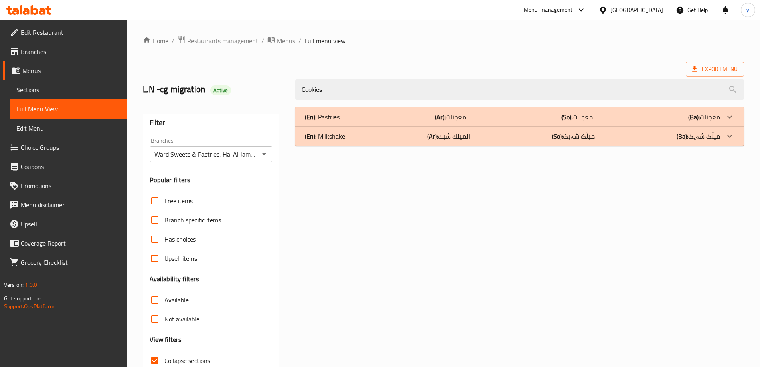
type input "Cookies"
click at [455, 112] on p "(Ar): معجنات" at bounding box center [450, 117] width 31 height 10
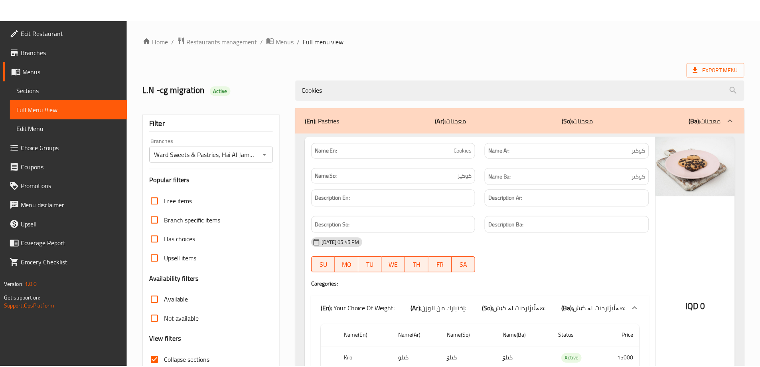
scroll to position [128, 0]
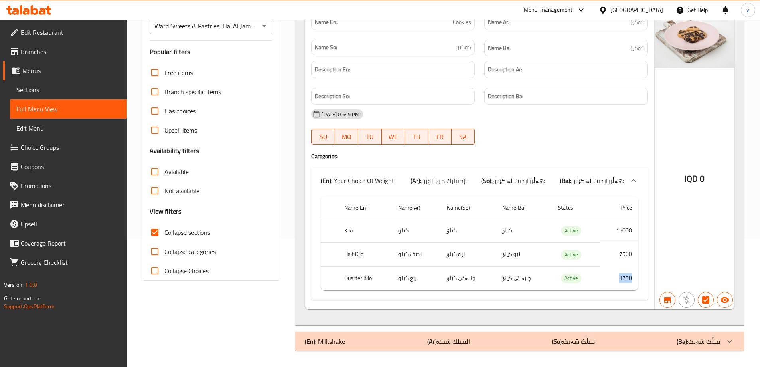
drag, startPoint x: 621, startPoint y: 277, endPoint x: 632, endPoint y: 276, distance: 11.6
click at [632, 276] on td "3750" at bounding box center [619, 278] width 38 height 24
drag, startPoint x: 635, startPoint y: 253, endPoint x: 624, endPoint y: 253, distance: 11.2
click at [625, 253] on td "7500" at bounding box center [619, 254] width 38 height 24
drag, startPoint x: 617, startPoint y: 251, endPoint x: 629, endPoint y: 255, distance: 12.2
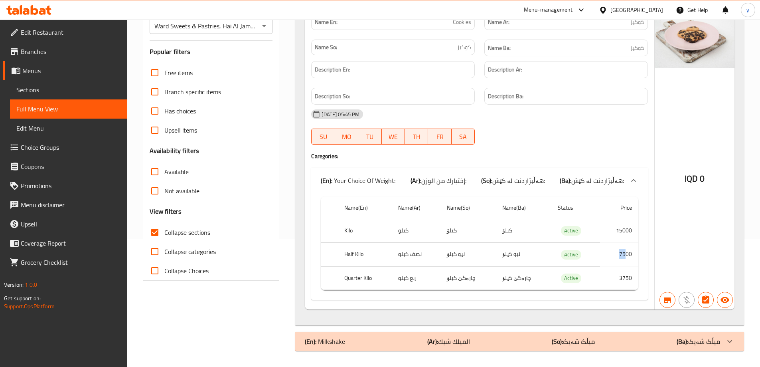
click at [627, 255] on td "7500" at bounding box center [619, 254] width 38 height 24
click at [634, 255] on td "7500" at bounding box center [619, 254] width 38 height 24
drag, startPoint x: 617, startPoint y: 282, endPoint x: 633, endPoint y: 280, distance: 15.7
click at [633, 280] on td "3750" at bounding box center [619, 278] width 38 height 24
click at [649, 264] on div "Name En: Cookies Name Ar: كوكيز Name So: کوکیز Name Ba: کوکیز Description En: D…" at bounding box center [479, 158] width 349 height 301
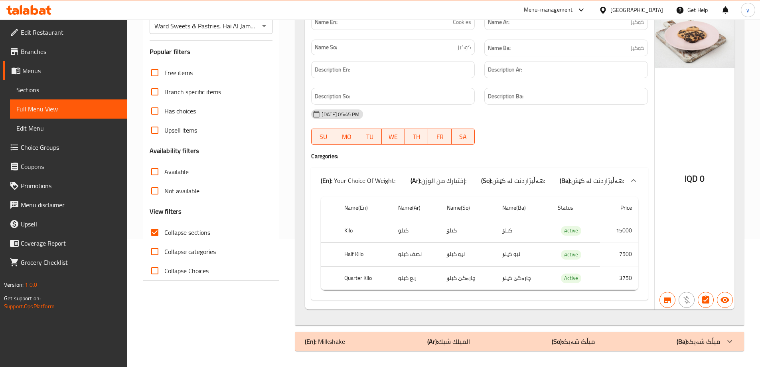
click at [264, 27] on icon "Open" at bounding box center [264, 26] width 10 height 10
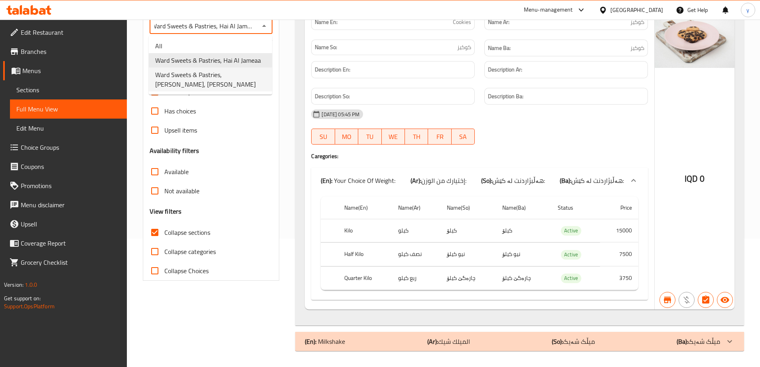
click at [242, 74] on span "Ward Sweets & Pastries, Al Saydeya, Al Saydeya" at bounding box center [210, 79] width 110 height 19
type input "Ward Sweets & Pastries, Al Saydeya, Al Saydeya"
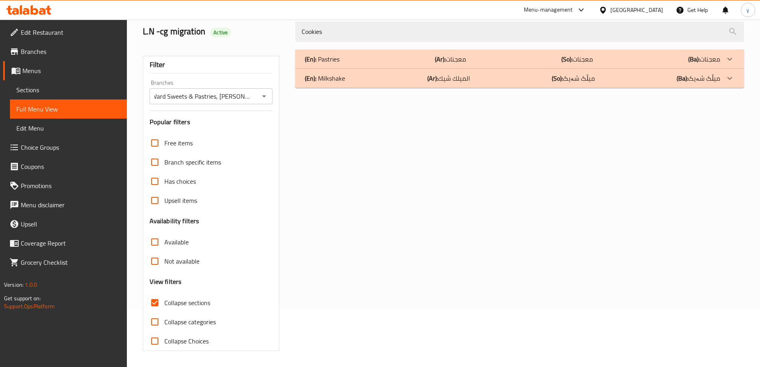
scroll to position [0, 0]
click at [616, 61] on div "(En): Pastries (Ar): معجنات (So): معجنات (Ba): معجنات" at bounding box center [512, 59] width 415 height 10
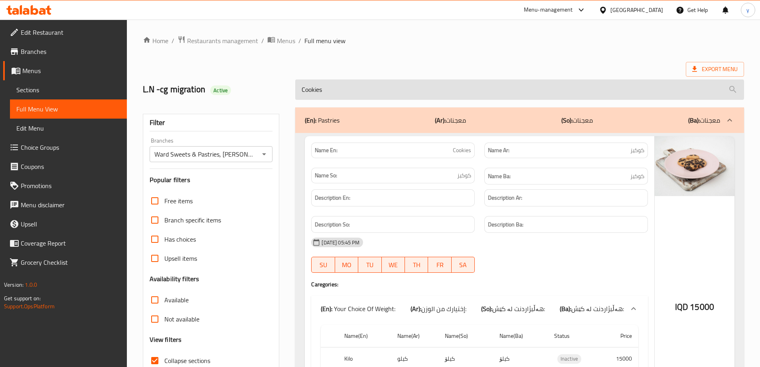
click at [324, 88] on input "Cookies" at bounding box center [519, 89] width 449 height 20
paste input "Brown"
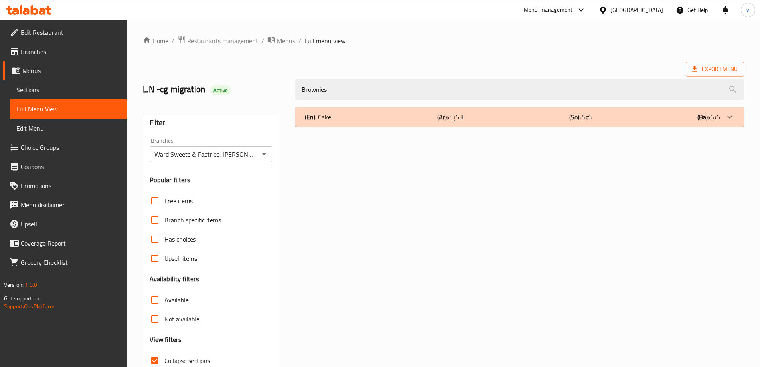
type input "Brownies"
click at [370, 115] on div "(En): Cake (Ar): الكيك (So): کێک (Ba): کێک" at bounding box center [512, 117] width 415 height 10
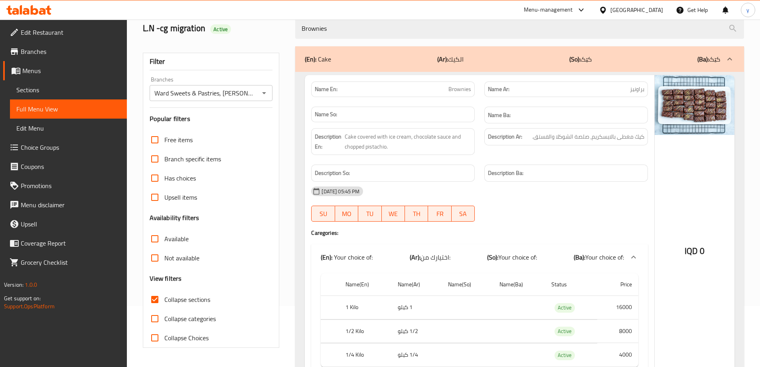
scroll to position [108, 0]
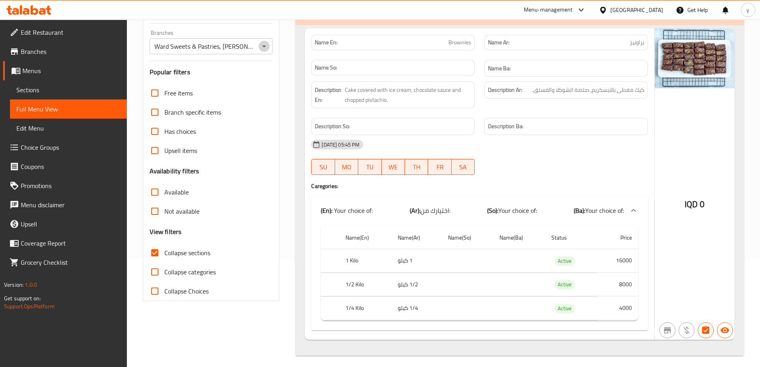
click at [264, 45] on icon "Open" at bounding box center [264, 46] width 10 height 10
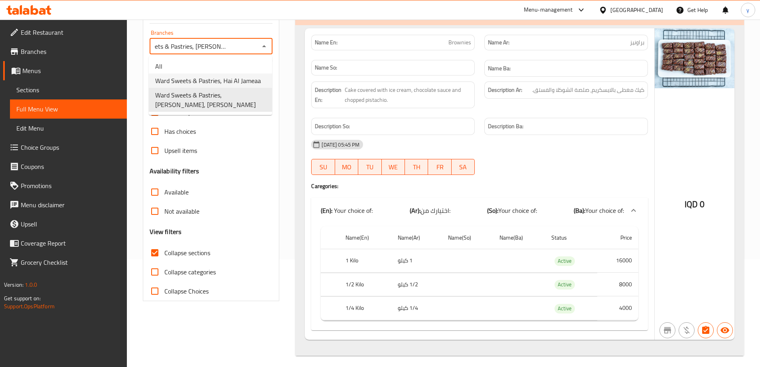
click at [260, 80] on li "Ward Sweets & Pastries, Hai Al Jameaa" at bounding box center [210, 80] width 123 height 14
type input "Ward Sweets & Pastries, Hai Al Jameaa"
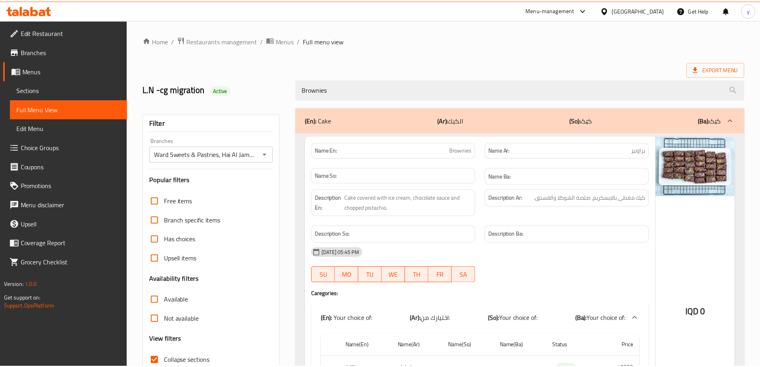
scroll to position [112, 0]
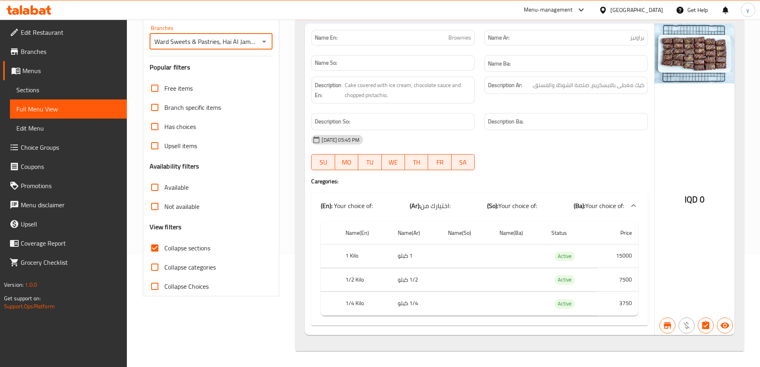
click at [61, 47] on span "Branches" at bounding box center [71, 52] width 100 height 10
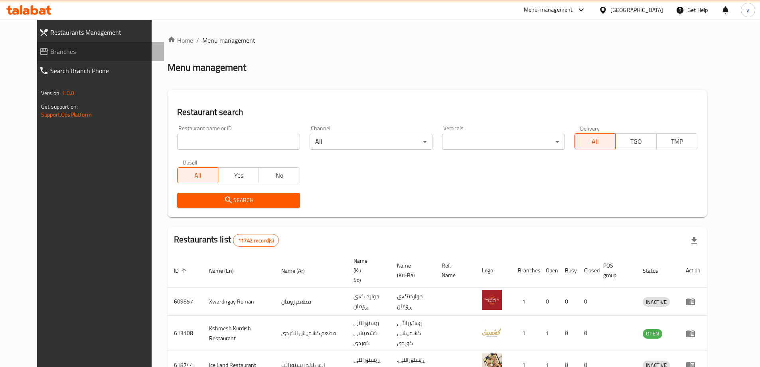
click at [59, 48] on span "Branches" at bounding box center [103, 52] width 107 height 10
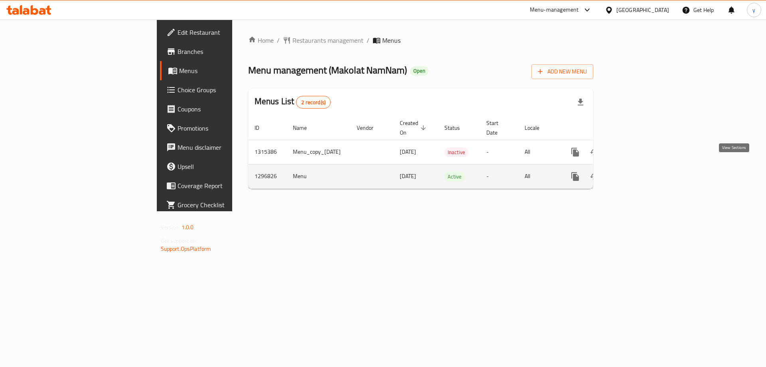
click at [642, 171] on link "enhanced table" at bounding box center [632, 176] width 19 height 19
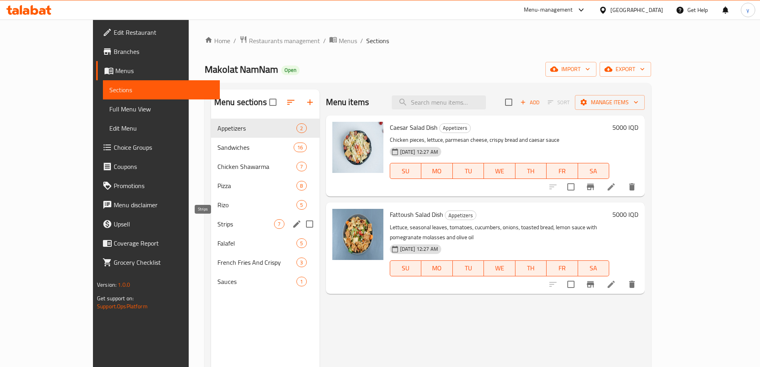
click at [229, 221] on span "Strips" at bounding box center [245, 224] width 57 height 10
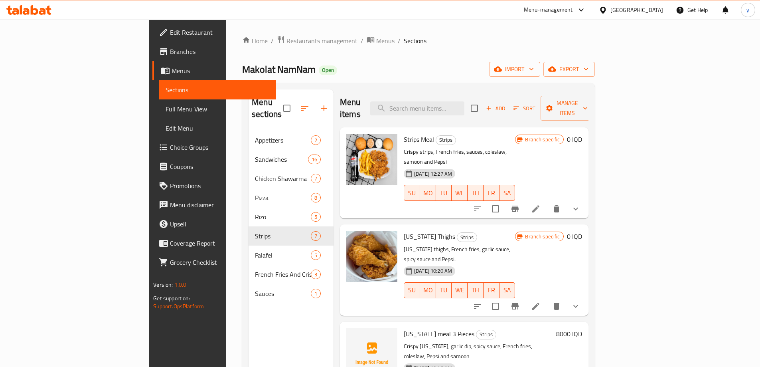
click at [404, 133] on span "Strips Meal" at bounding box center [419, 139] width 30 height 12
copy h6 "Strips Meal"
click at [159, 116] on link "Full Menu View" at bounding box center [217, 108] width 117 height 19
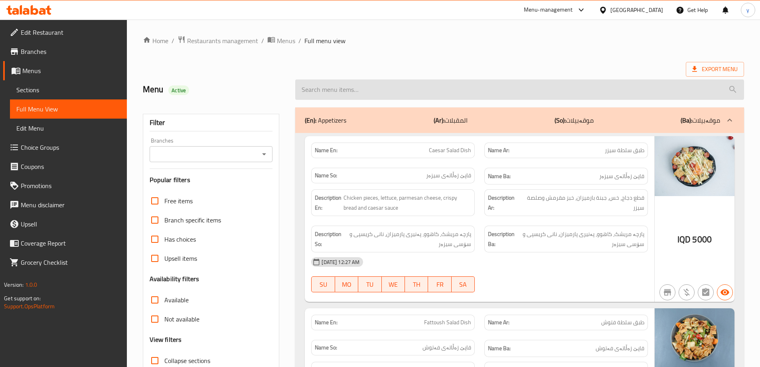
click at [416, 85] on input "search" at bounding box center [519, 89] width 449 height 20
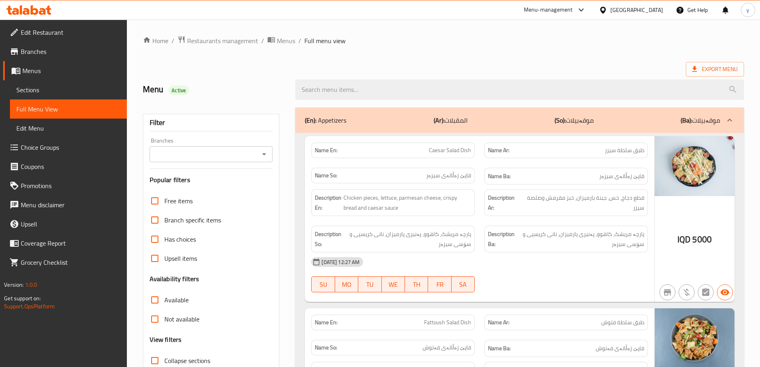
paste input "Strips Meal"
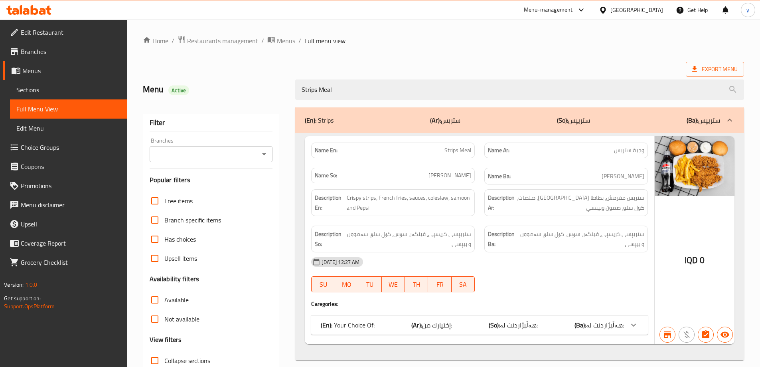
click at [270, 158] on div "Branches" at bounding box center [211, 154] width 123 height 16
type input "Strips Meal"
click at [256, 159] on input "Branches" at bounding box center [204, 153] width 105 height 11
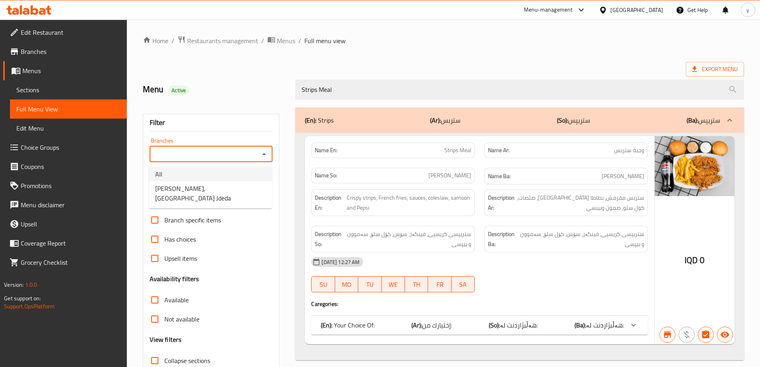
click at [233, 179] on li "All" at bounding box center [210, 174] width 123 height 14
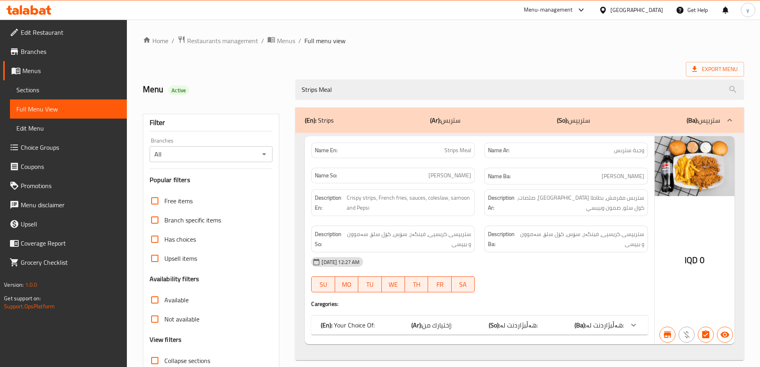
click at [233, 182] on h3 "Popular filters" at bounding box center [211, 179] width 123 height 9
click at [270, 158] on div "All Branches" at bounding box center [211, 154] width 123 height 16
click at [265, 156] on icon "Open" at bounding box center [264, 154] width 10 height 10
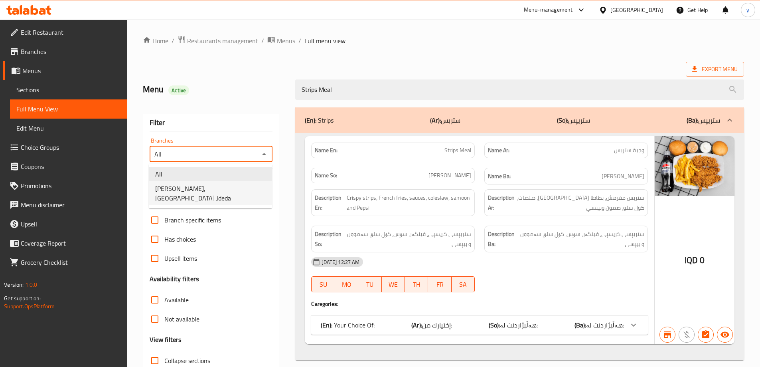
click at [253, 185] on li "[PERSON_NAME], [GEOGRAPHIC_DATA] Jdeda" at bounding box center [210, 193] width 123 height 24
type input "[PERSON_NAME], [GEOGRAPHIC_DATA] Jdeda"
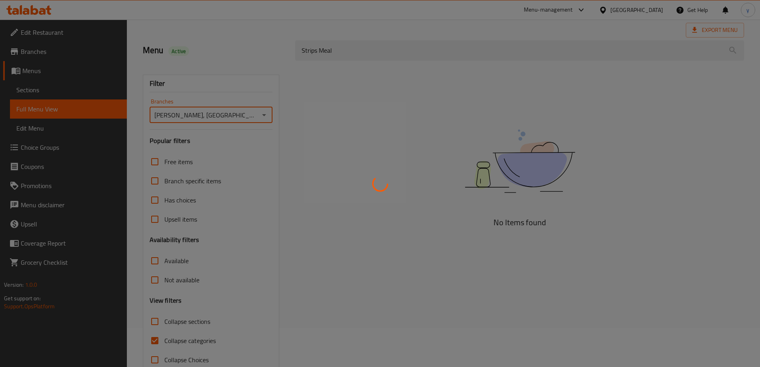
scroll to position [58, 0]
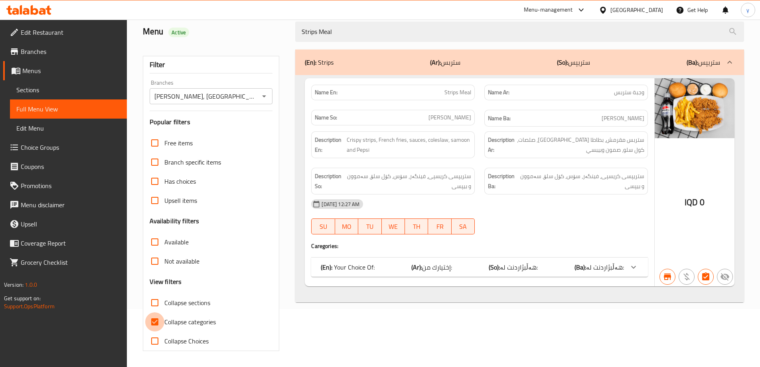
click at [159, 323] on input "Collapse categories" at bounding box center [154, 321] width 19 height 19
checkbox input "false"
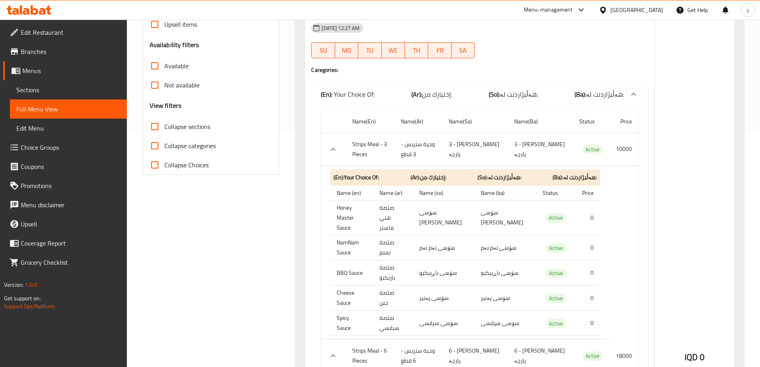
scroll to position [0, 0]
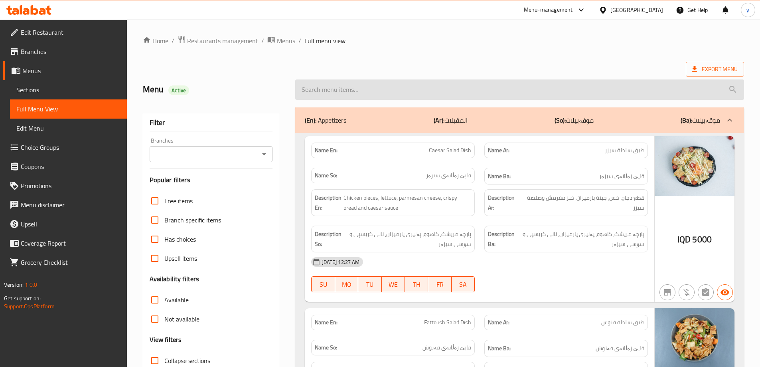
click at [448, 96] on input "search" at bounding box center [519, 89] width 449 height 20
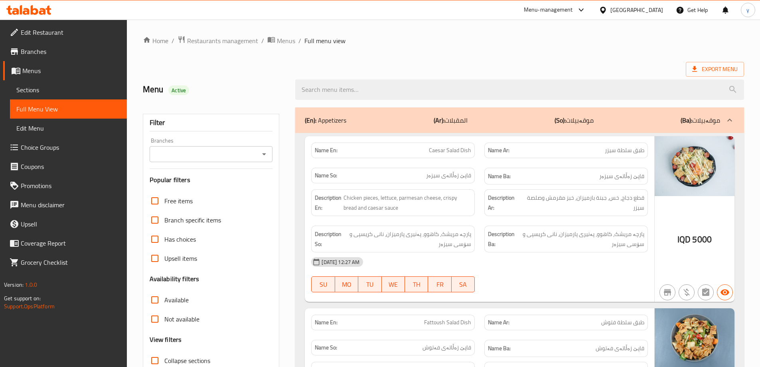
paste input "[US_STATE] Meal 7 Pieces"
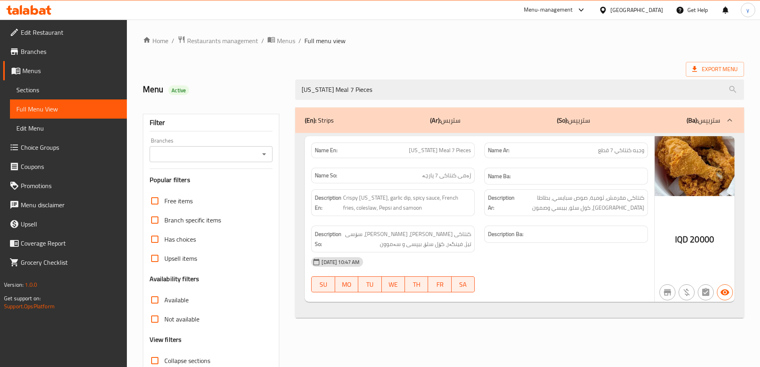
click at [264, 152] on icon "Open" at bounding box center [264, 154] width 10 height 10
type input "[US_STATE] Meal 7 Pieces"
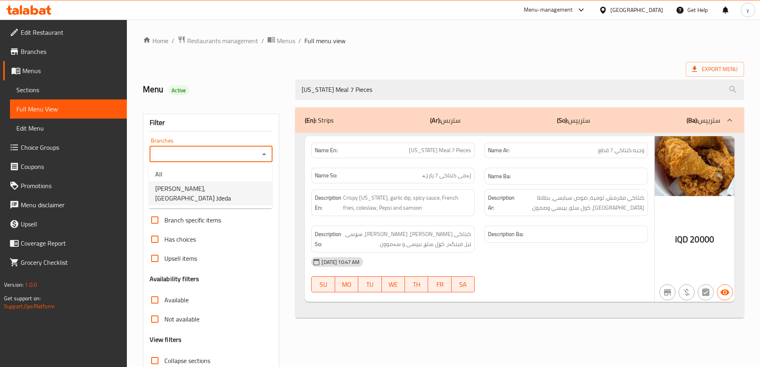
click at [237, 181] on li "[PERSON_NAME], [GEOGRAPHIC_DATA] Jdeda" at bounding box center [210, 193] width 123 height 24
type input "[PERSON_NAME], [GEOGRAPHIC_DATA] Jdeda"
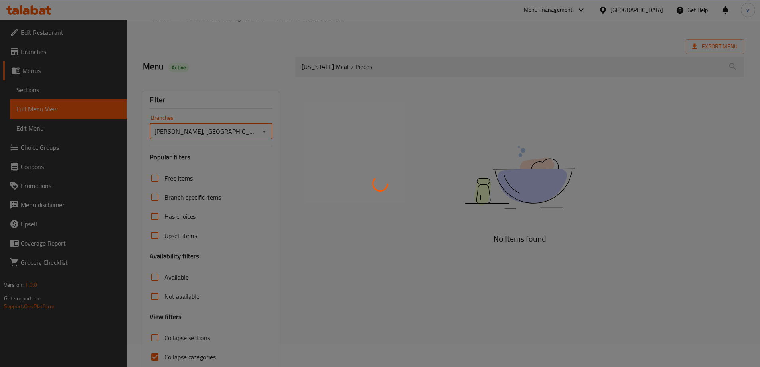
scroll to position [58, 0]
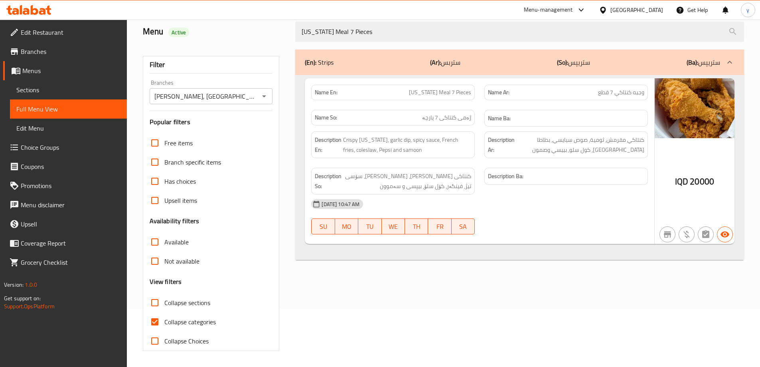
click at [167, 318] on span "Collapse categories" at bounding box center [189, 322] width 51 height 10
click at [164, 318] on input "Collapse categories" at bounding box center [154, 321] width 19 height 19
checkbox input "false"
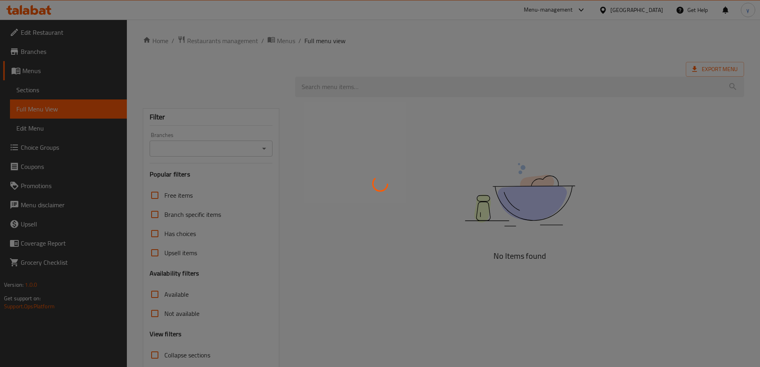
click at [383, 87] on div at bounding box center [380, 183] width 760 height 367
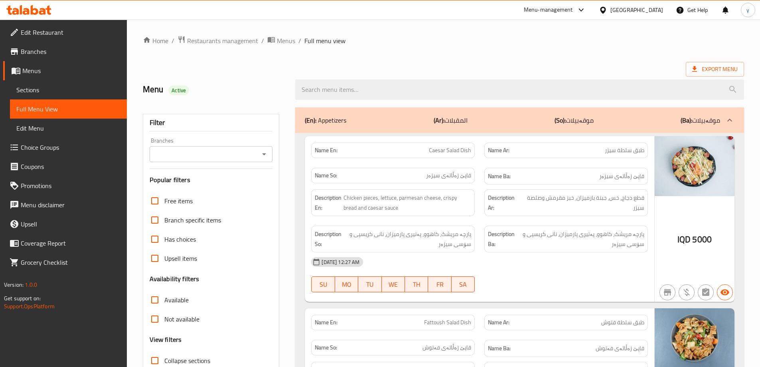
click at [383, 87] on input "search" at bounding box center [519, 89] width 449 height 20
paste input "Falafel Tray"
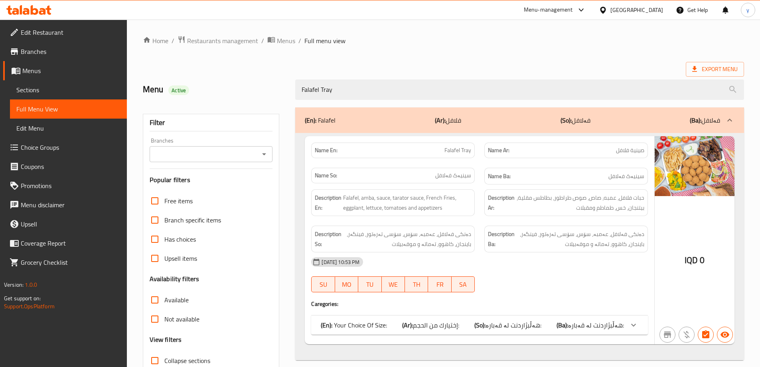
click at [265, 154] on icon "Open" at bounding box center [264, 154] width 4 height 2
type input "Falafel Tray"
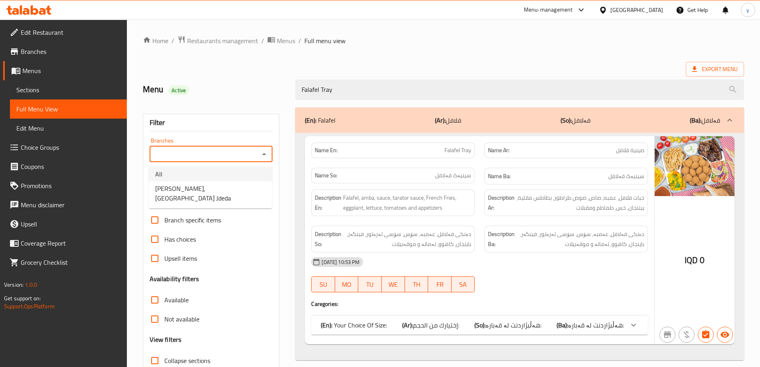
click at [251, 182] on li "[PERSON_NAME], [GEOGRAPHIC_DATA] Jdeda" at bounding box center [210, 193] width 123 height 24
type input "[PERSON_NAME], [GEOGRAPHIC_DATA] Jdeda"
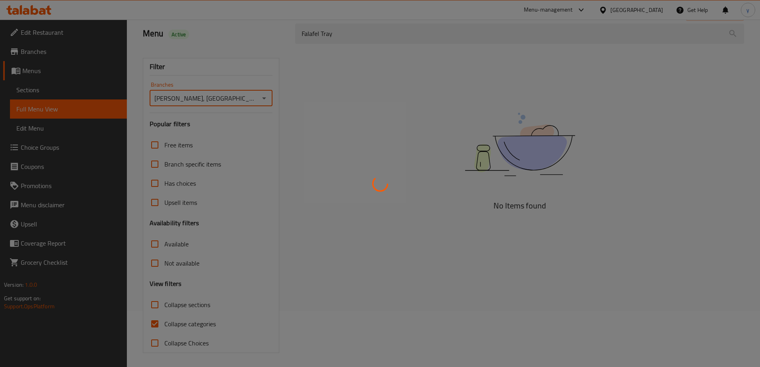
scroll to position [58, 0]
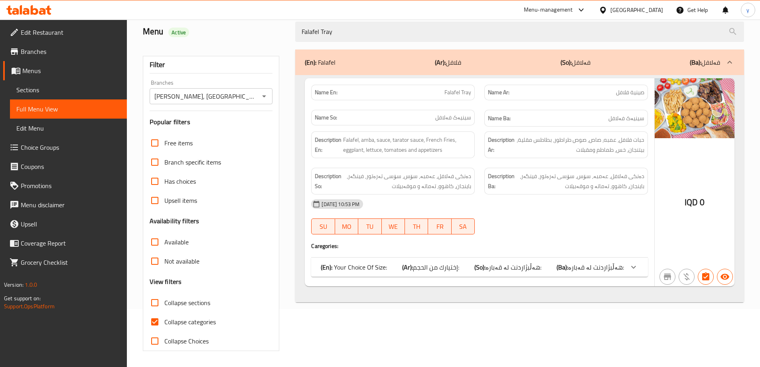
click at [166, 317] on span "Collapse categories" at bounding box center [189, 322] width 51 height 10
click at [164, 317] on input "Collapse categories" at bounding box center [154, 321] width 19 height 19
checkbox input "false"
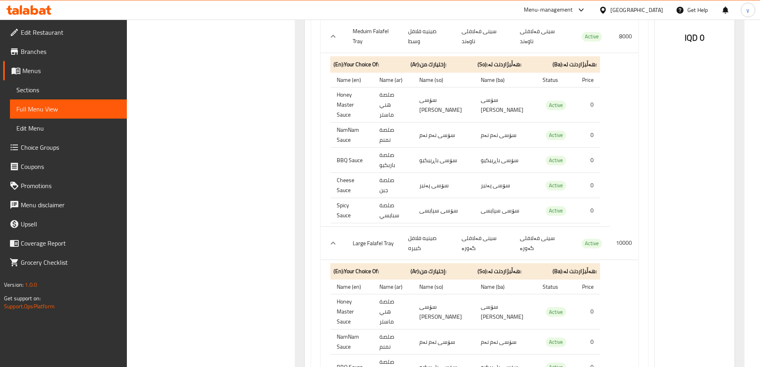
scroll to position [313, 0]
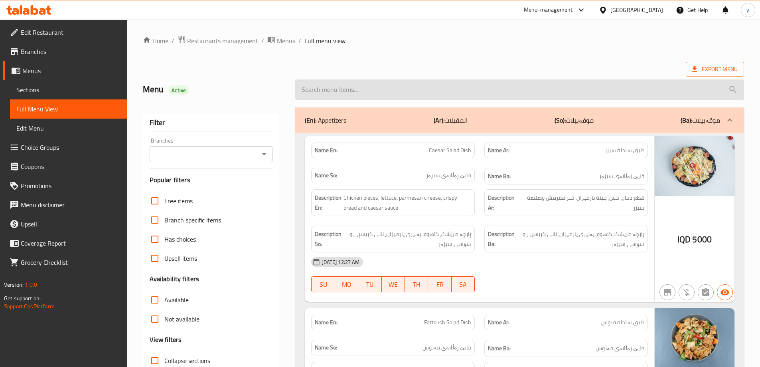
click at [322, 90] on input "search" at bounding box center [519, 89] width 449 height 20
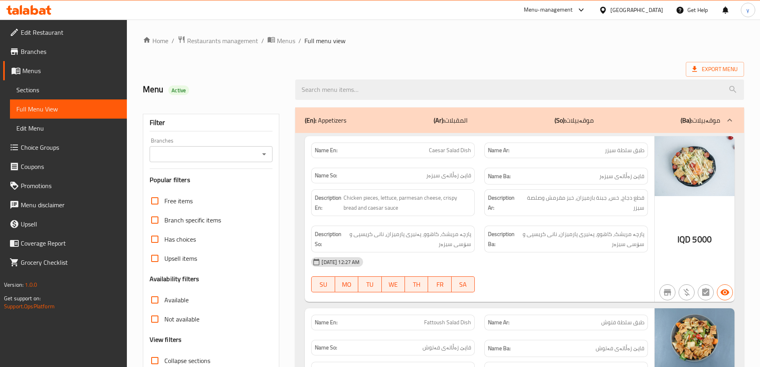
paste input "Burger Pizza"
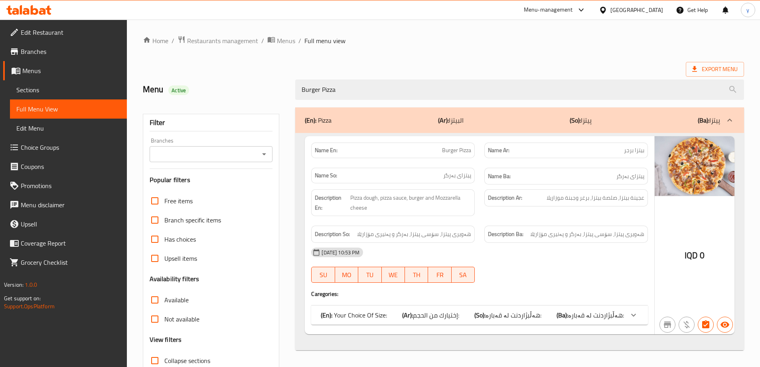
click at [266, 153] on icon "Open" at bounding box center [264, 154] width 10 height 10
type input "Burger Pizza"
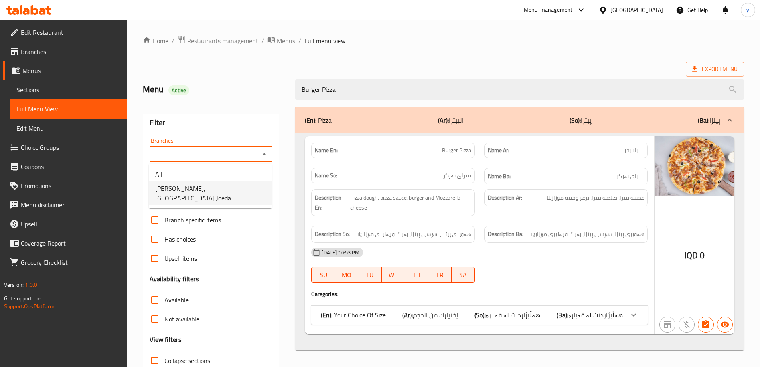
click at [234, 185] on span "[PERSON_NAME], [GEOGRAPHIC_DATA] Jdeda" at bounding box center [210, 192] width 110 height 19
type input "[PERSON_NAME], [GEOGRAPHIC_DATA] Jdeda"
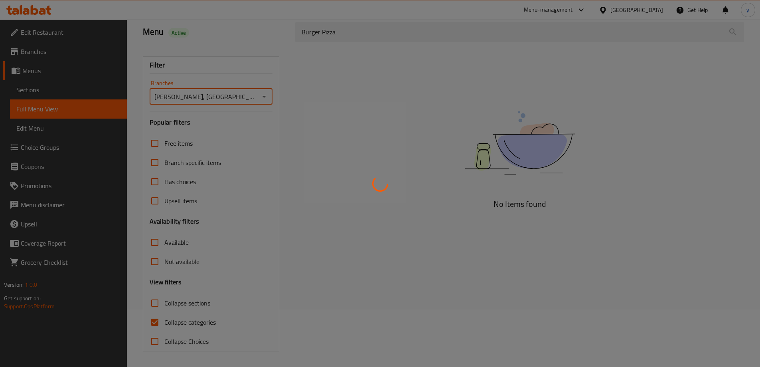
scroll to position [58, 0]
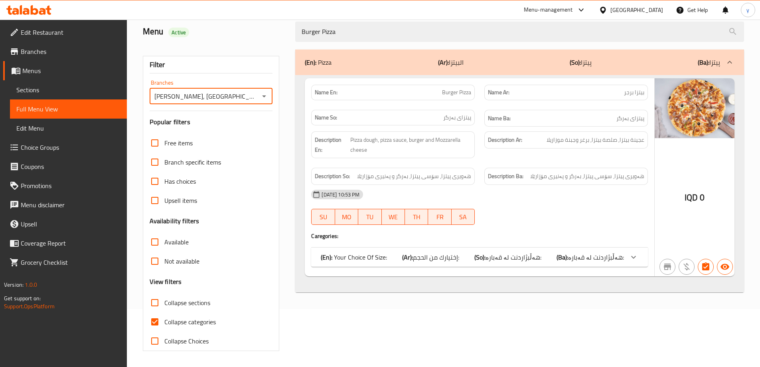
click at [158, 324] on input "Collapse categories" at bounding box center [154, 321] width 19 height 19
checkbox input "false"
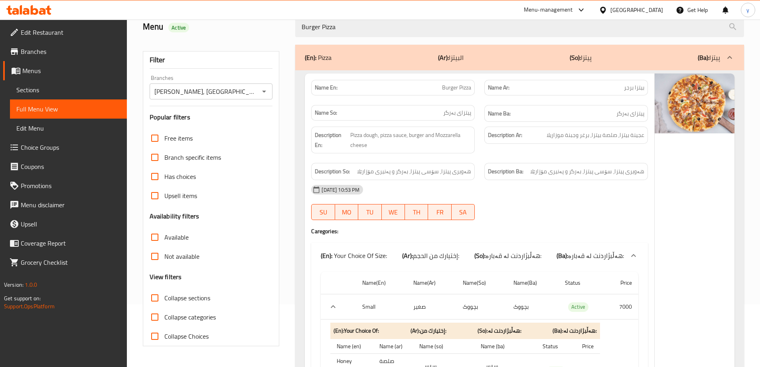
scroll to position [40, 0]
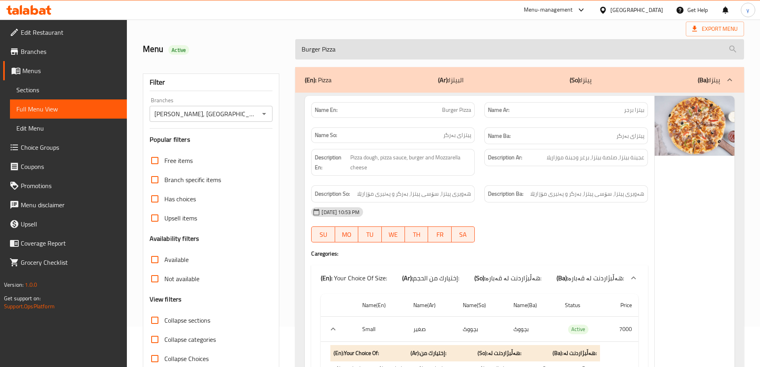
click at [400, 56] on input "Burger Pizza" at bounding box center [519, 49] width 449 height 20
paste input "Chicken"
type input "Chicken Pizza"
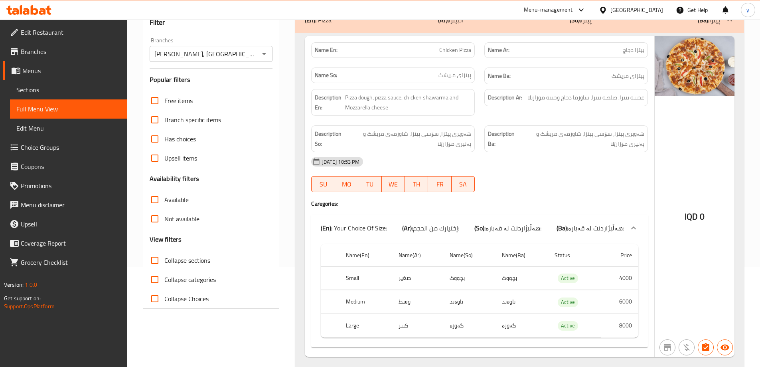
scroll to position [122, 0]
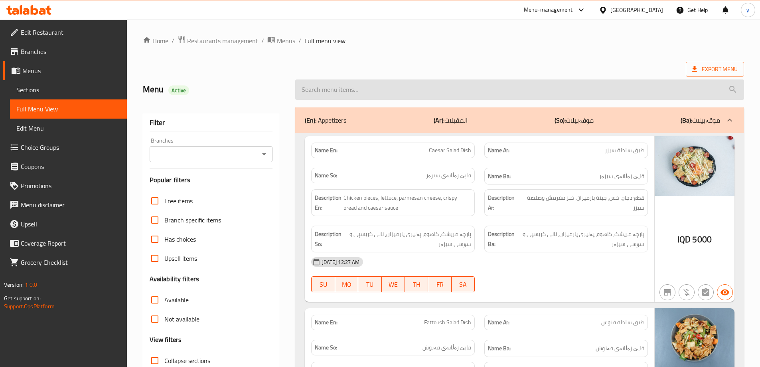
click at [466, 99] on input "search" at bounding box center [519, 89] width 449 height 20
paste input "Chicken Pizza"
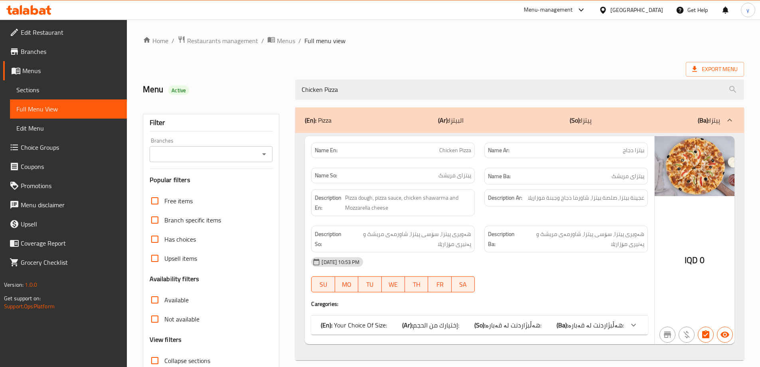
click at [267, 154] on icon "Open" at bounding box center [264, 154] width 10 height 10
type input "Chicken Pizza"
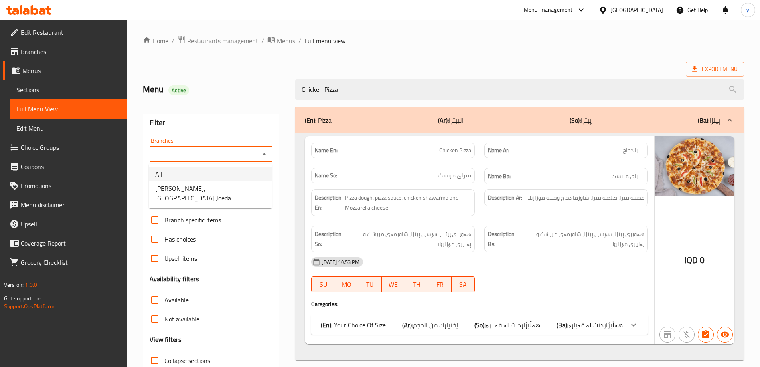
click at [255, 178] on li "All" at bounding box center [210, 174] width 123 height 14
click at [263, 149] on icon "Open" at bounding box center [264, 154] width 10 height 10
click at [250, 191] on li "[PERSON_NAME], [GEOGRAPHIC_DATA] Jdeda" at bounding box center [210, 193] width 123 height 24
type input "[PERSON_NAME], [GEOGRAPHIC_DATA] Jdeda"
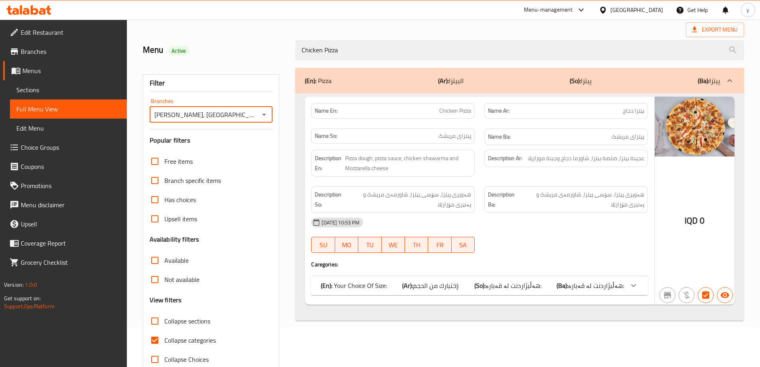
scroll to position [58, 0]
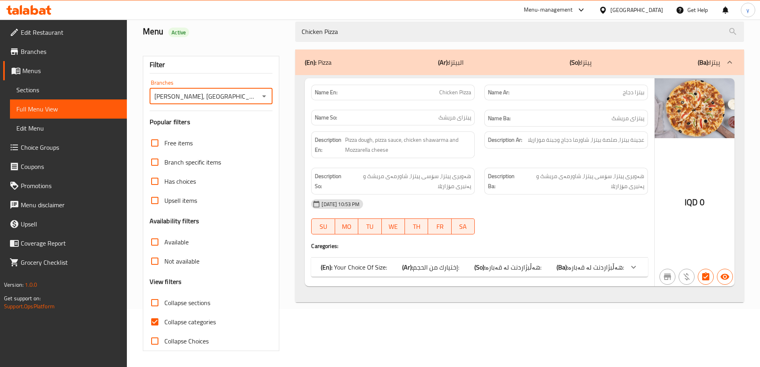
click at [160, 315] on input "Collapse categories" at bounding box center [154, 321] width 19 height 19
checkbox input "false"
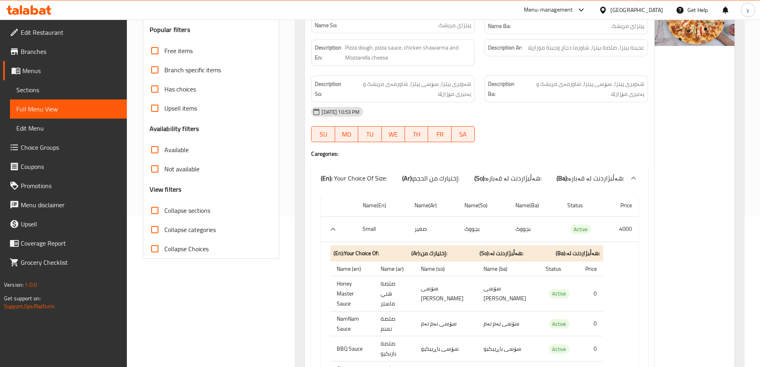
scroll to position [50, 0]
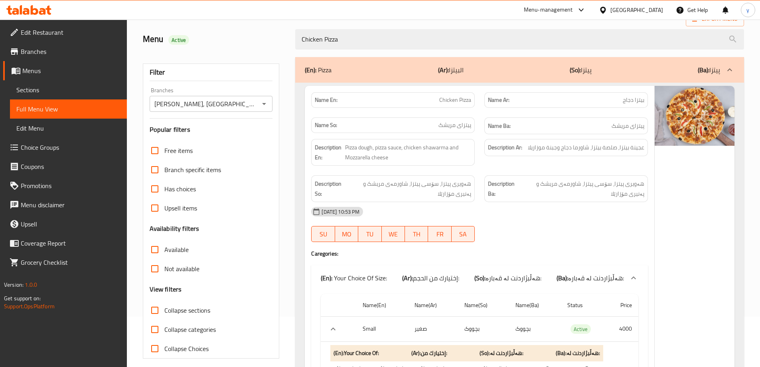
click at [111, 82] on link "Sections" at bounding box center [68, 89] width 117 height 19
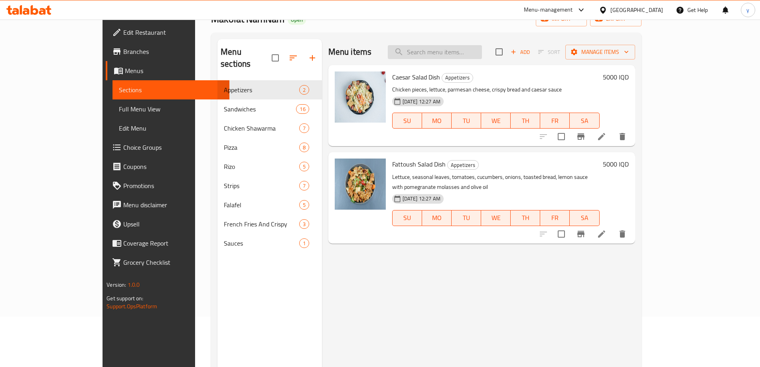
click at [482, 54] on input "search" at bounding box center [435, 52] width 94 height 14
paste input "Strips Meal"
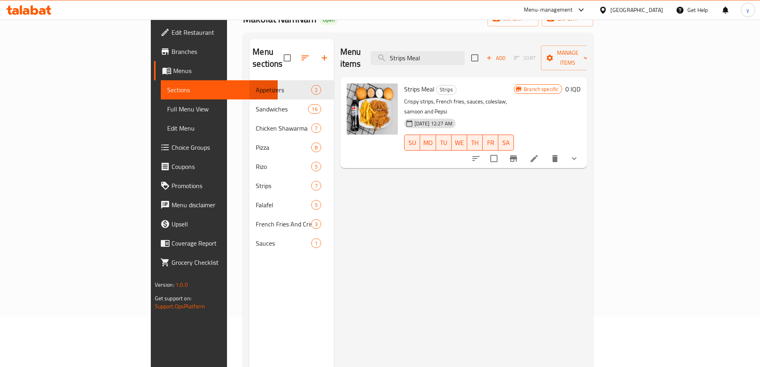
type input "Strips Meal"
click at [545, 151] on li at bounding box center [534, 158] width 22 height 14
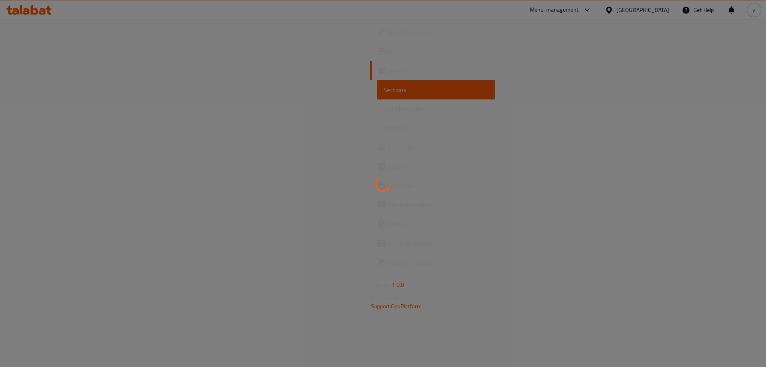
click at [694, 132] on div at bounding box center [383, 183] width 766 height 367
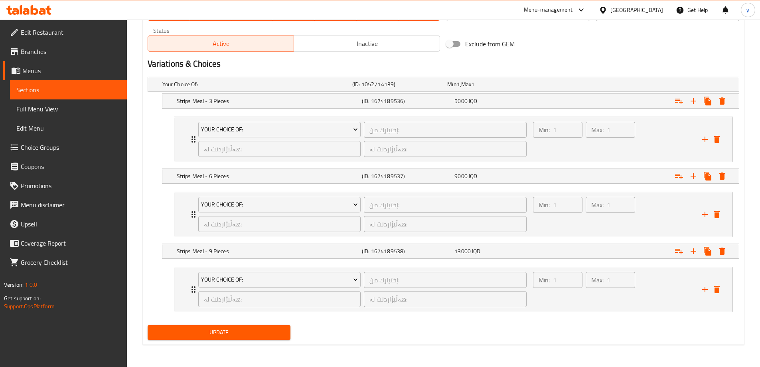
scroll to position [497, 0]
click at [557, 150] on div "Min: 1 ​" at bounding box center [557, 139] width 53 height 38
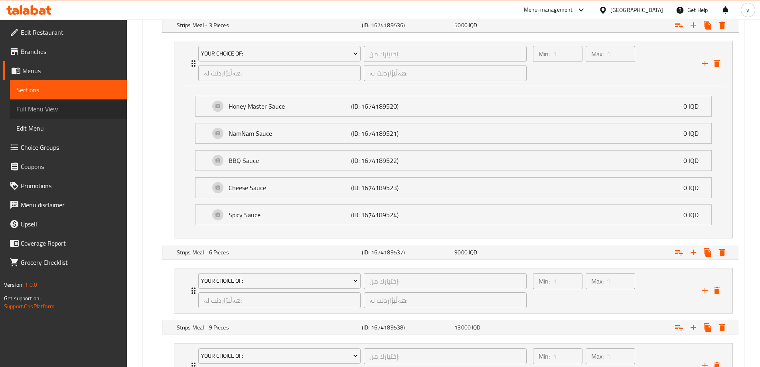
click at [104, 110] on span "Full Menu View" at bounding box center [68, 109] width 104 height 10
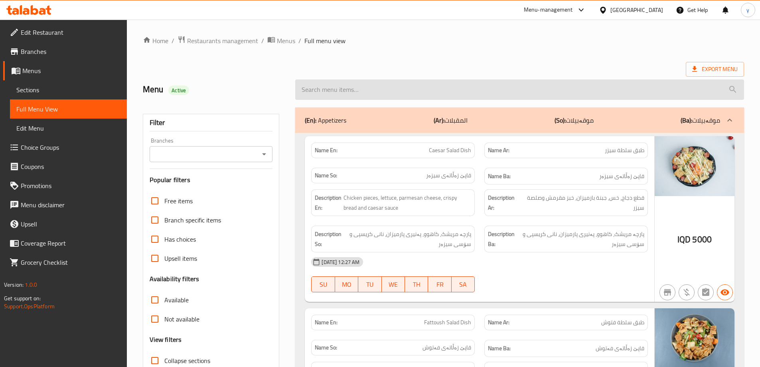
click at [380, 87] on input "search" at bounding box center [519, 89] width 449 height 20
paste input "Strips Meal"
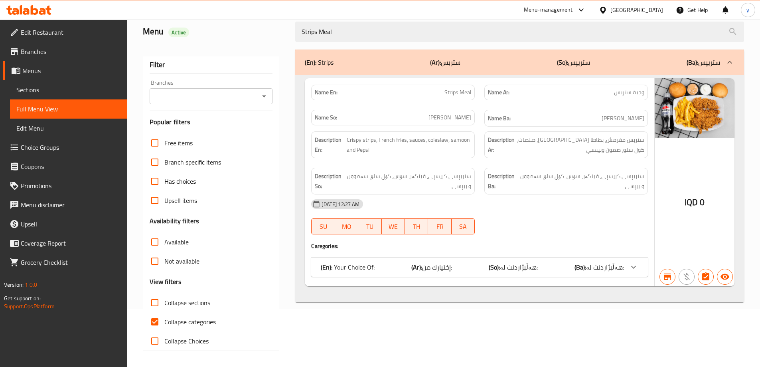
type input "Strips Meal"
click at [558, 269] on div "(En): Your Choice Of: (Ar): إختيارك من: (So): هەڵبژاردنت لە: (Ba): هەڵبژاردنت ل…" at bounding box center [472, 267] width 303 height 10
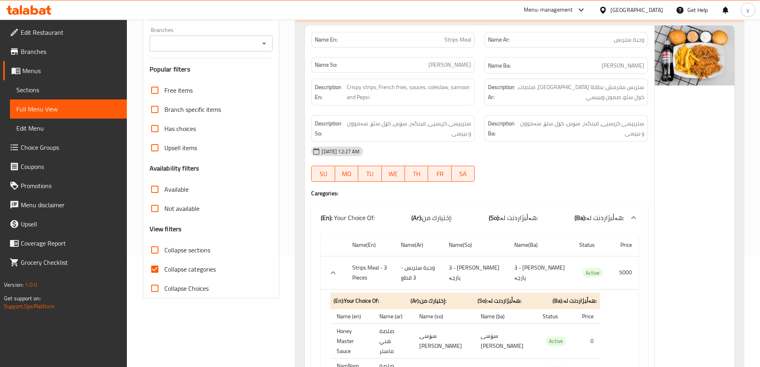
scroll to position [24, 0]
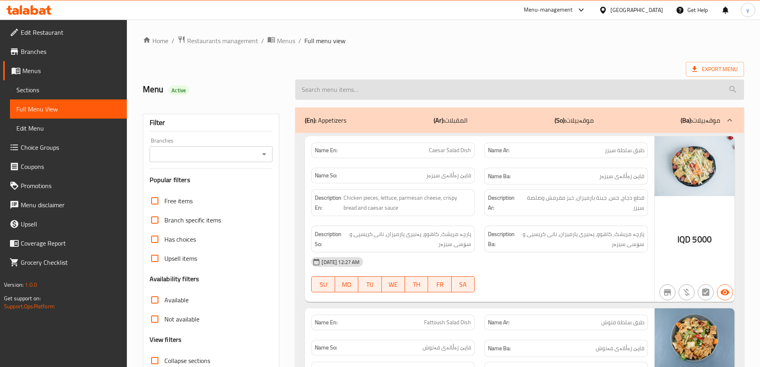
click at [488, 91] on input "search" at bounding box center [519, 89] width 449 height 20
paste input "Strips Meal"
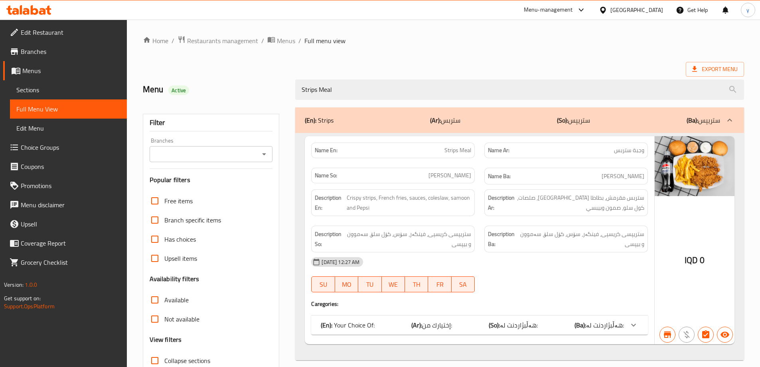
type input "Strips Meal"
click at [572, 328] on div "(En): Your Choice Of: (Ar): إختيارك من: (So): هەڵبژاردنت لە: (Ba): هەڵبژاردنت ل…" at bounding box center [472, 325] width 303 height 10
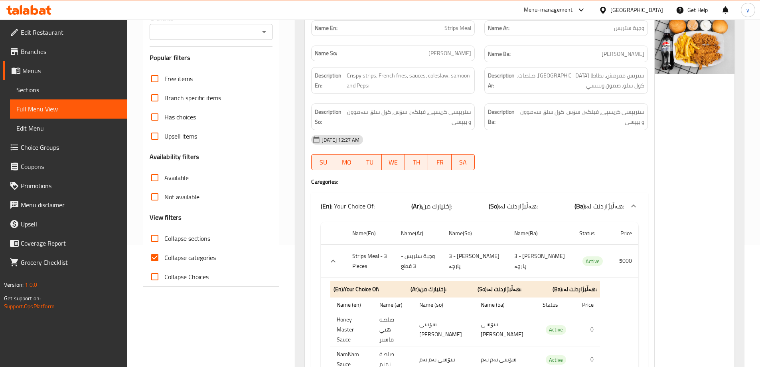
scroll to position [103, 0]
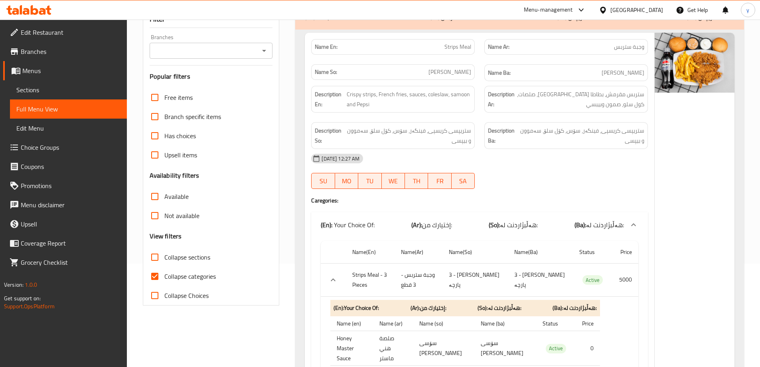
click at [268, 41] on div "Branches Branches" at bounding box center [211, 46] width 123 height 24
click at [264, 46] on icon "Open" at bounding box center [264, 51] width 10 height 10
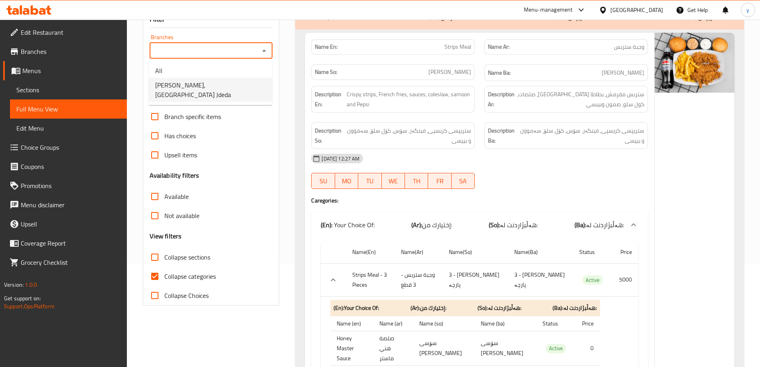
click at [247, 82] on li "[PERSON_NAME], [GEOGRAPHIC_DATA] Jdeda" at bounding box center [210, 90] width 123 height 24
type input "[PERSON_NAME], [GEOGRAPHIC_DATA] Jdeda"
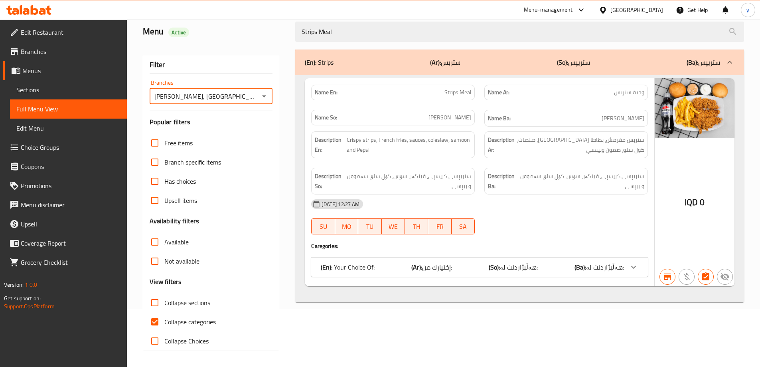
click at [162, 319] on input "Collapse categories" at bounding box center [154, 321] width 19 height 19
checkbox input "false"
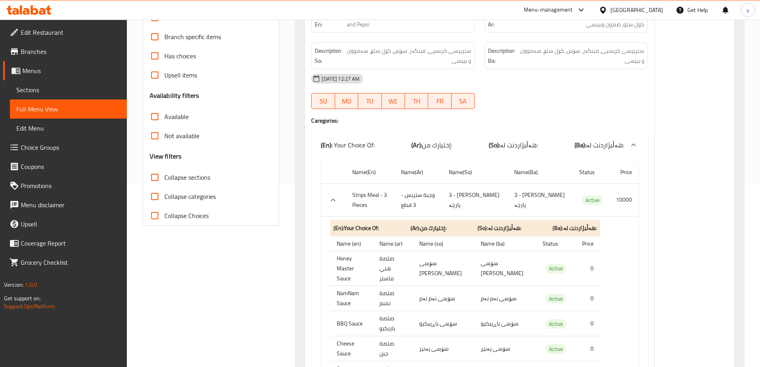
scroll to position [0, 0]
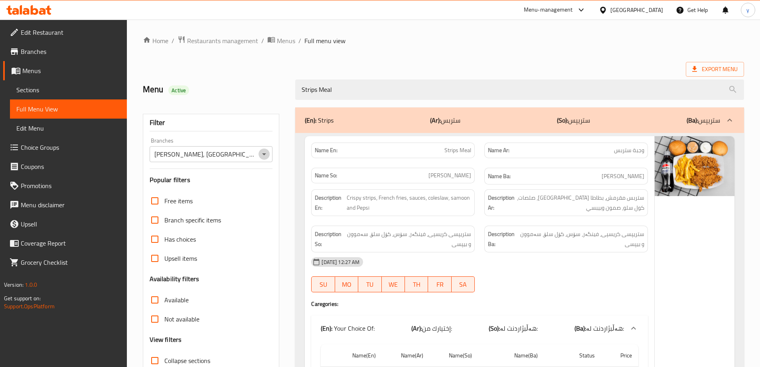
click at [266, 153] on icon "Open" at bounding box center [264, 154] width 10 height 10
click at [369, 171] on p "Name So: [PERSON_NAME]" at bounding box center [393, 175] width 156 height 8
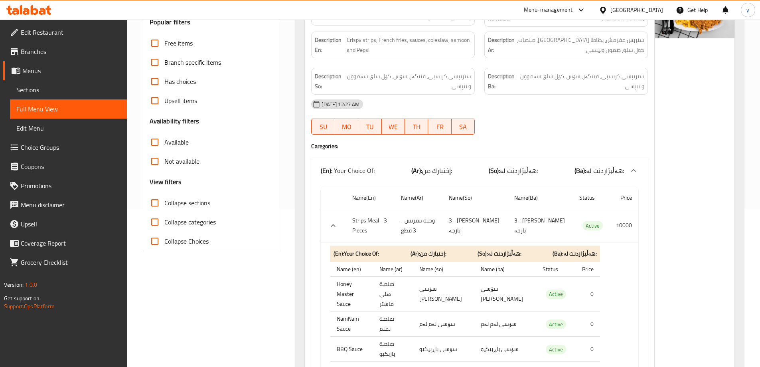
scroll to position [319, 0]
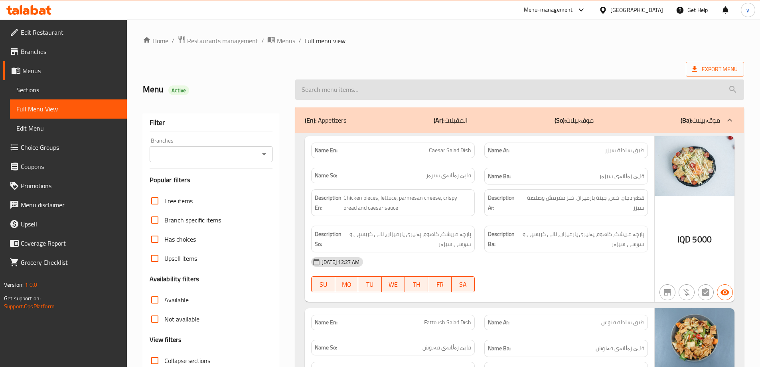
click at [406, 87] on input "search" at bounding box center [519, 89] width 449 height 20
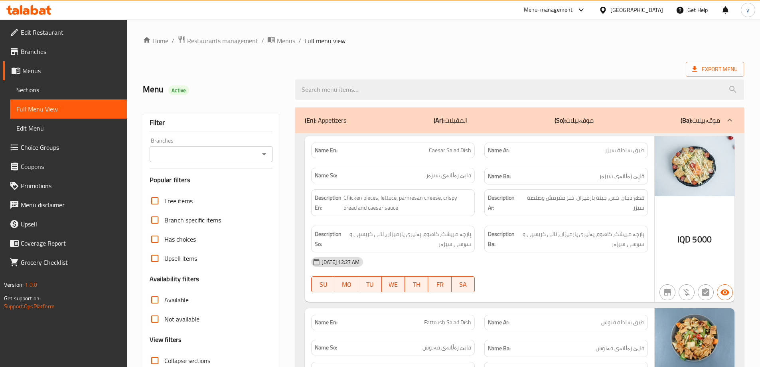
paste input "Strips Meal"
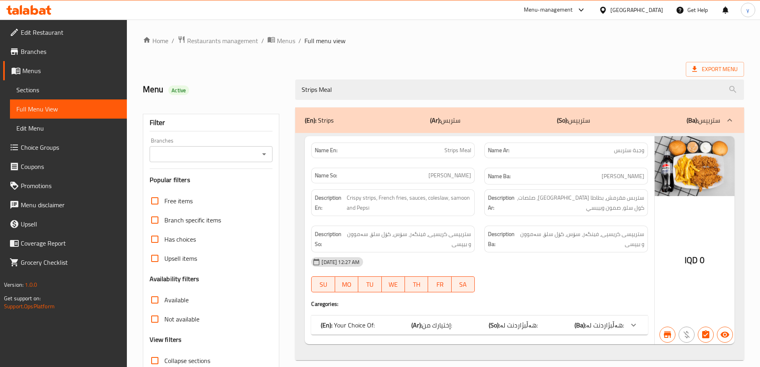
click at [266, 153] on icon "Open" at bounding box center [264, 154] width 10 height 10
type input "Strips Meal"
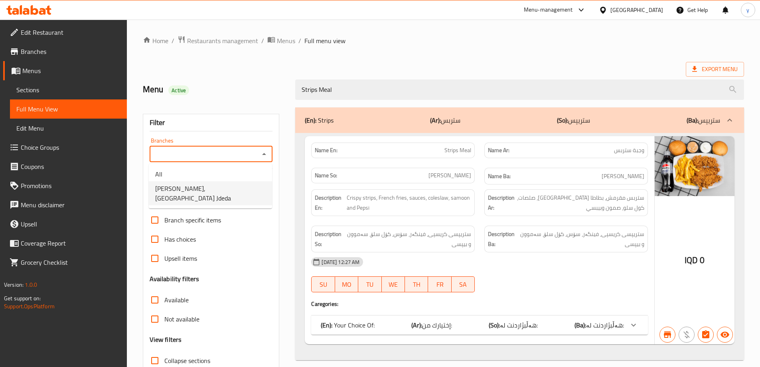
click at [251, 182] on li "[PERSON_NAME], [GEOGRAPHIC_DATA] Jdeda" at bounding box center [210, 193] width 123 height 24
type input "[PERSON_NAME], [GEOGRAPHIC_DATA] Jdeda"
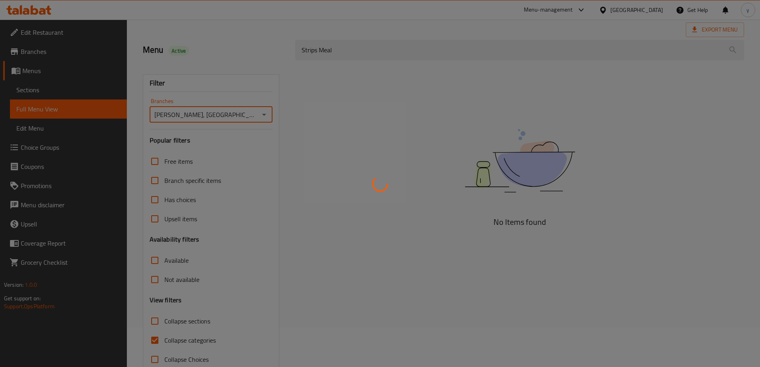
scroll to position [58, 0]
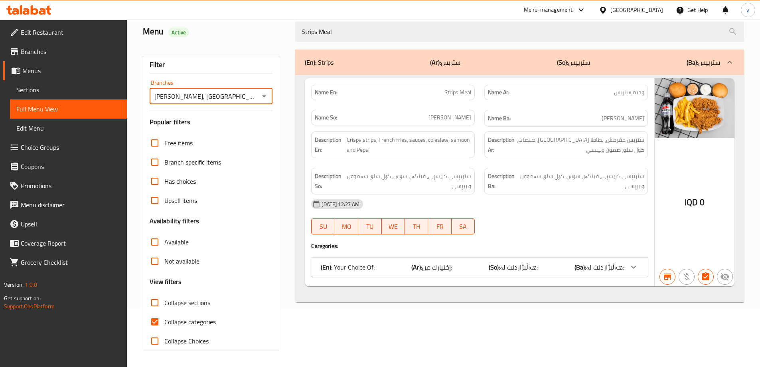
click at [150, 326] on input "Collapse categories" at bounding box center [154, 321] width 19 height 19
checkbox input "false"
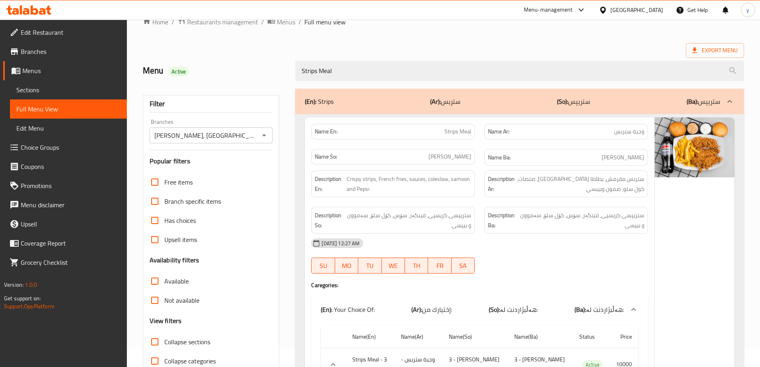
scroll to position [0, 0]
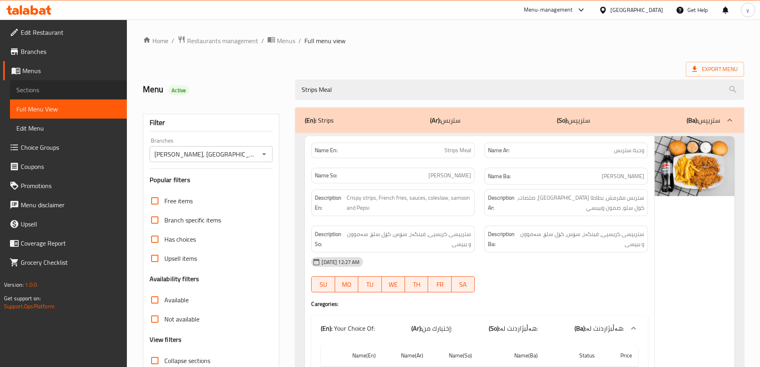
click at [111, 96] on link "Sections" at bounding box center [68, 89] width 117 height 19
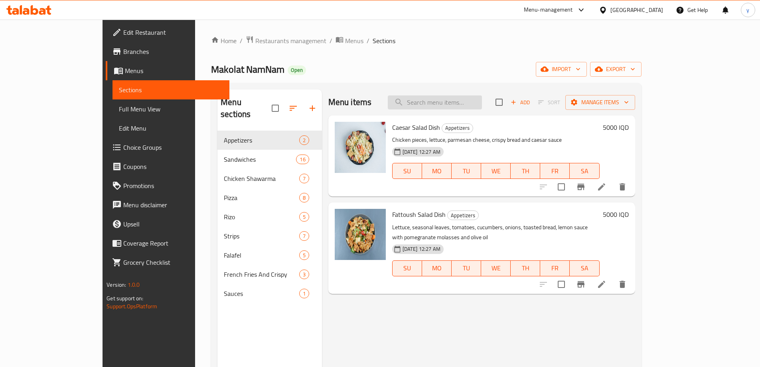
paste input "Strips Meal"
click at [445, 103] on input "Strips Meal" at bounding box center [435, 102] width 94 height 14
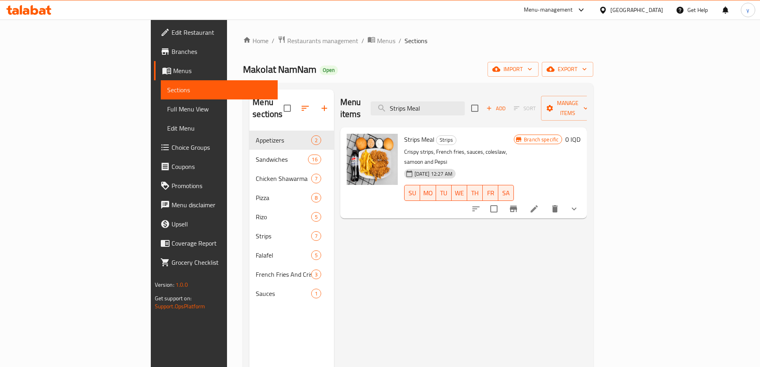
type input "Strips Meal"
click at [579, 204] on icon "show more" at bounding box center [574, 209] width 10 height 10
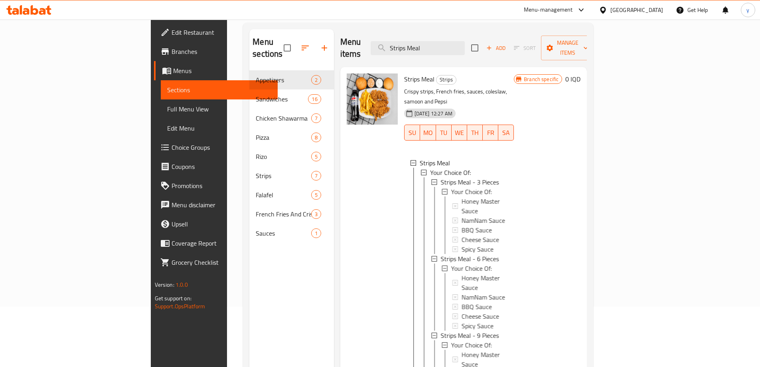
scroll to position [80, 0]
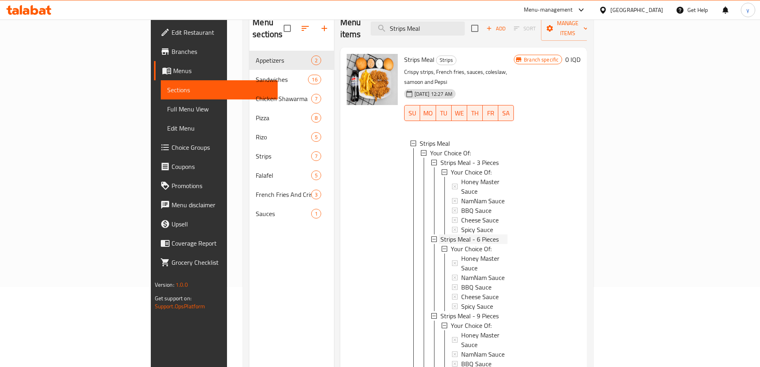
click at [461, 234] on div "Strips Meal - 6 Pieces" at bounding box center [473, 239] width 67 height 10
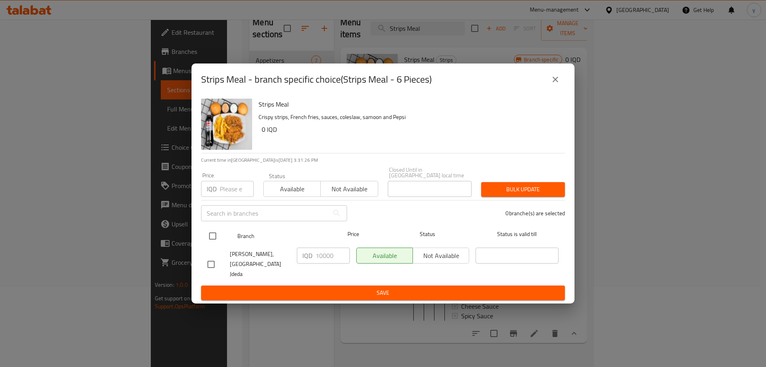
click at [208, 234] on input "checkbox" at bounding box center [212, 235] width 17 height 17
checkbox input "true"
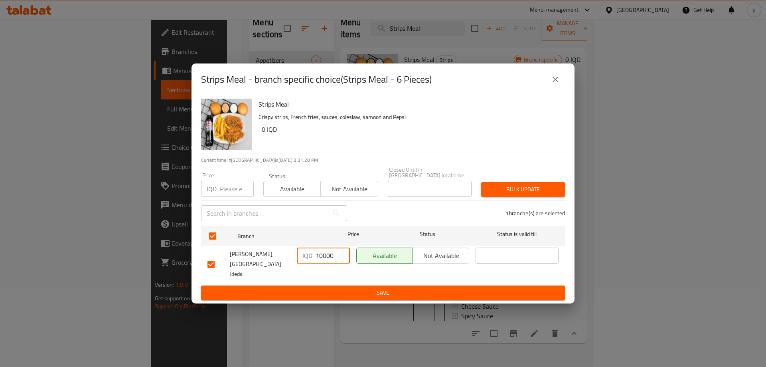
click at [320, 260] on input "10000" at bounding box center [332, 255] width 34 height 16
type input "18000"
click at [345, 291] on button "Save" at bounding box center [383, 292] width 364 height 15
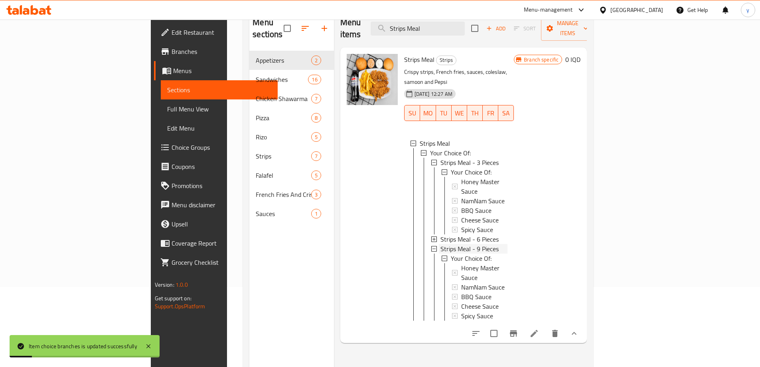
click at [454, 244] on span "Strips Meal - 9 Pieces" at bounding box center [469, 249] width 58 height 10
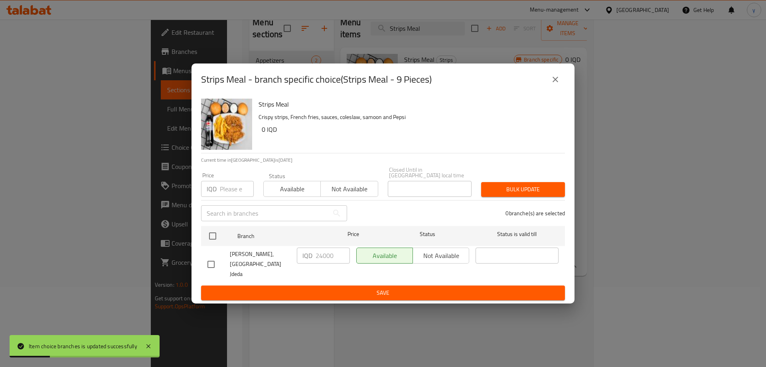
click at [554, 84] on icon "close" at bounding box center [555, 80] width 10 height 10
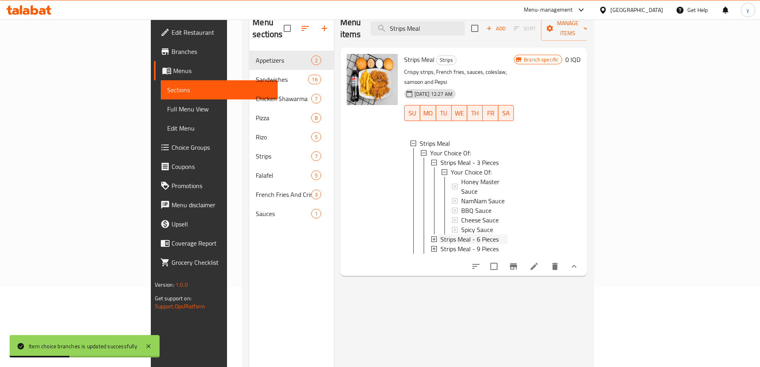
click at [440, 234] on span "Strips Meal - 6 Pieces" at bounding box center [469, 239] width 58 height 10
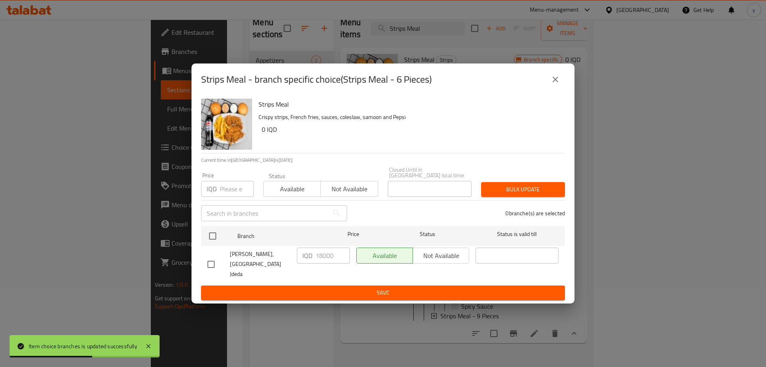
click at [555, 84] on icon "close" at bounding box center [555, 80] width 10 height 10
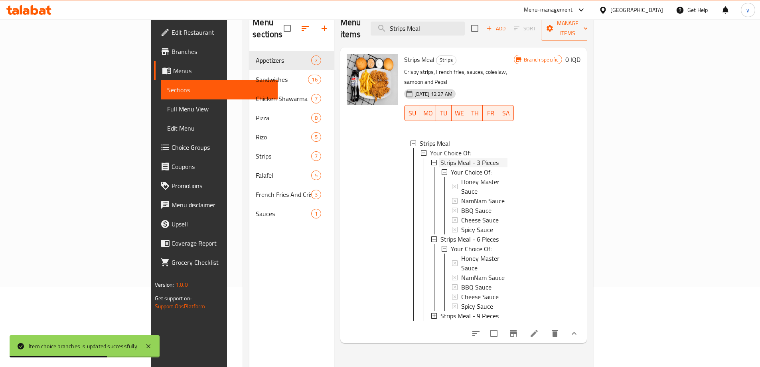
click at [440, 158] on span "Strips Meal - 3 Pieces" at bounding box center [469, 163] width 58 height 10
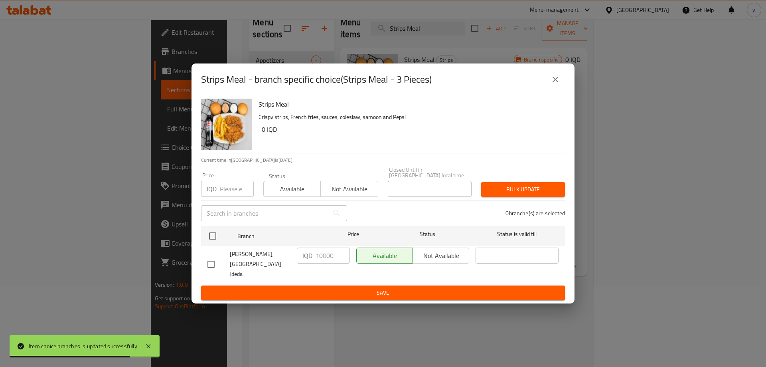
click at [548, 89] on button "close" at bounding box center [555, 79] width 19 height 19
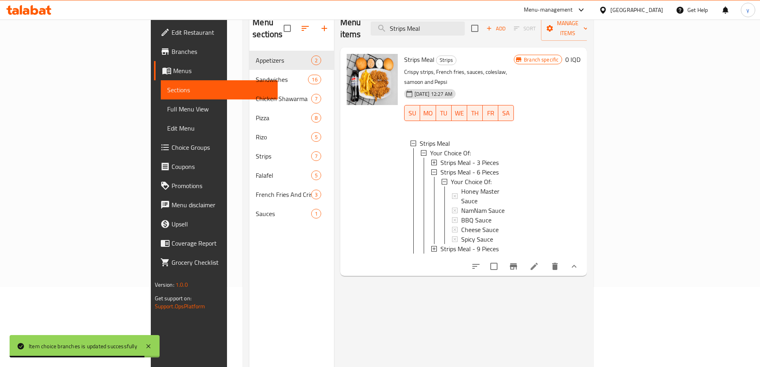
click at [167, 112] on span "Full Menu View" at bounding box center [219, 109] width 104 height 10
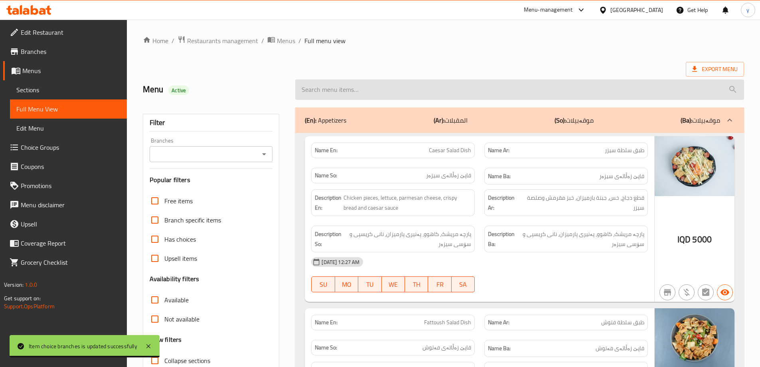
click at [383, 90] on input "search" at bounding box center [519, 89] width 449 height 20
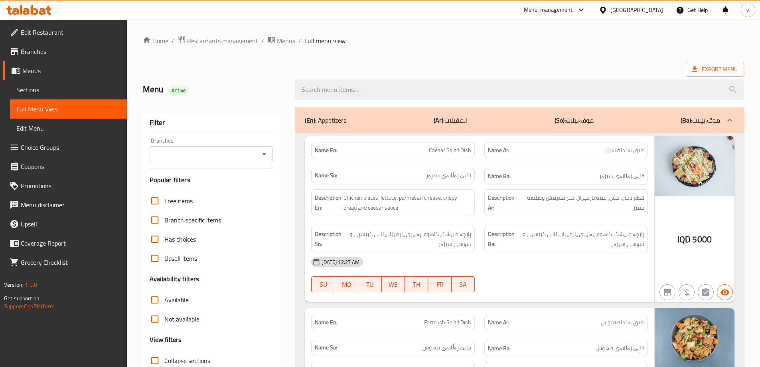
paste input "Strips Meal"
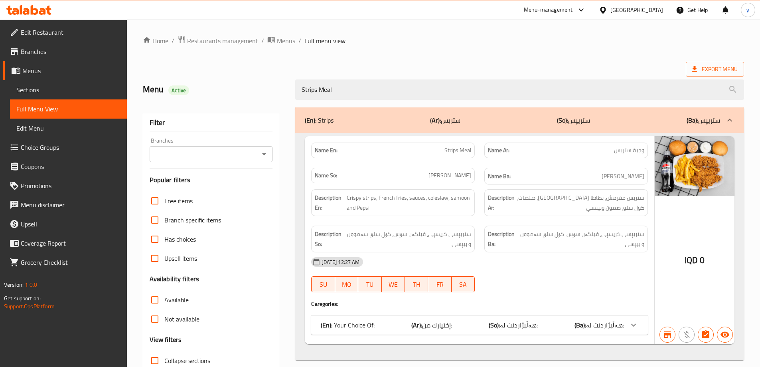
click at [267, 154] on icon "Open" at bounding box center [264, 154] width 10 height 10
type input "Strips Meal"
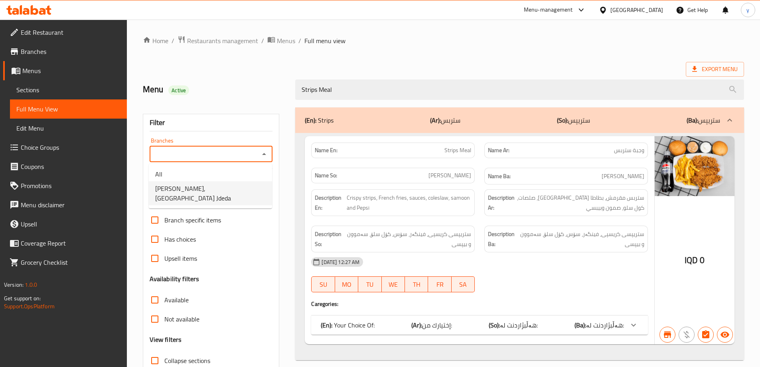
click at [203, 192] on span "[PERSON_NAME], [GEOGRAPHIC_DATA] Jdeda" at bounding box center [210, 192] width 110 height 19
type input "[PERSON_NAME], [GEOGRAPHIC_DATA] Jdeda"
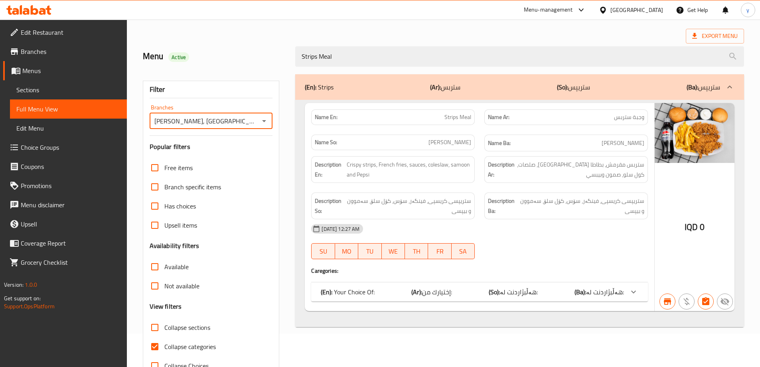
scroll to position [58, 0]
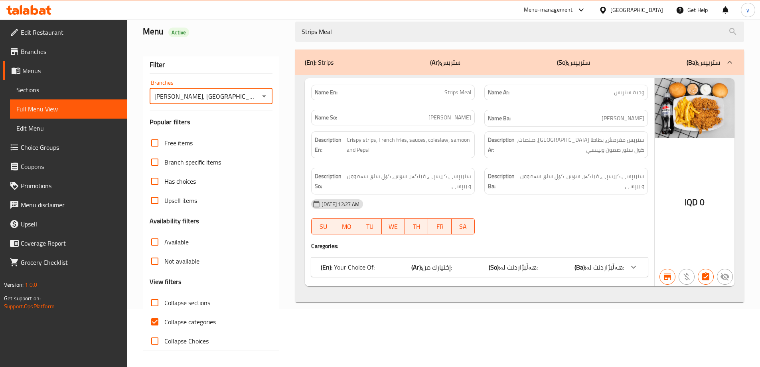
click at [151, 319] on input "Collapse categories" at bounding box center [154, 321] width 19 height 19
checkbox input "false"
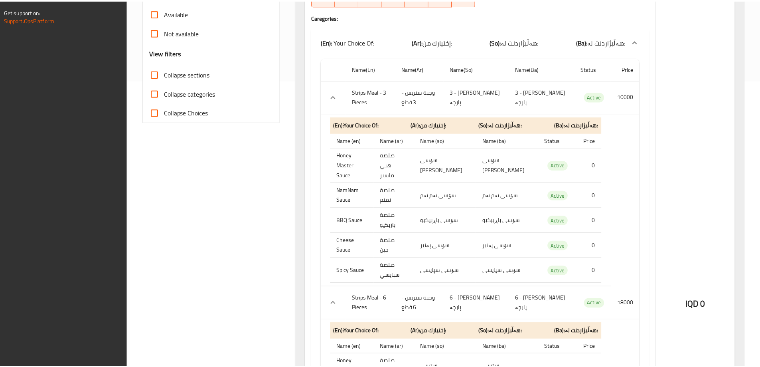
scroll to position [553, 0]
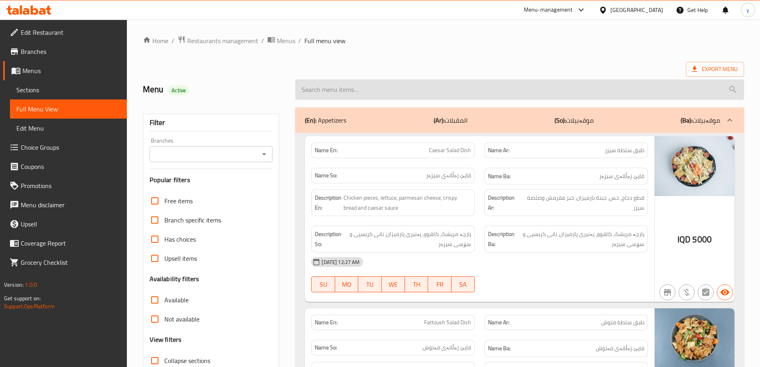
click at [370, 84] on input "search" at bounding box center [519, 89] width 449 height 20
paste input "Burger Pizza"
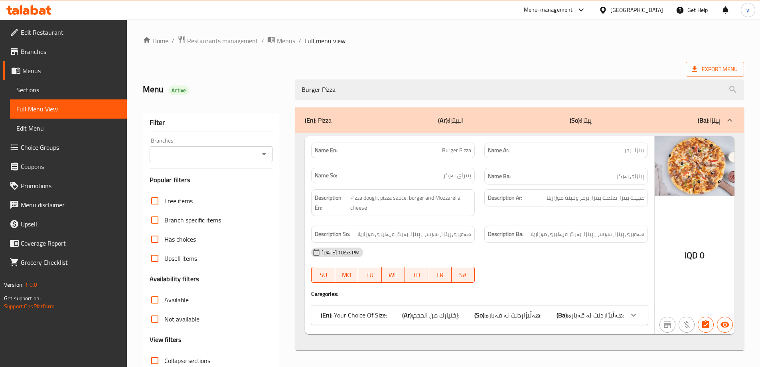
type input "Burger Pizza"
click at [273, 152] on div "Filter Branches Branches Popular filters Free items Branch specific items Has c…" at bounding box center [211, 261] width 137 height 295
click at [269, 154] on icon "Open" at bounding box center [264, 154] width 10 height 10
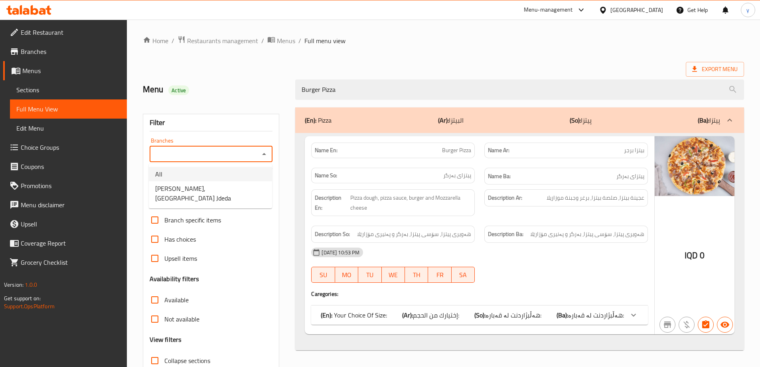
click at [238, 185] on span "[PERSON_NAME], [GEOGRAPHIC_DATA] Jdeda" at bounding box center [210, 192] width 110 height 19
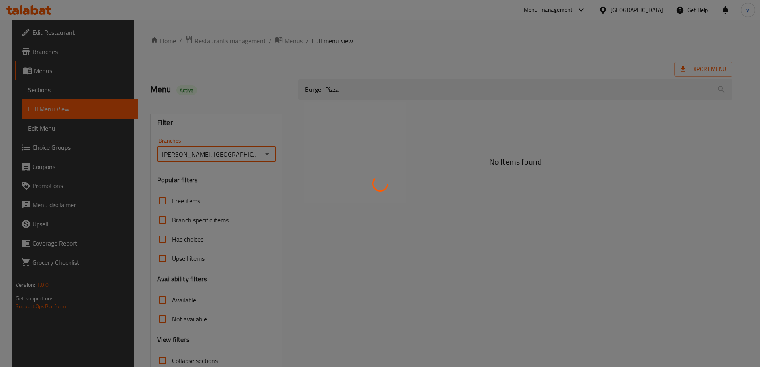
type input "[PERSON_NAME], [GEOGRAPHIC_DATA] Jdeda"
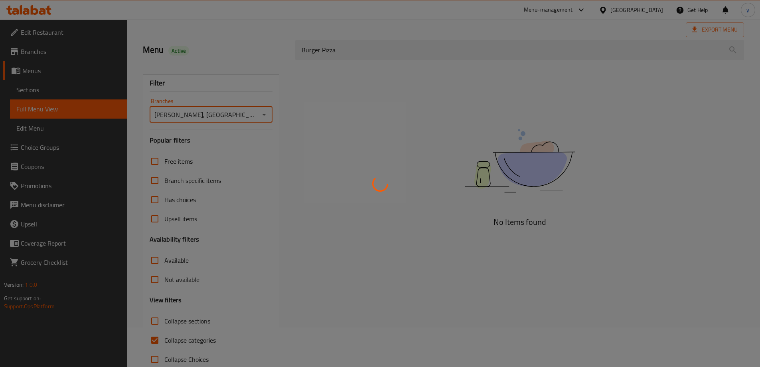
scroll to position [58, 0]
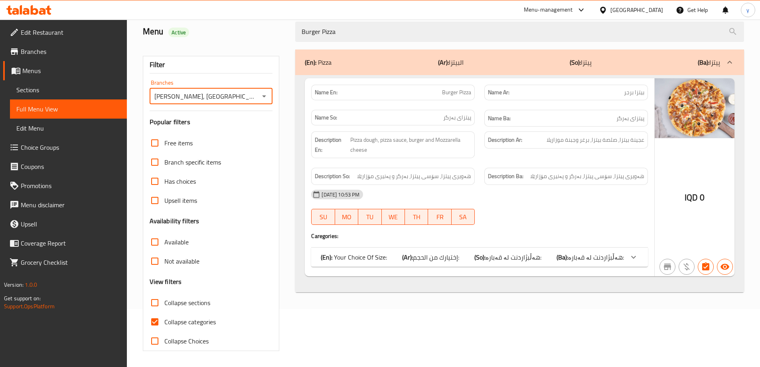
click at [158, 321] on input "Collapse categories" at bounding box center [154, 321] width 19 height 19
checkbox input "false"
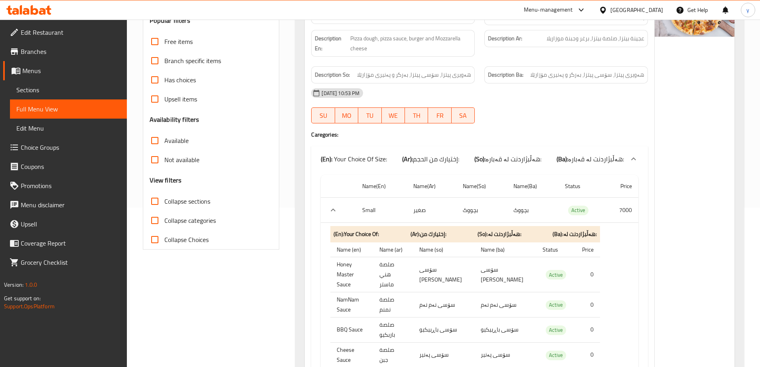
scroll to position [120, 0]
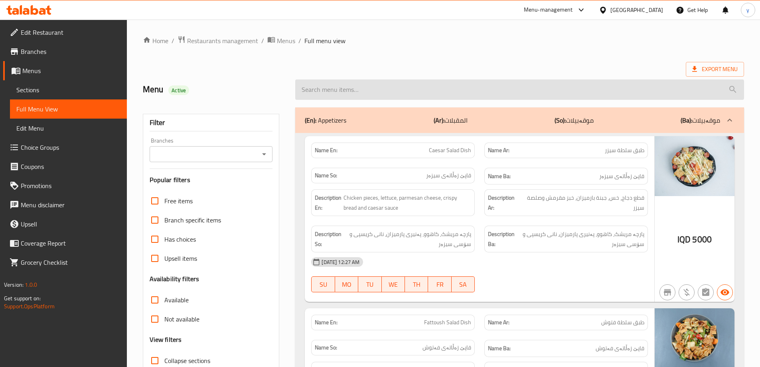
click at [472, 82] on input "search" at bounding box center [519, 89] width 449 height 20
paste input "Italian Chicken Saj"
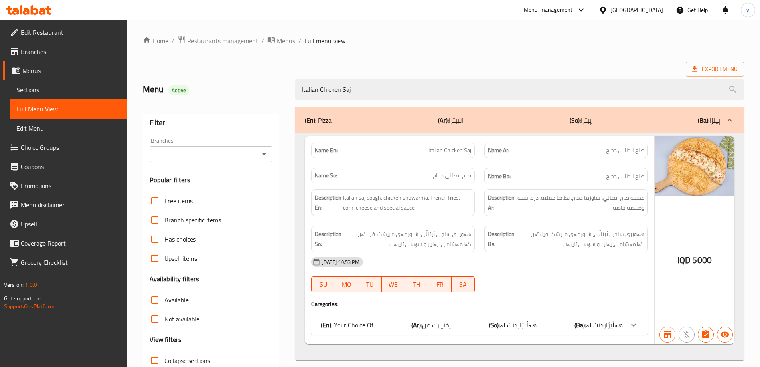
click at [267, 157] on icon "Open" at bounding box center [264, 154] width 10 height 10
type input "Italian Chicken Saj"
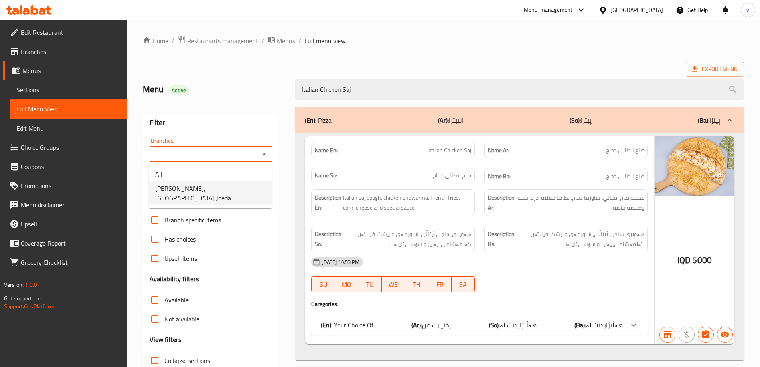
click at [251, 188] on li "[PERSON_NAME], [GEOGRAPHIC_DATA] Jdeda" at bounding box center [210, 193] width 123 height 24
type input "[PERSON_NAME], [GEOGRAPHIC_DATA] Jdeda"
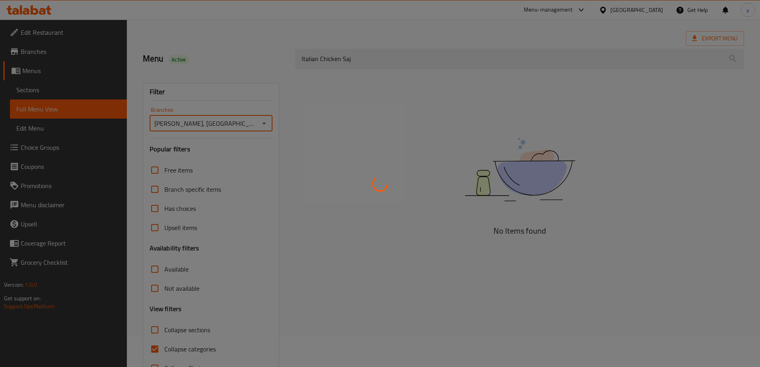
scroll to position [58, 0]
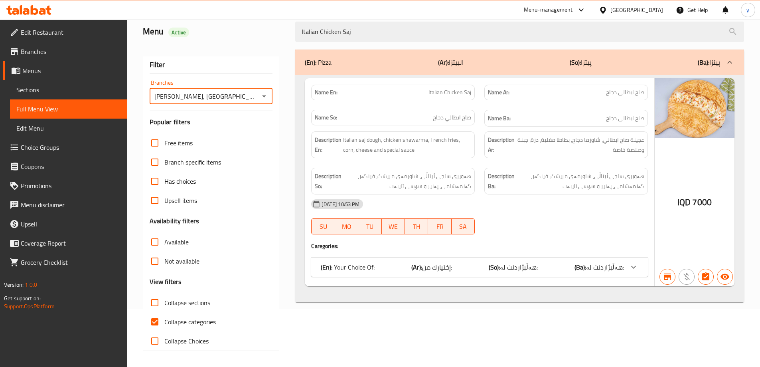
click at [156, 320] on input "Collapse categories" at bounding box center [154, 321] width 19 height 19
checkbox input "false"
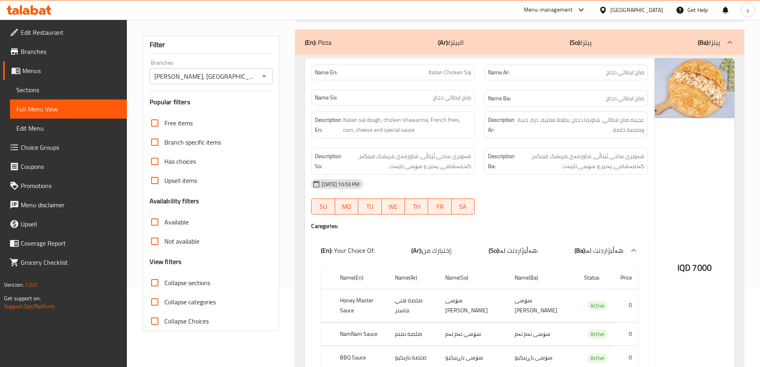
scroll to position [0, 0]
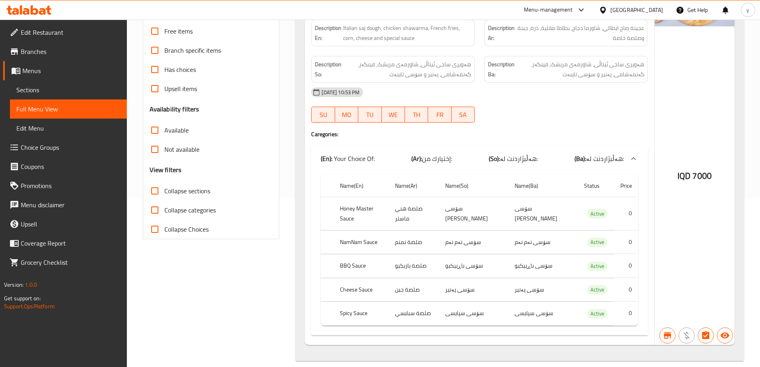
click at [61, 86] on span "Sections" at bounding box center [68, 90] width 104 height 10
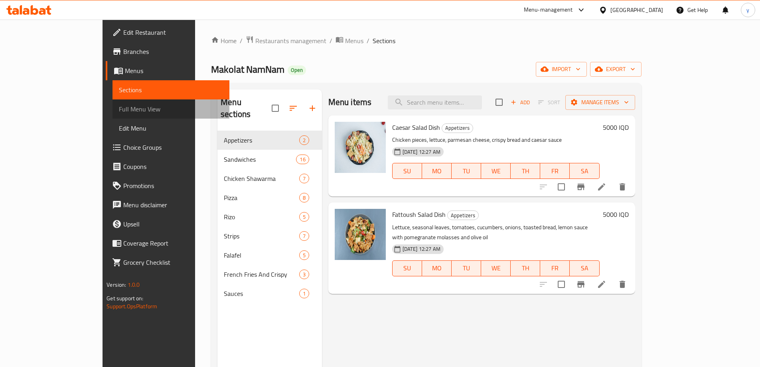
click at [119, 110] on span "Full Menu View" at bounding box center [171, 109] width 104 height 10
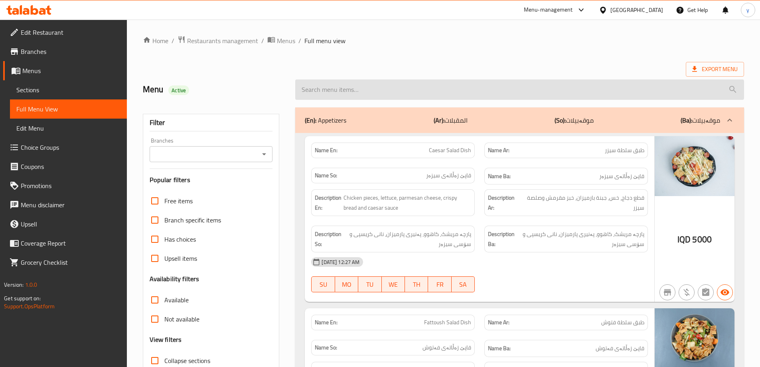
click at [442, 82] on input "search" at bounding box center [519, 89] width 449 height 20
paste input "Classic Crispy Rizo"
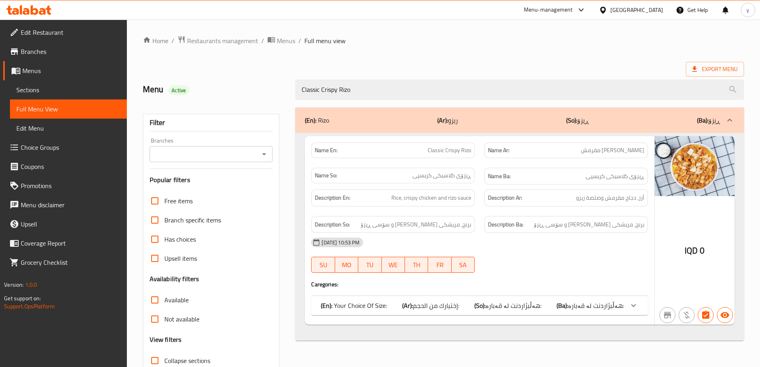
click at [264, 150] on icon "Open" at bounding box center [264, 154] width 10 height 10
type input "Classic Crispy Rizo"
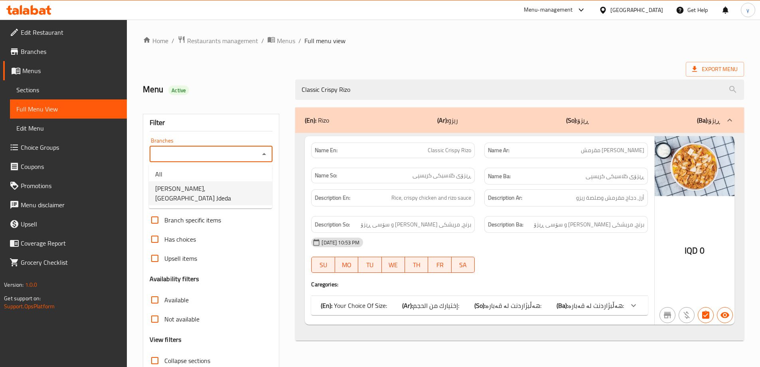
click at [243, 186] on span "[PERSON_NAME], [GEOGRAPHIC_DATA] Jdeda" at bounding box center [210, 192] width 110 height 19
type input "[PERSON_NAME], [GEOGRAPHIC_DATA] Jdeda"
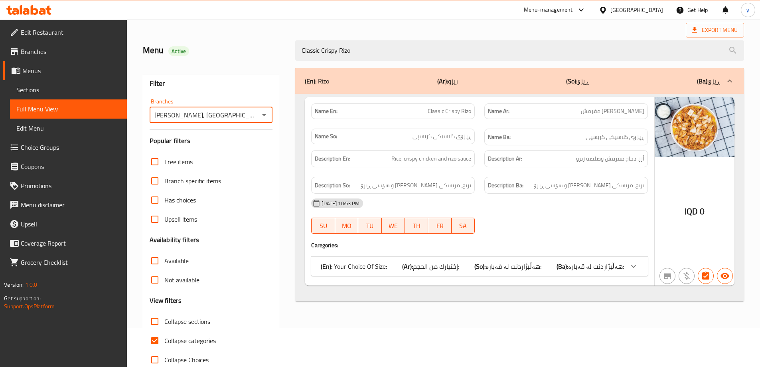
scroll to position [58, 0]
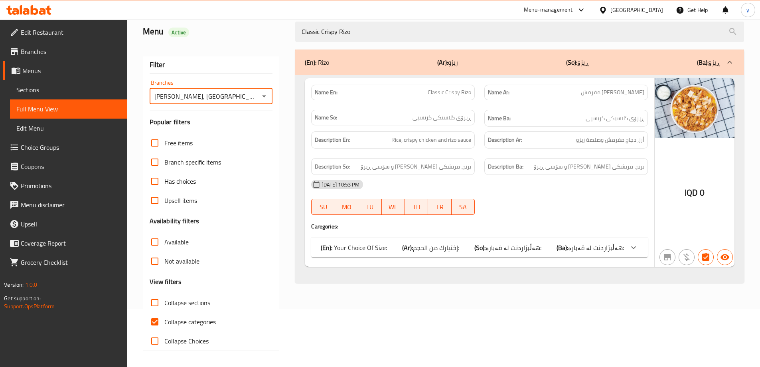
click at [162, 317] on input "Collapse categories" at bounding box center [154, 321] width 19 height 19
checkbox input "false"
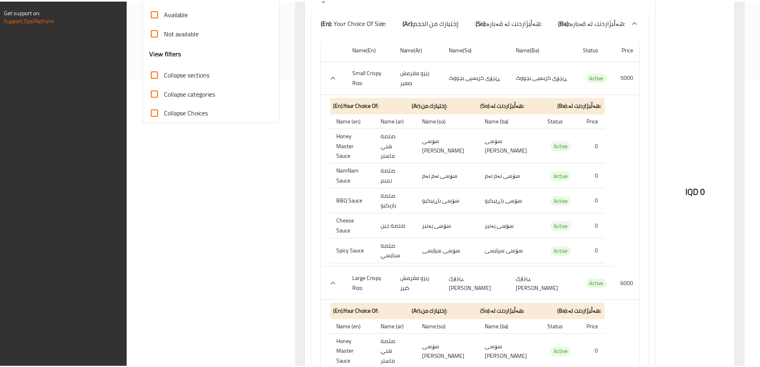
scroll to position [366, 0]
